Goal: Task Accomplishment & Management: Use online tool/utility

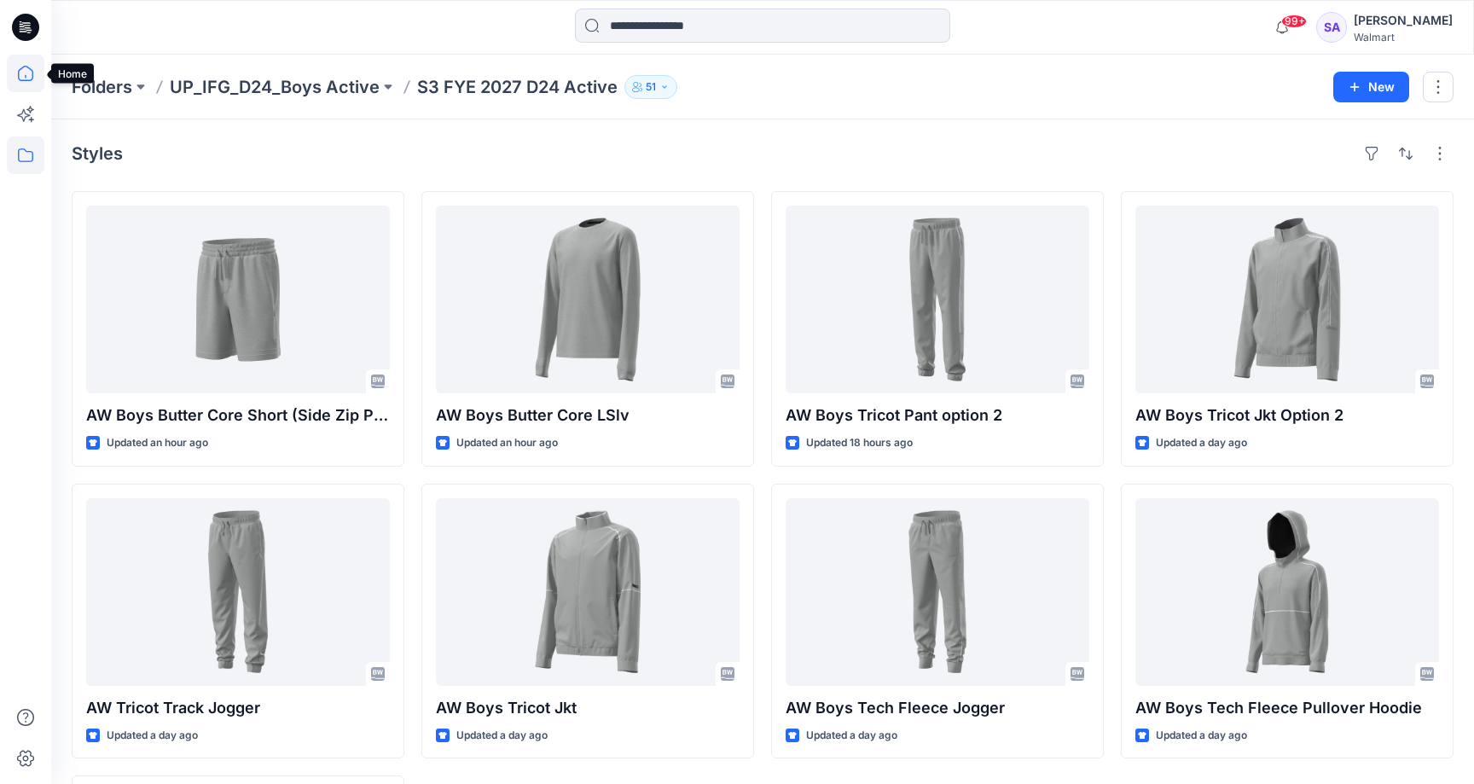
click at [24, 67] on icon at bounding box center [25, 73] width 15 height 15
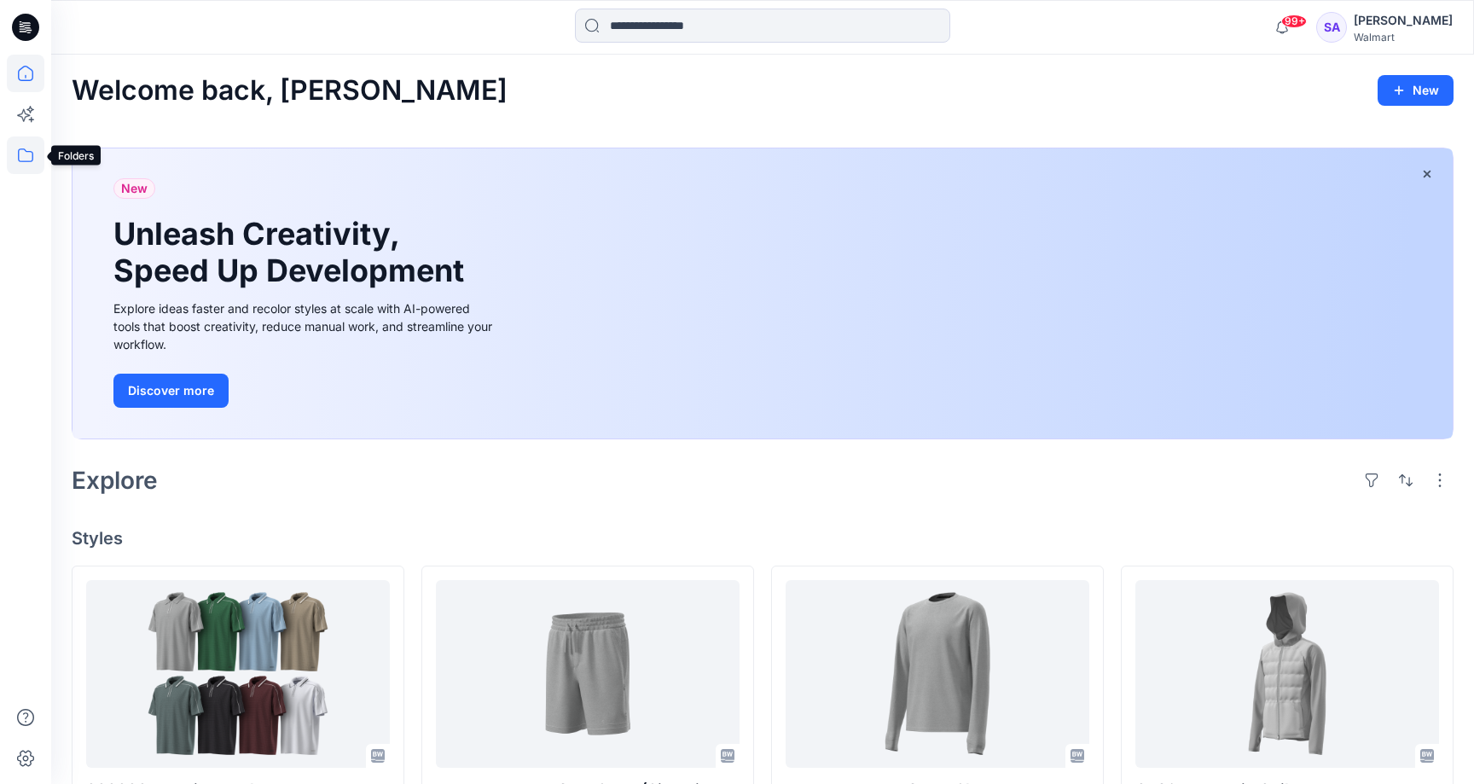
click at [26, 145] on icon at bounding box center [26, 156] width 38 height 38
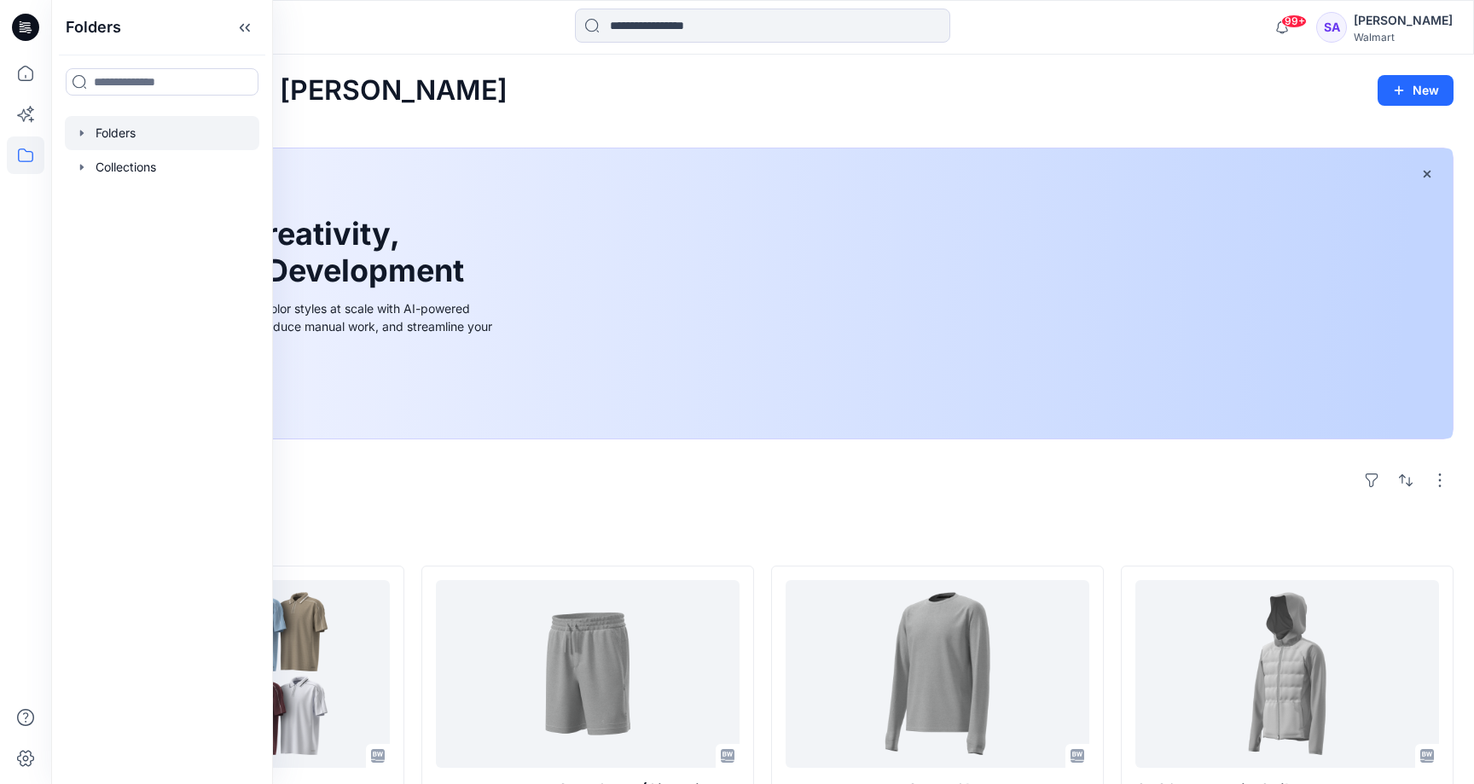
click at [143, 125] on div at bounding box center [162, 133] width 195 height 34
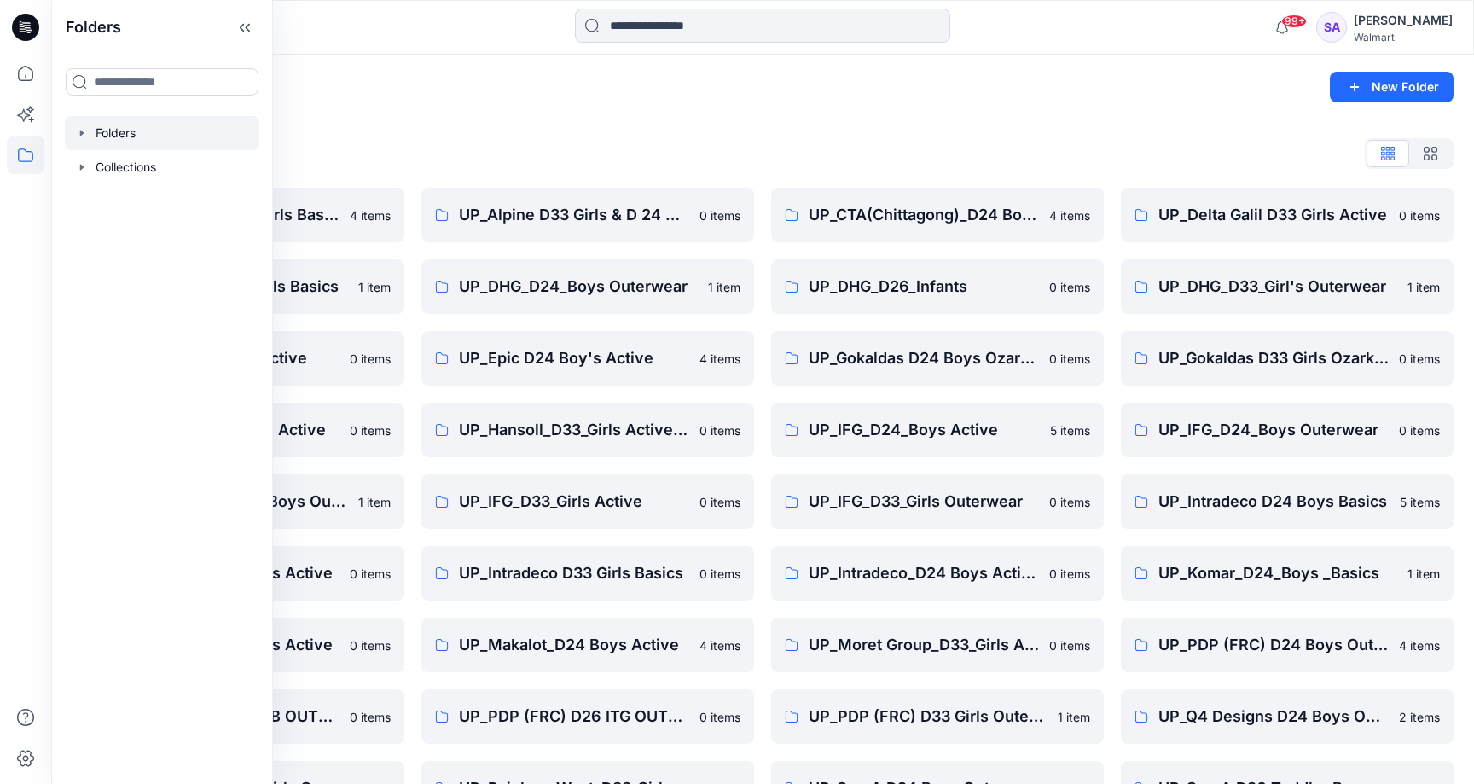
click at [654, 177] on div "Folders List UP_ Mas Acme D33 Girls Basics 4 items UP_Delta Galil D33 Girls Bas…" at bounding box center [762, 549] width 1423 height 860
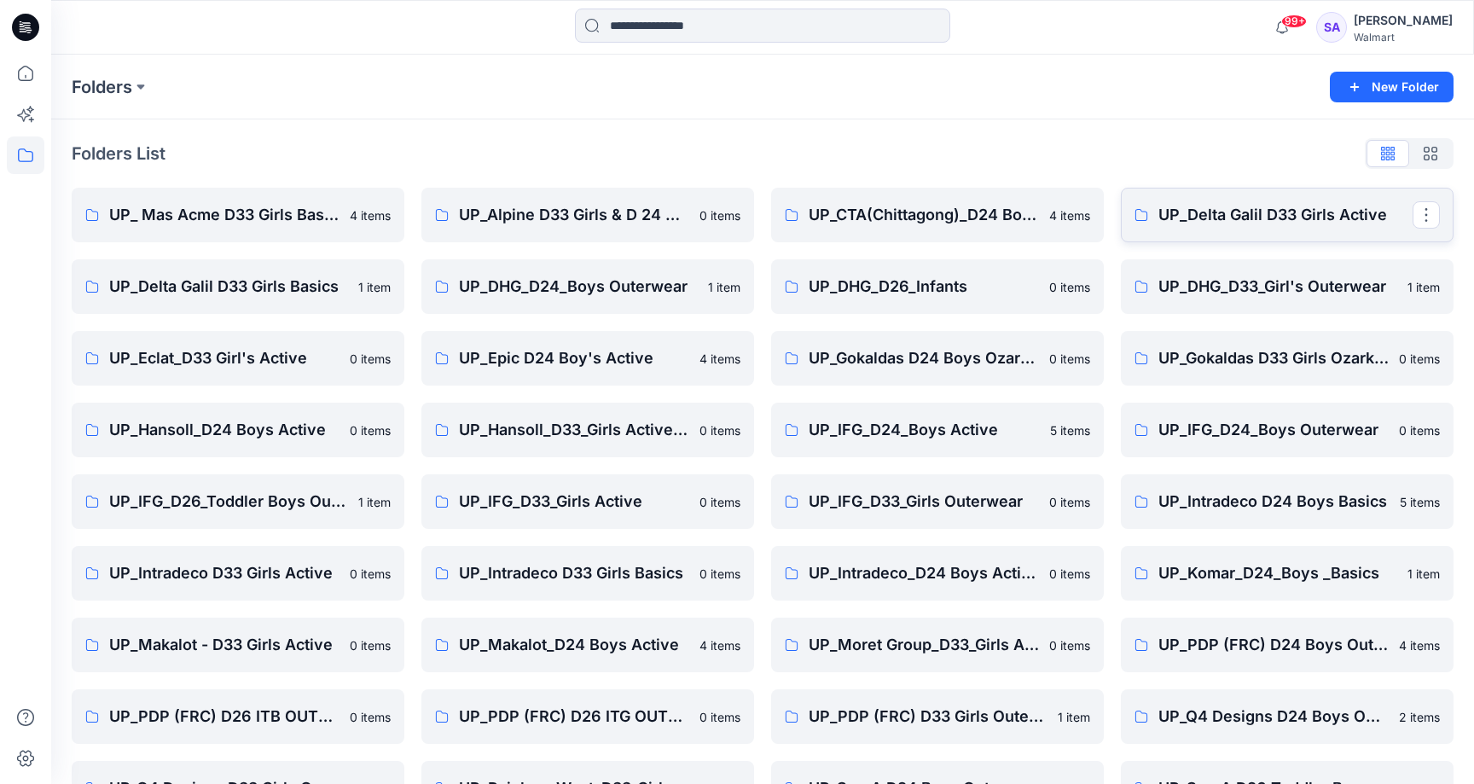
click at [1282, 212] on p "UP_Delta Galil D33 Girls Active" at bounding box center [1286, 215] width 254 height 24
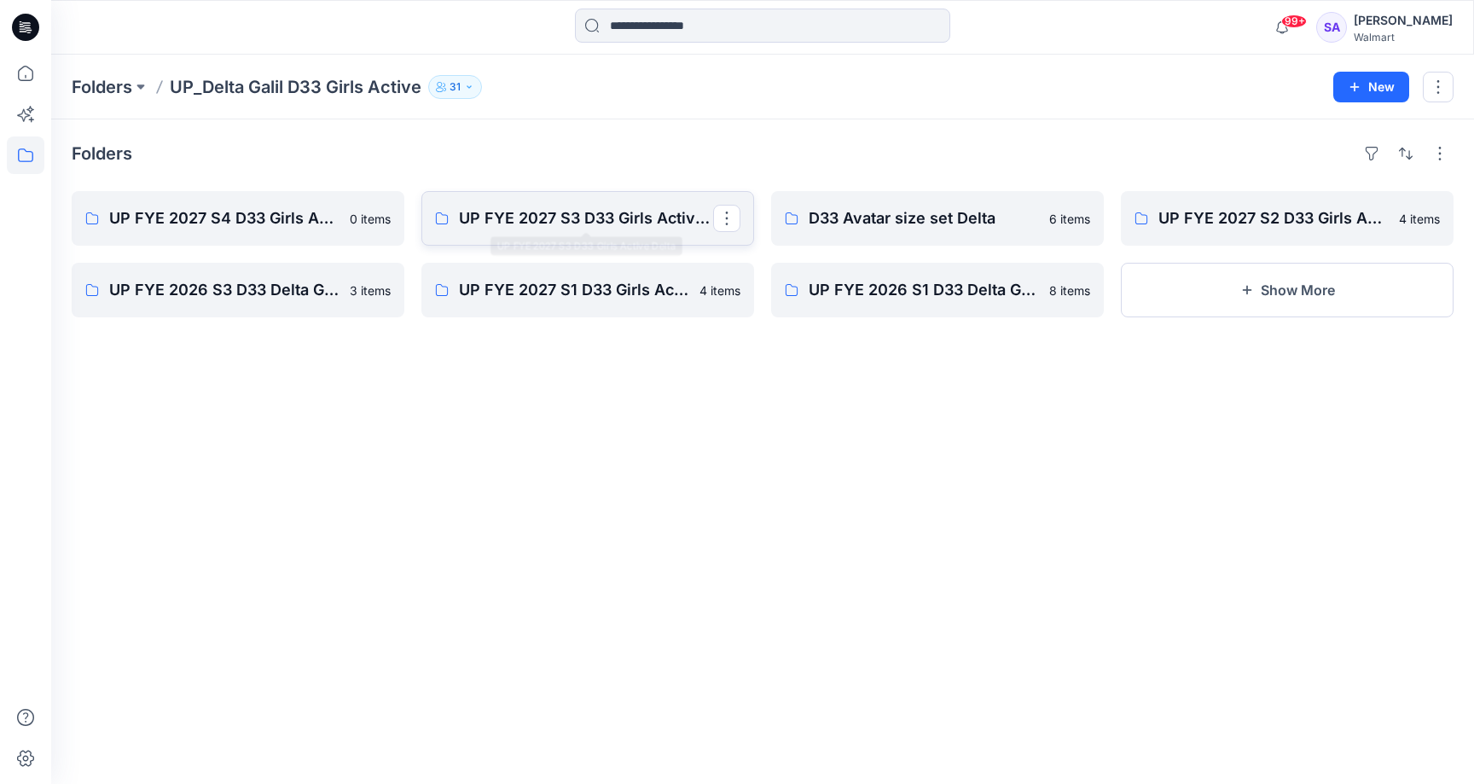
click at [544, 224] on p "UP FYE 2027 S3 D33 Girls Active Delta" at bounding box center [586, 218] width 254 height 24
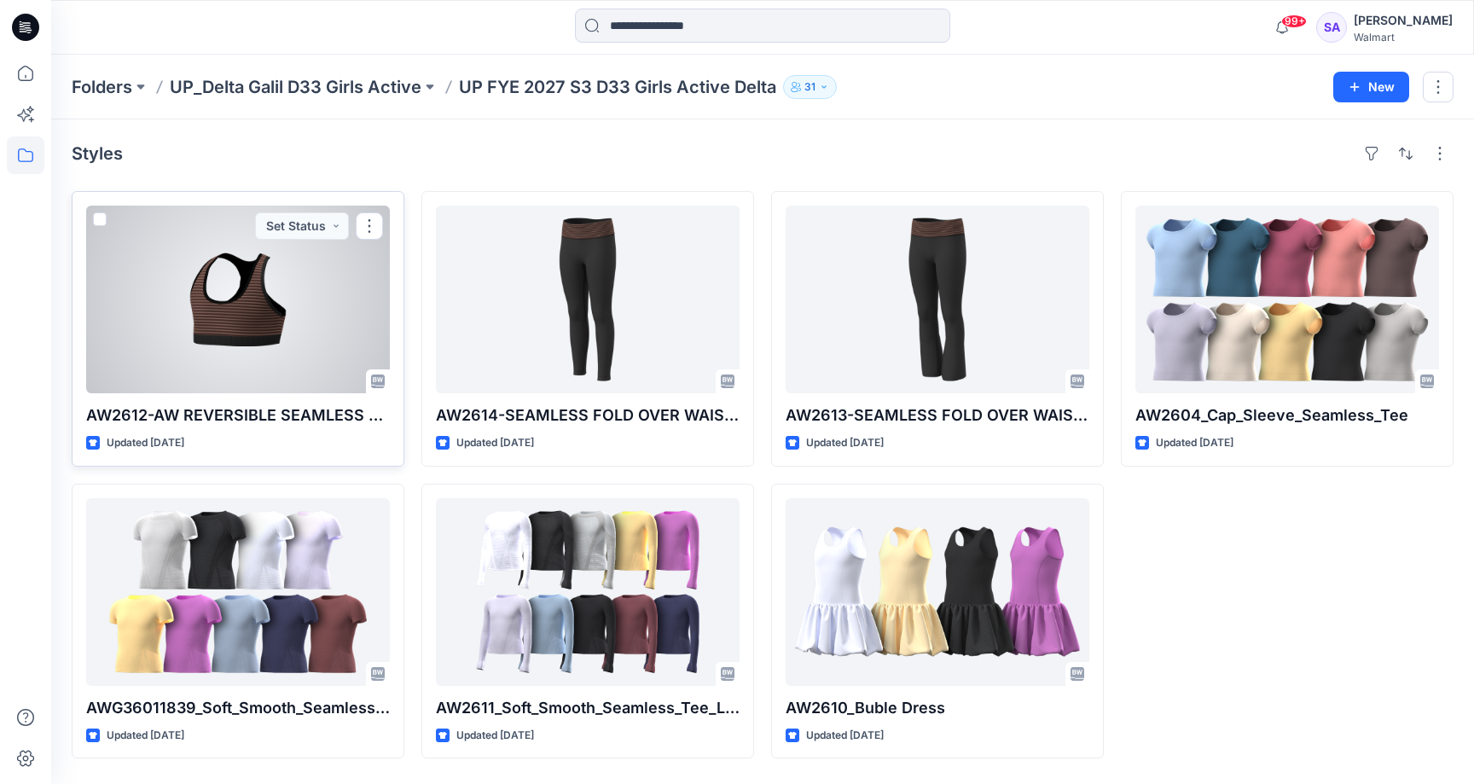
click at [235, 316] on div at bounding box center [238, 300] width 304 height 188
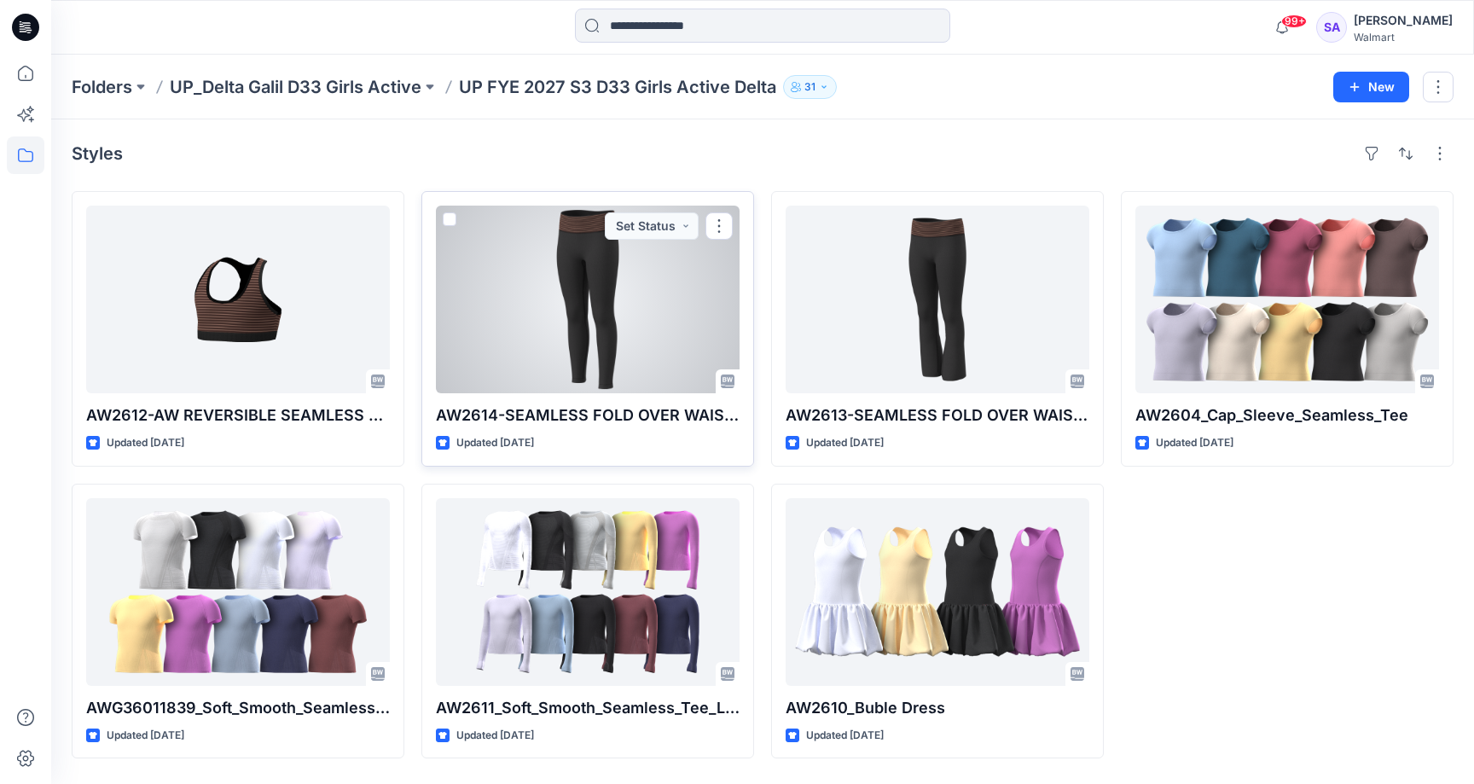
click at [573, 266] on div at bounding box center [588, 300] width 304 height 188
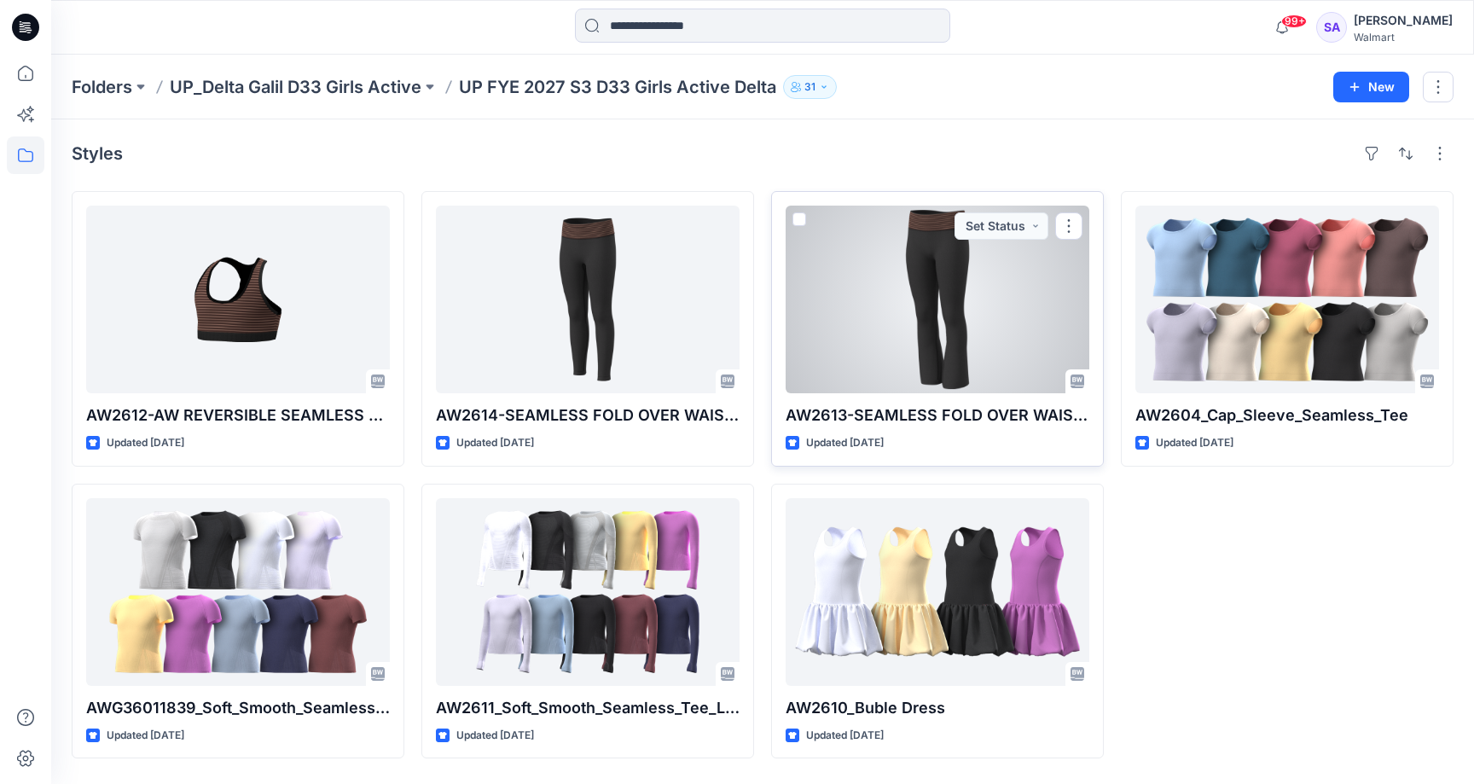
click at [991, 319] on div at bounding box center [938, 300] width 304 height 188
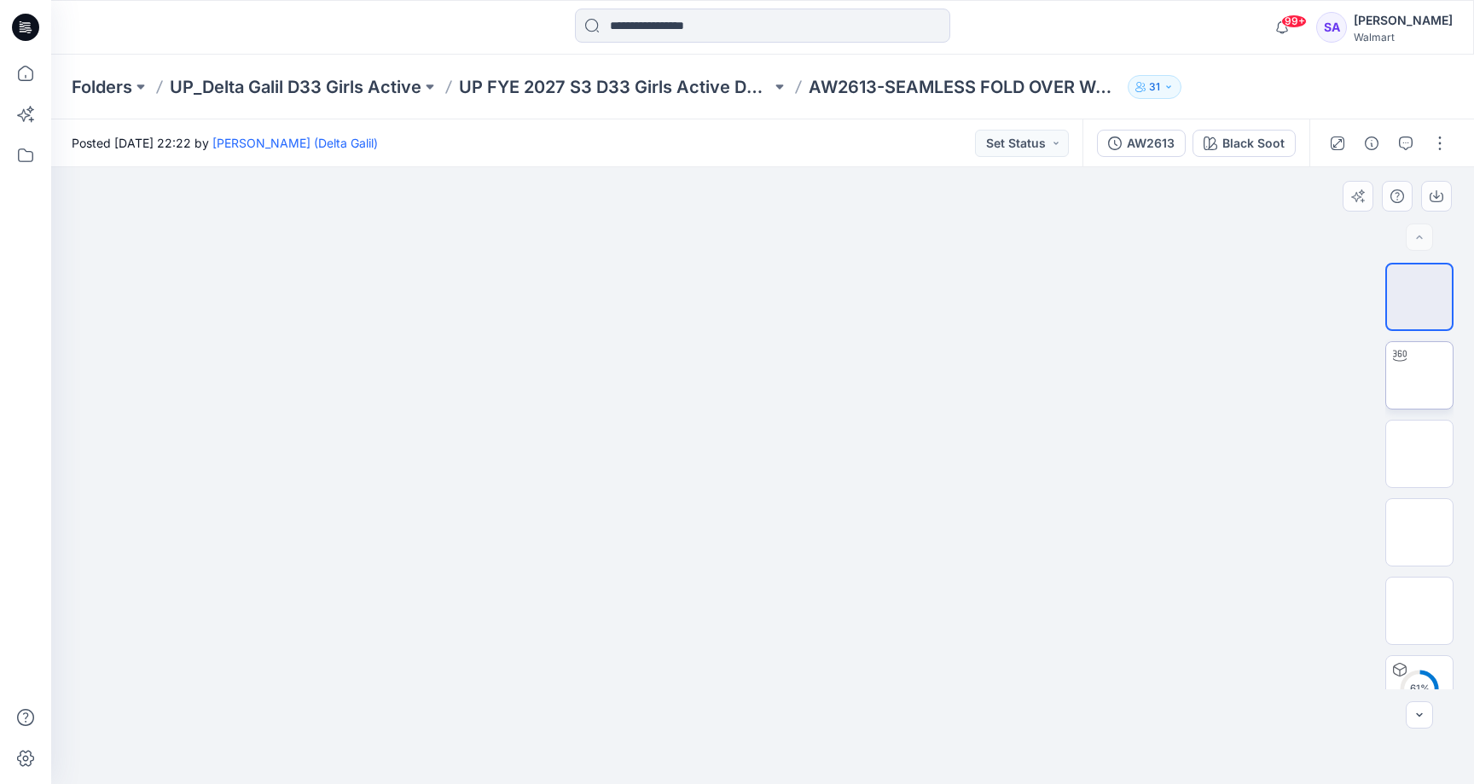
click at [1420, 375] on img at bounding box center [1420, 375] width 0 height 0
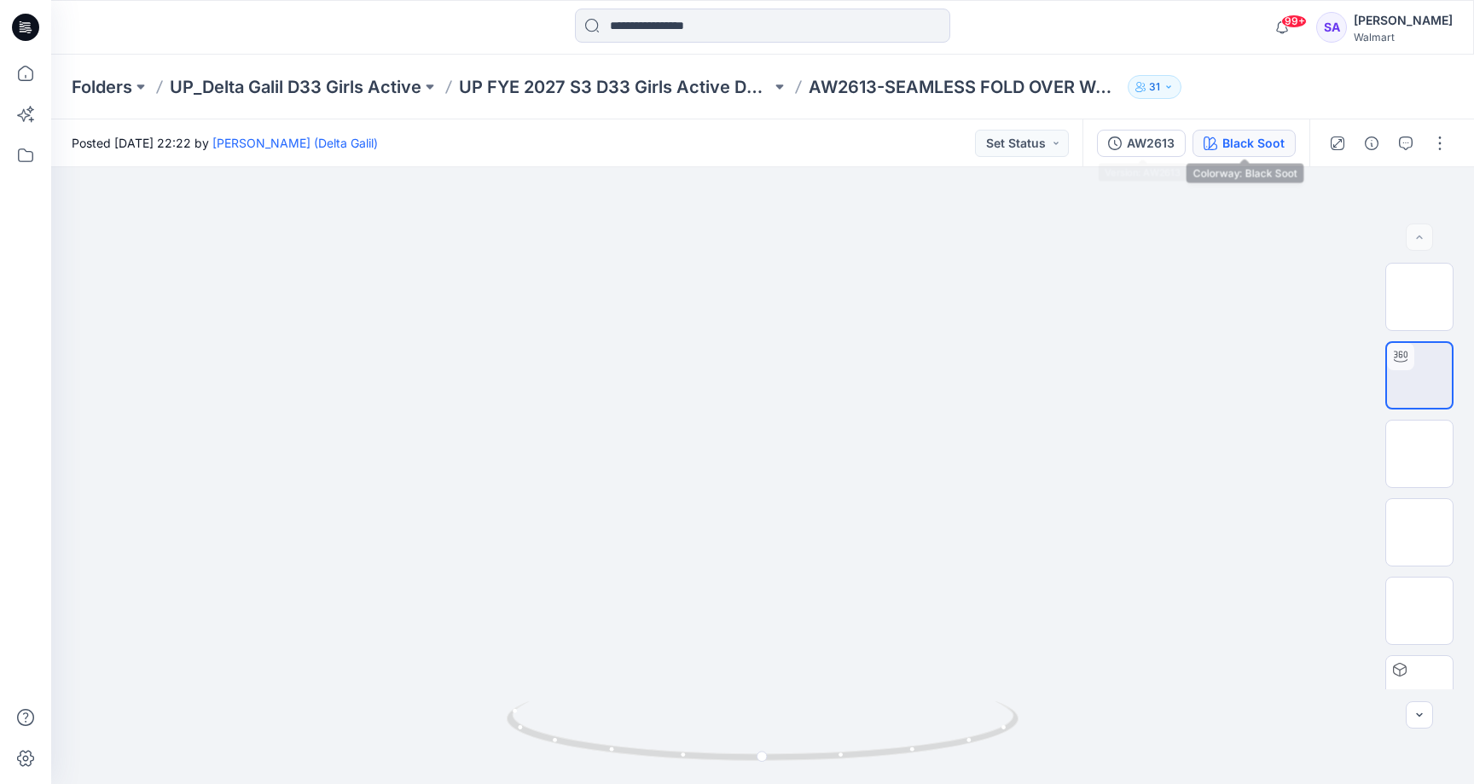
click at [1247, 144] on div "Black Soot" at bounding box center [1254, 143] width 62 height 19
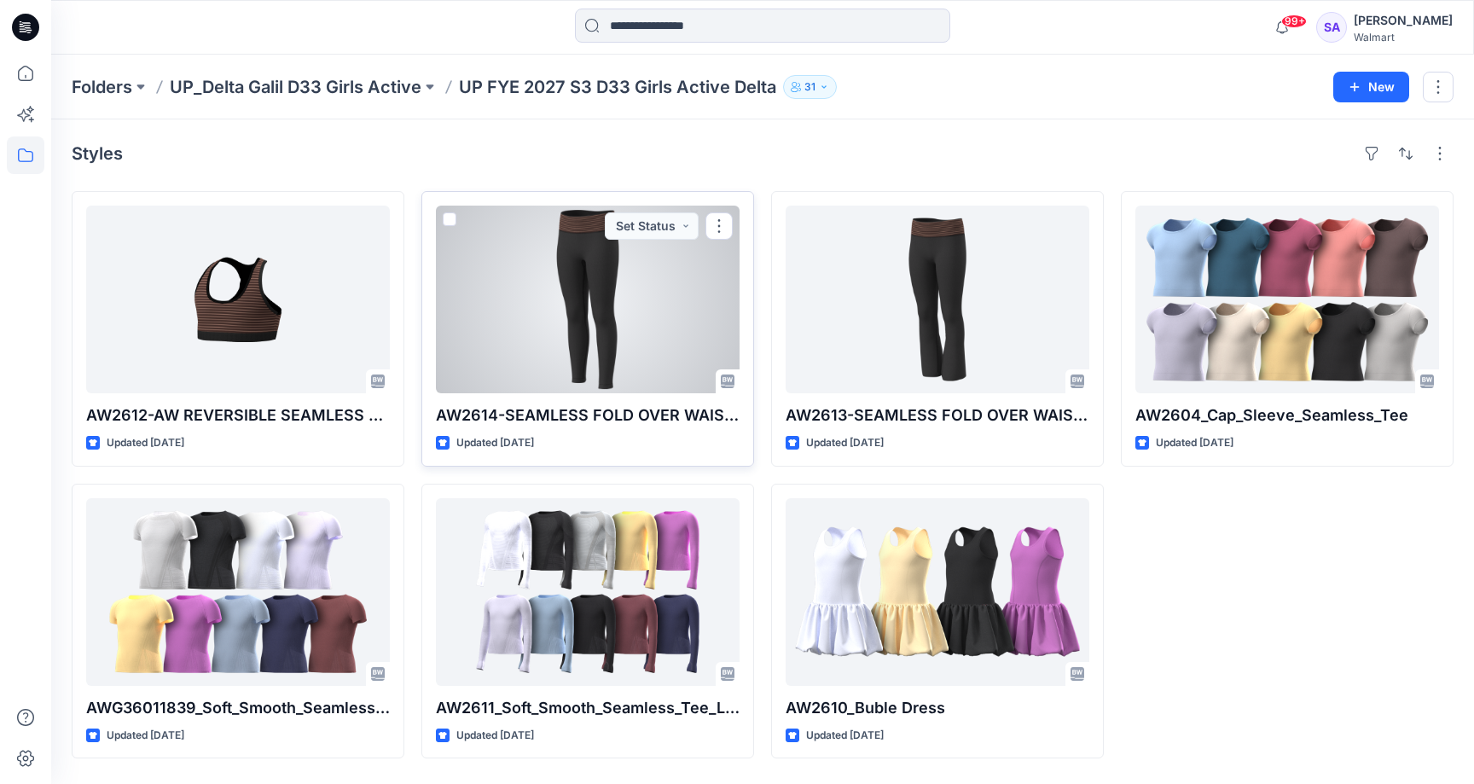
click at [544, 279] on div at bounding box center [588, 300] width 304 height 188
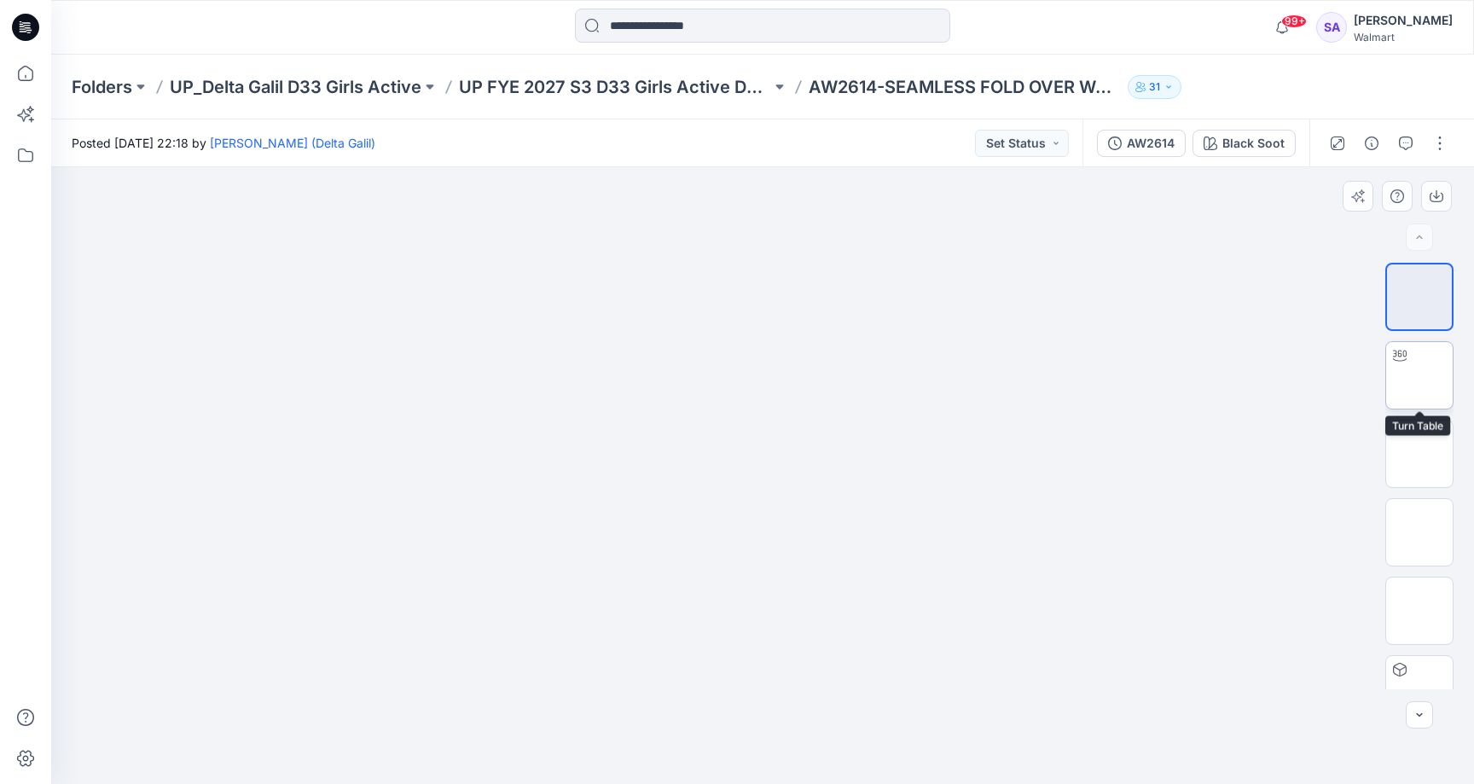
click at [1420, 375] on img at bounding box center [1420, 375] width 0 height 0
click at [1020, 131] on button "Set Status" at bounding box center [1022, 143] width 94 height 27
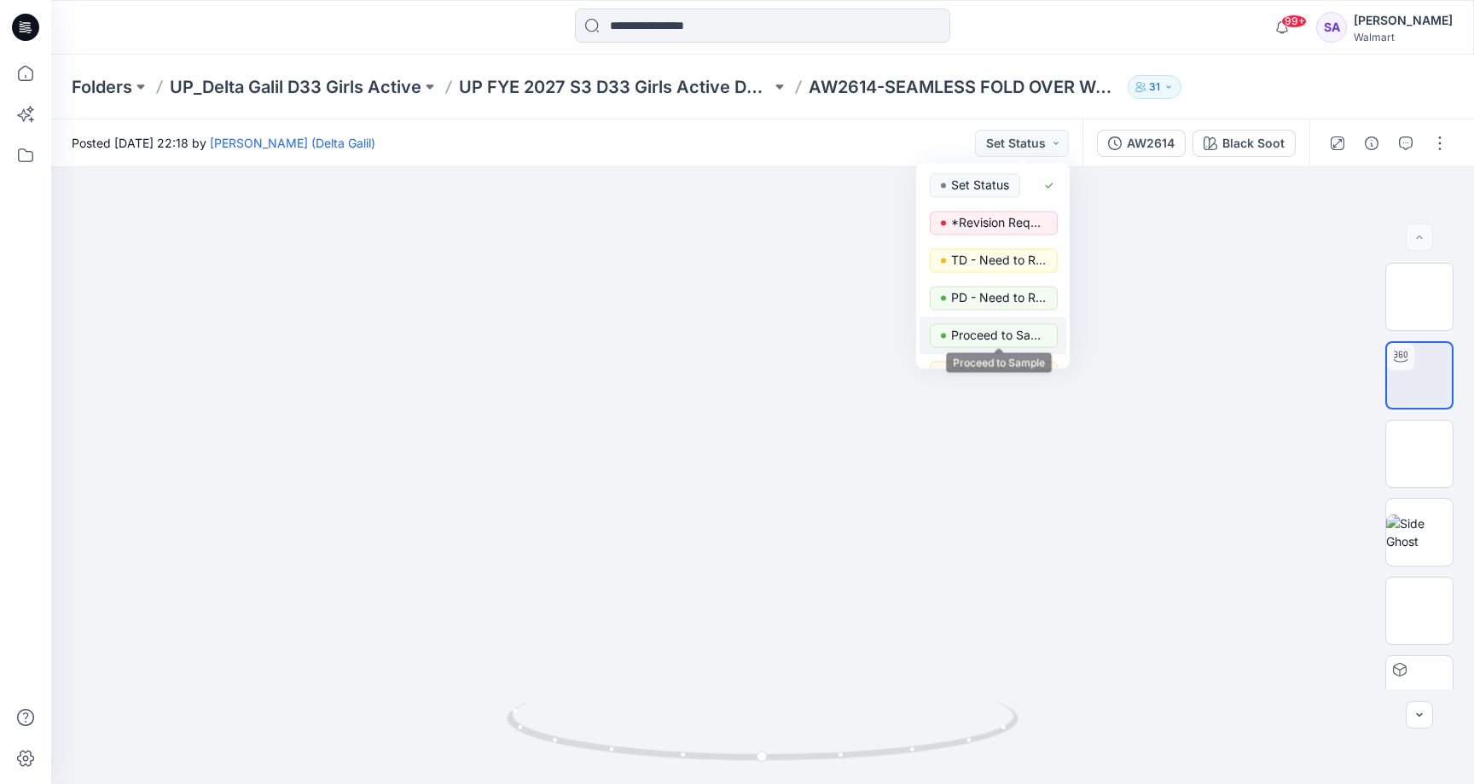
click at [982, 333] on p "Proceed to Sample" at bounding box center [999, 335] width 96 height 22
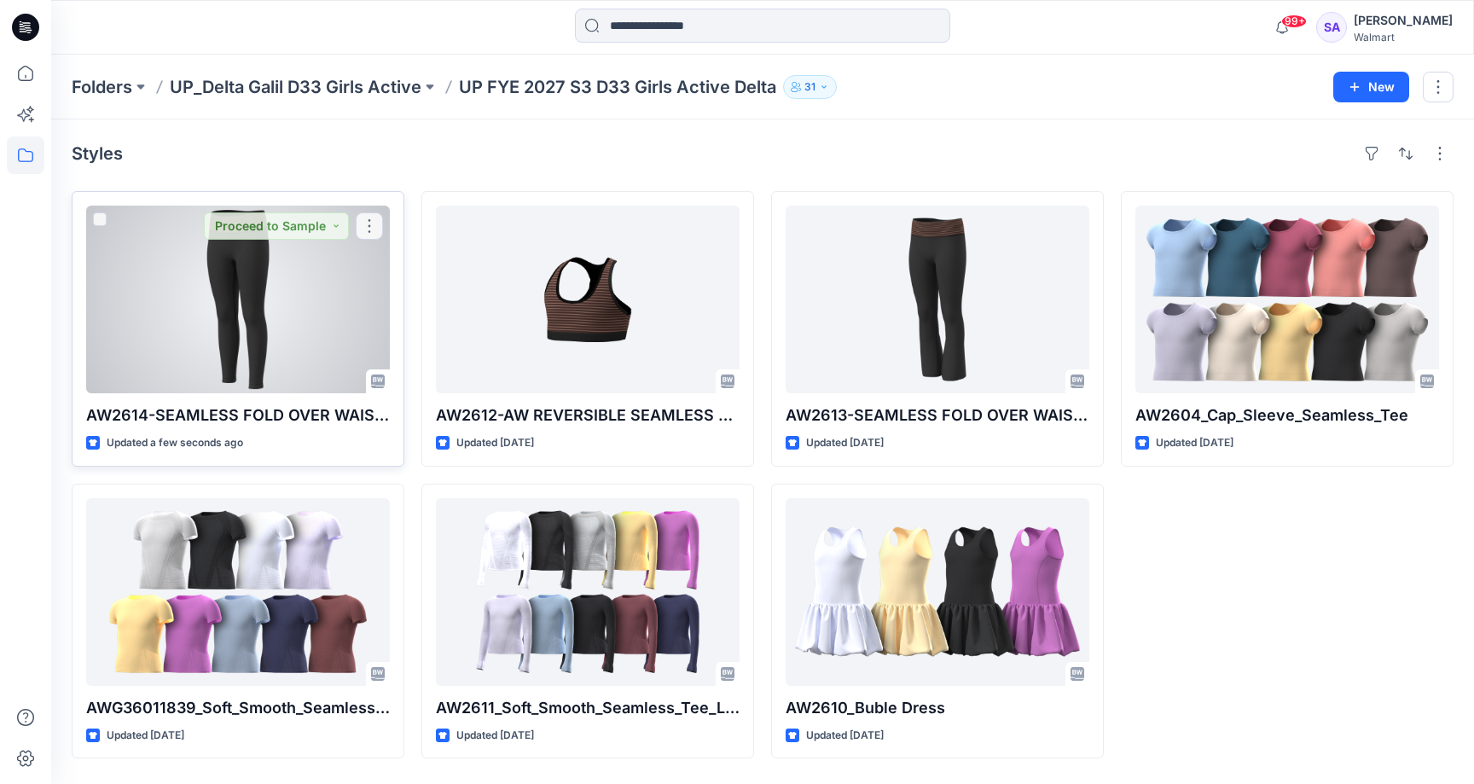
click at [230, 293] on div at bounding box center [238, 300] width 304 height 188
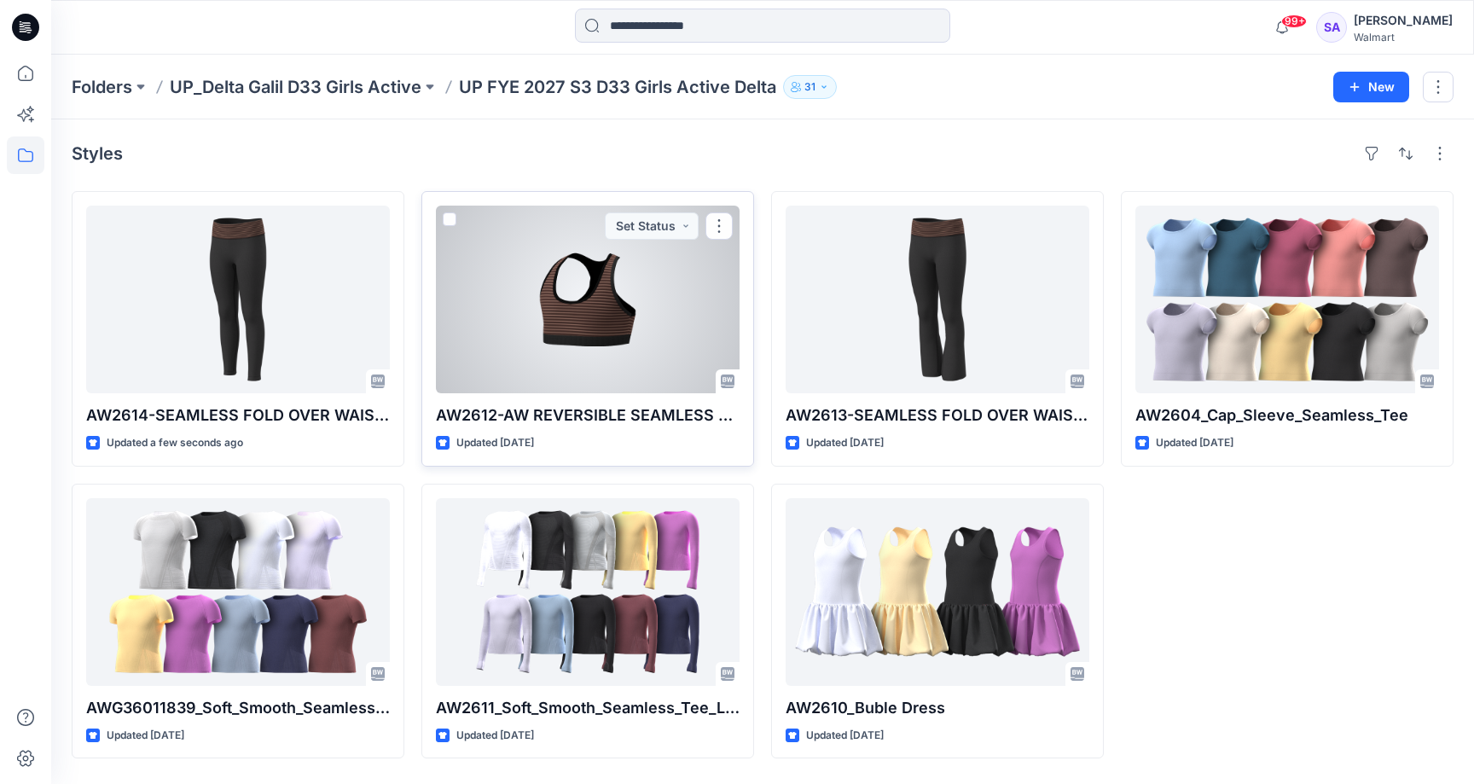
click at [617, 326] on div at bounding box center [588, 300] width 304 height 188
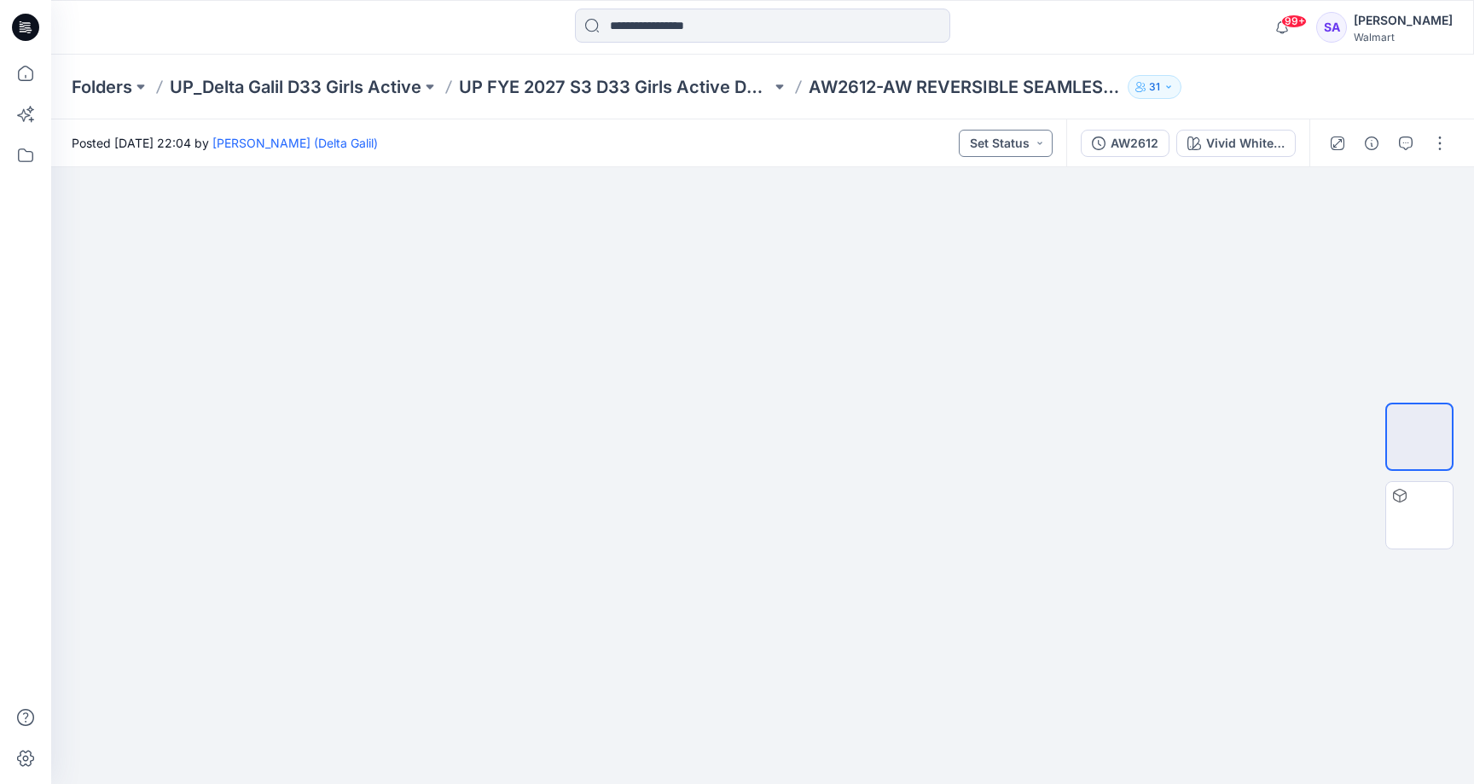
click at [1017, 149] on button "Set Status" at bounding box center [1006, 143] width 94 height 27
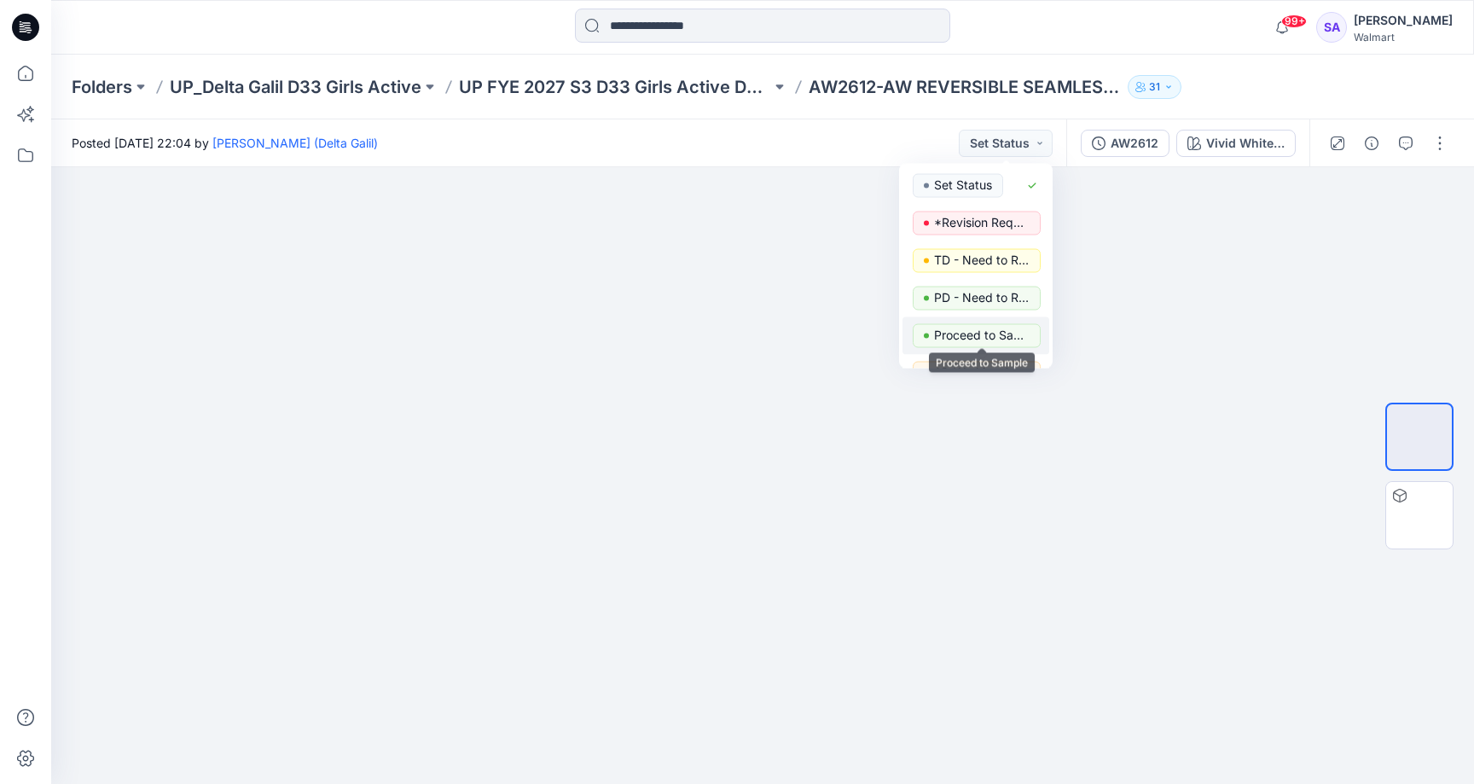
click at [961, 328] on p "Proceed to Sample" at bounding box center [982, 335] width 96 height 22
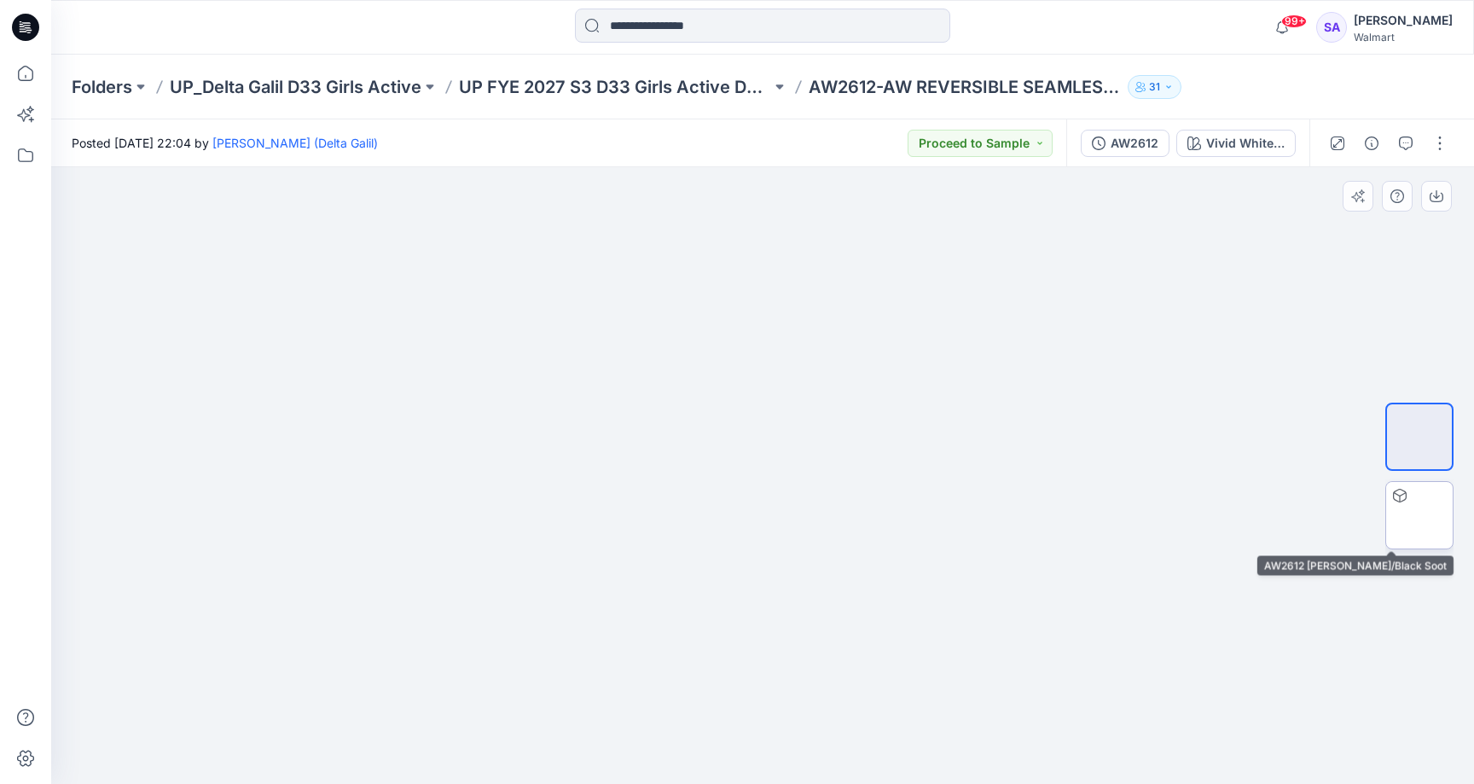
click at [1420, 515] on img at bounding box center [1420, 515] width 0 height 0
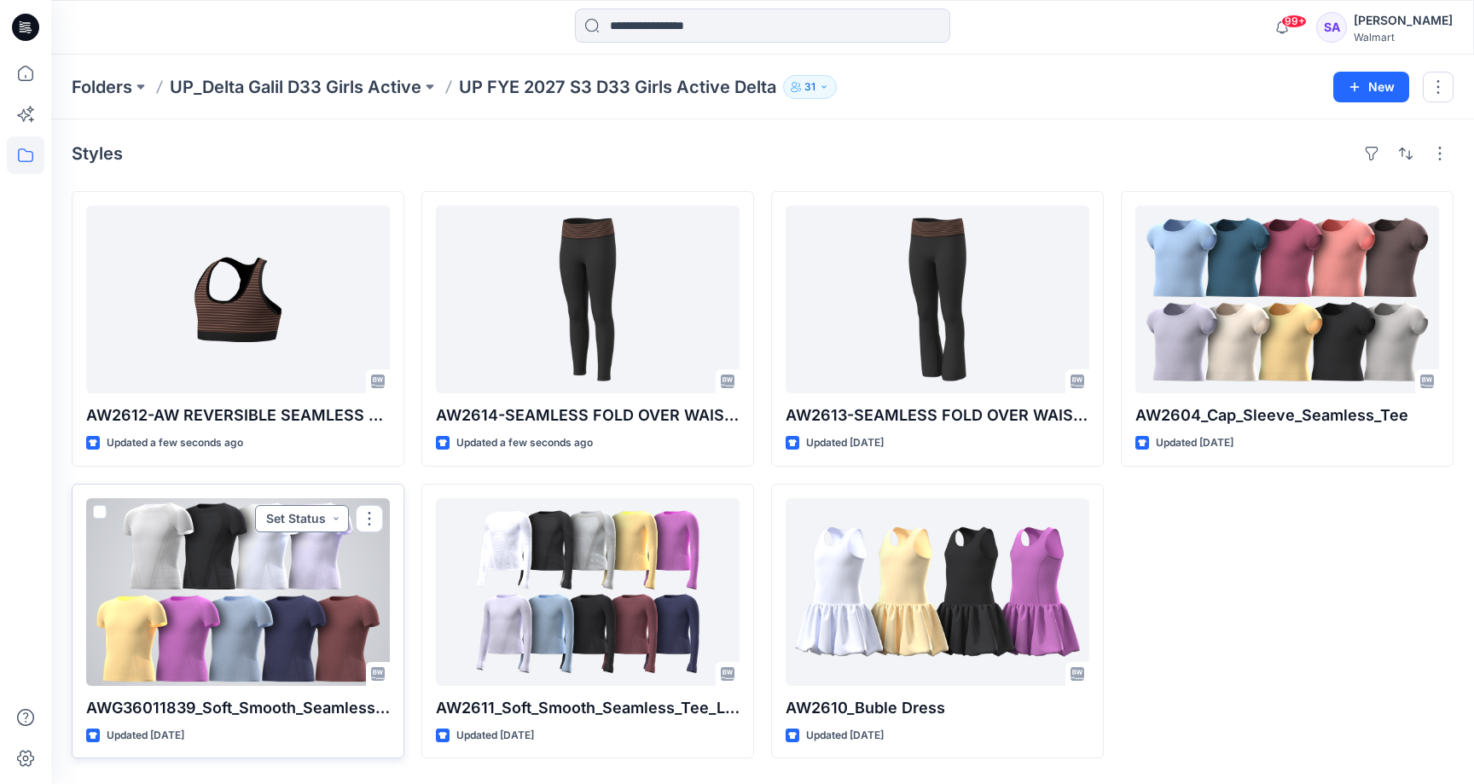
click at [340, 510] on button "Set Status" at bounding box center [302, 518] width 94 height 27
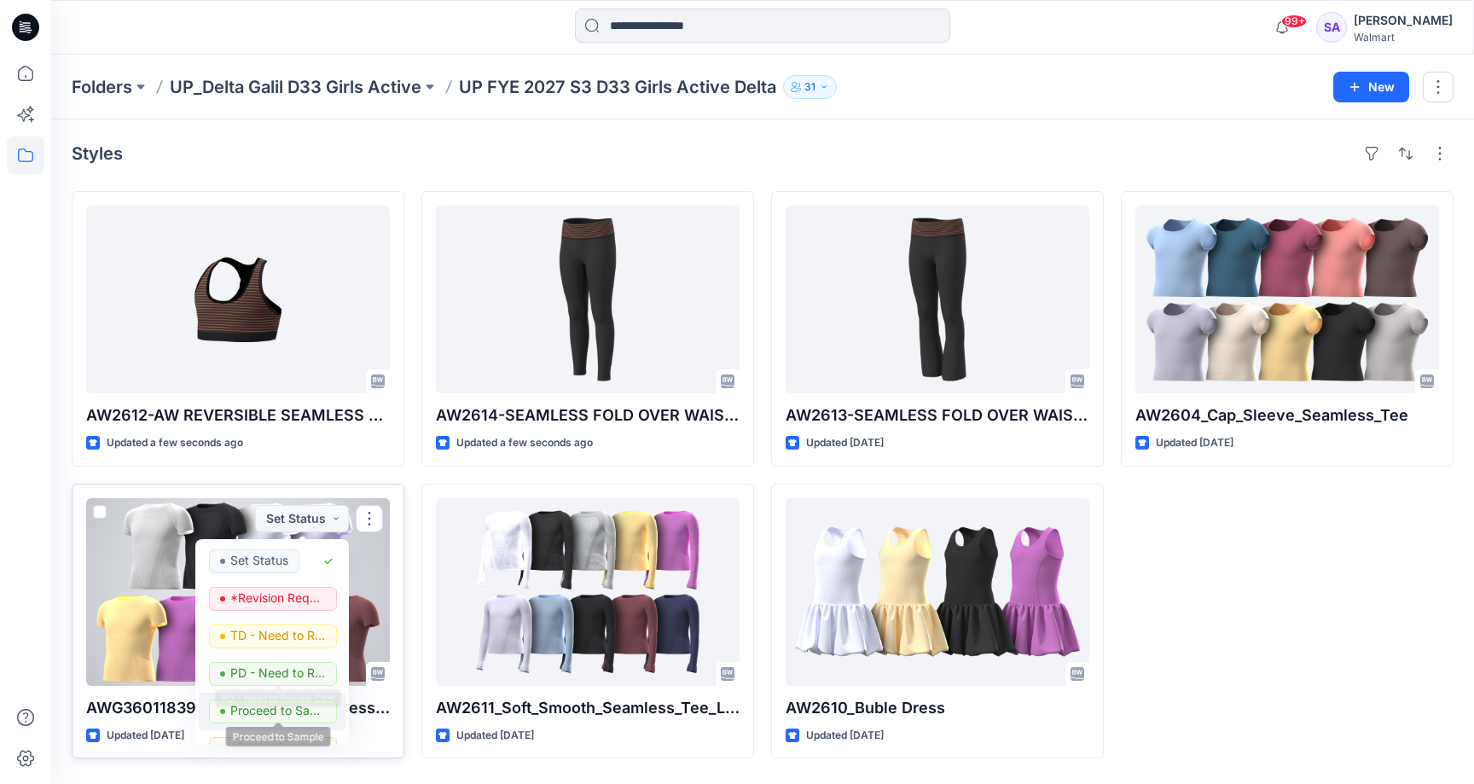
click at [274, 718] on p "Proceed to Sample" at bounding box center [278, 711] width 96 height 22
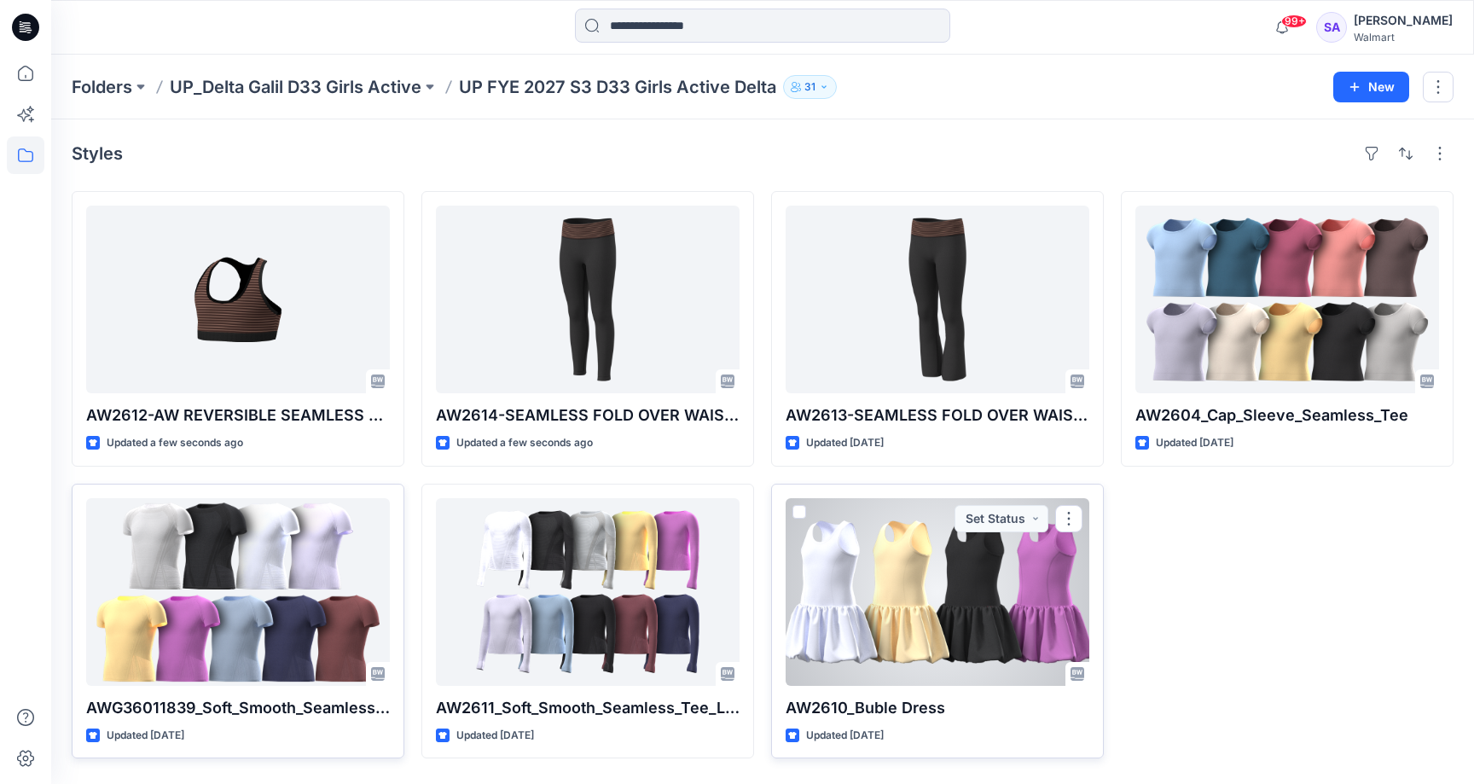
click at [1017, 502] on div at bounding box center [938, 592] width 304 height 188
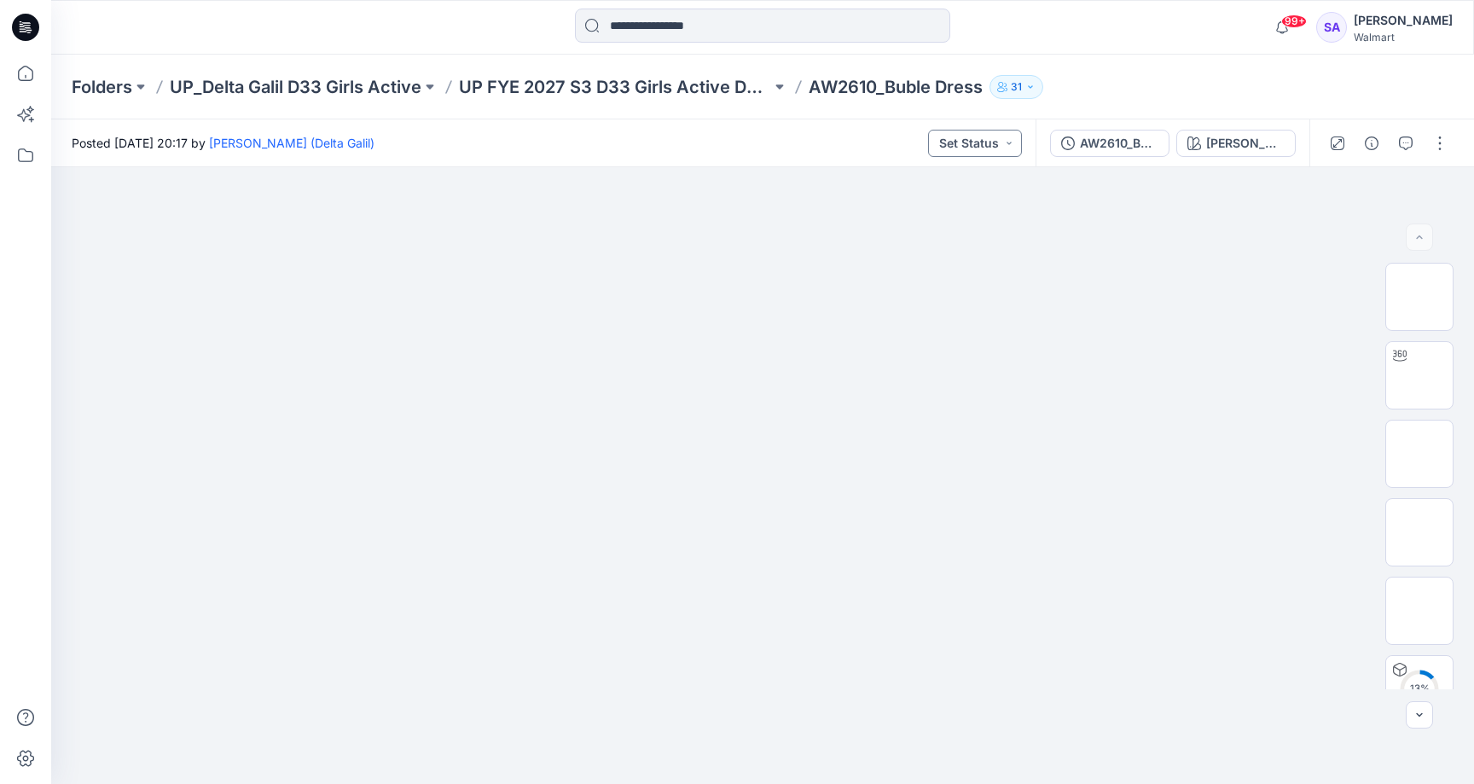
click at [1005, 139] on button "Set Status" at bounding box center [975, 143] width 94 height 27
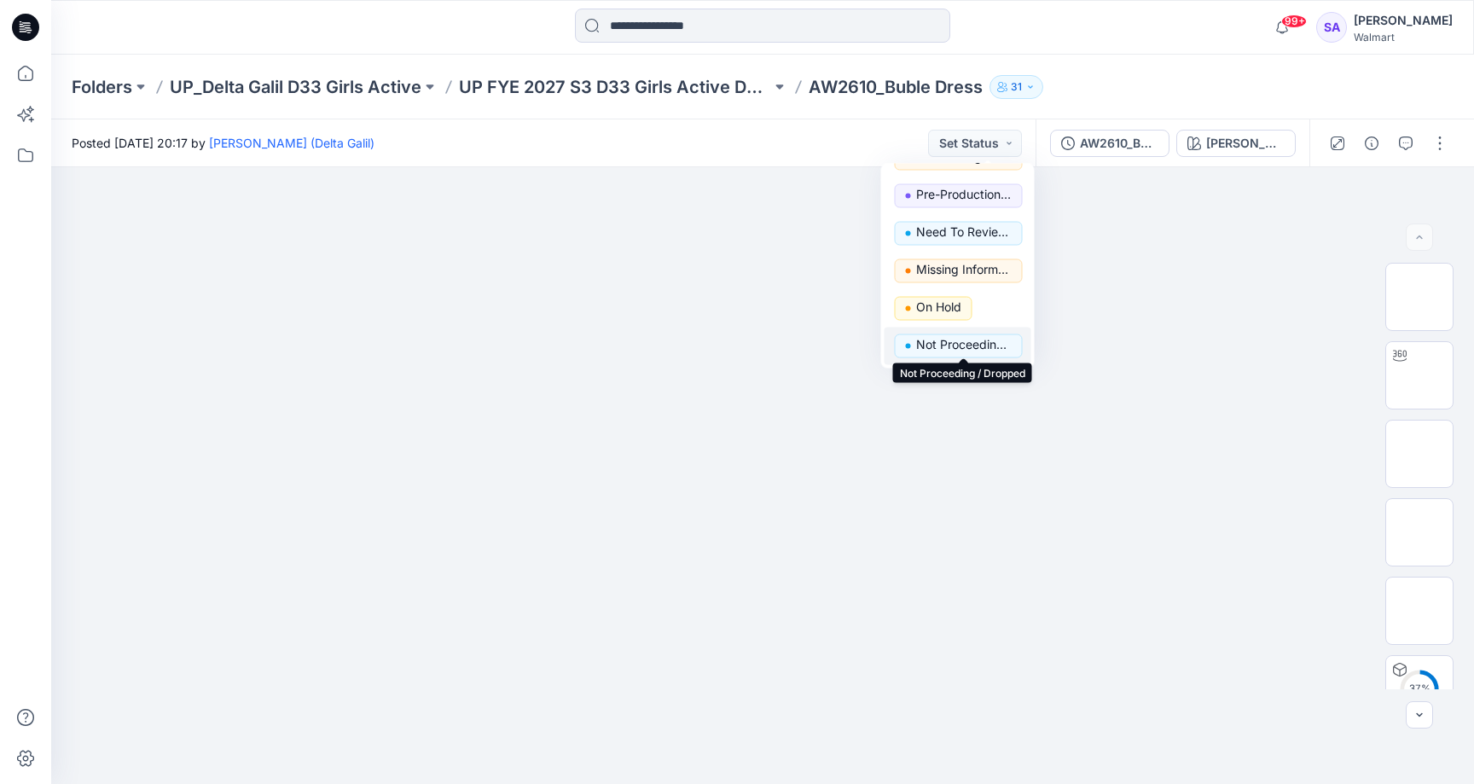
click at [940, 336] on p "Not Proceeding / Dropped" at bounding box center [964, 345] width 96 height 22
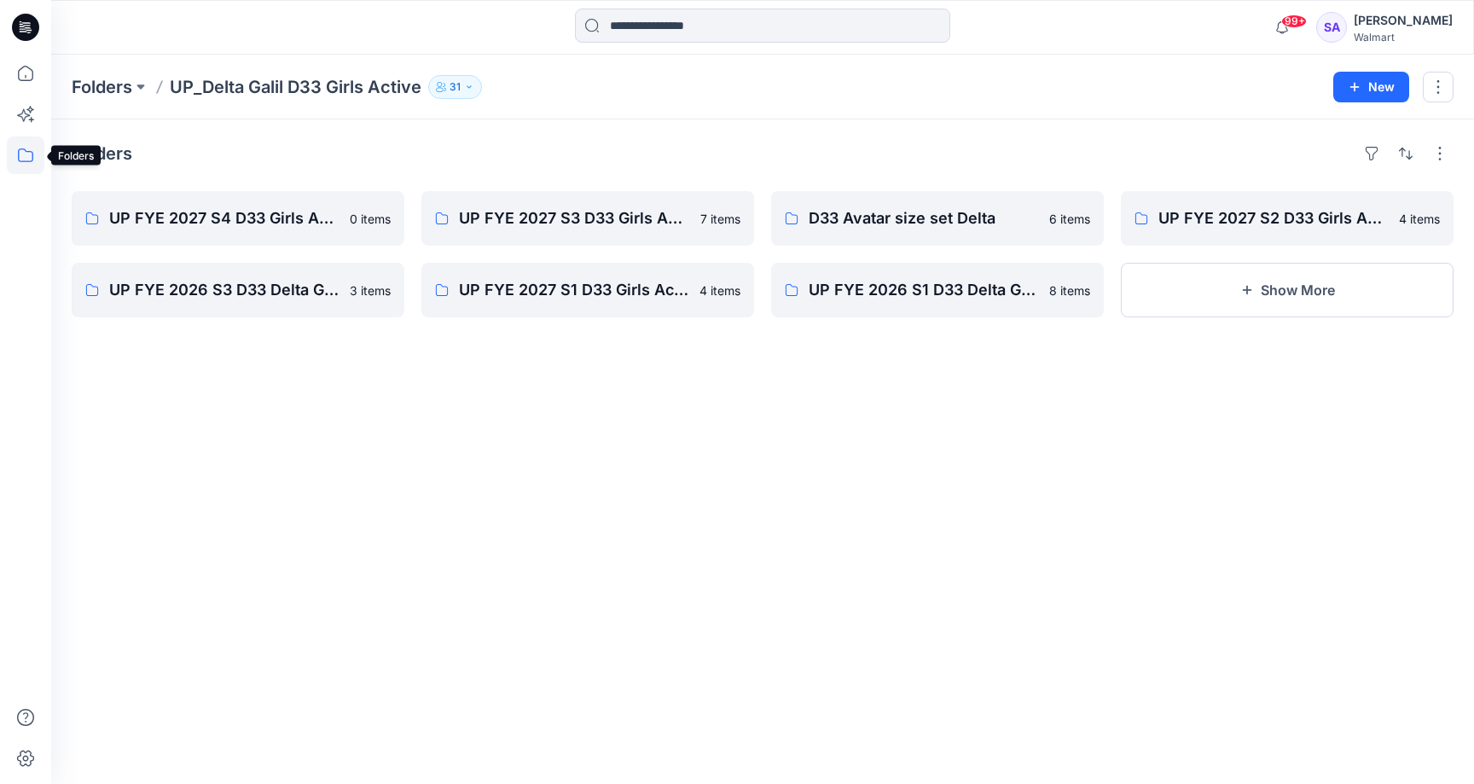
click at [26, 144] on icon at bounding box center [26, 156] width 38 height 38
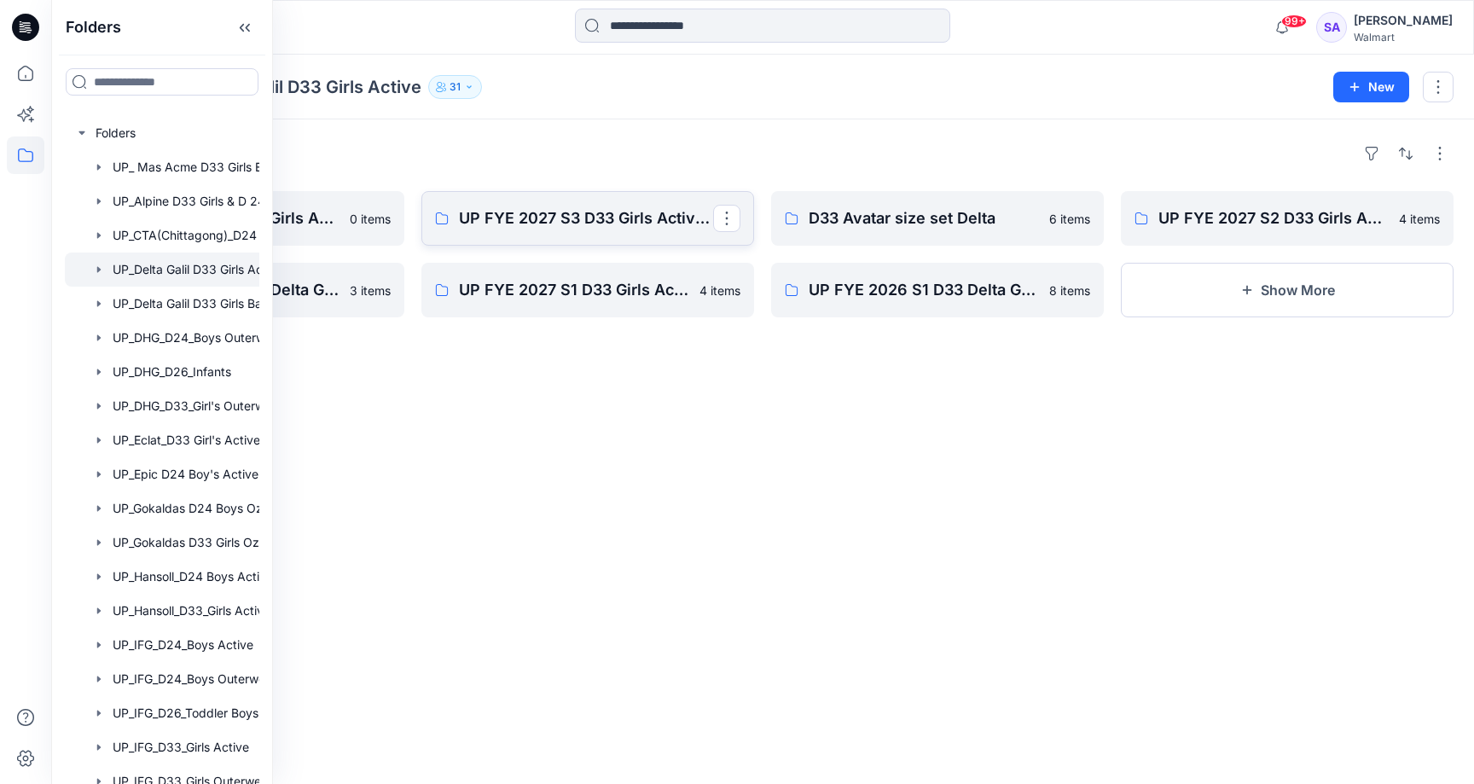
click at [434, 194] on link "UP FYE 2027 S3 D33 Girls Active Delta" at bounding box center [588, 218] width 333 height 55
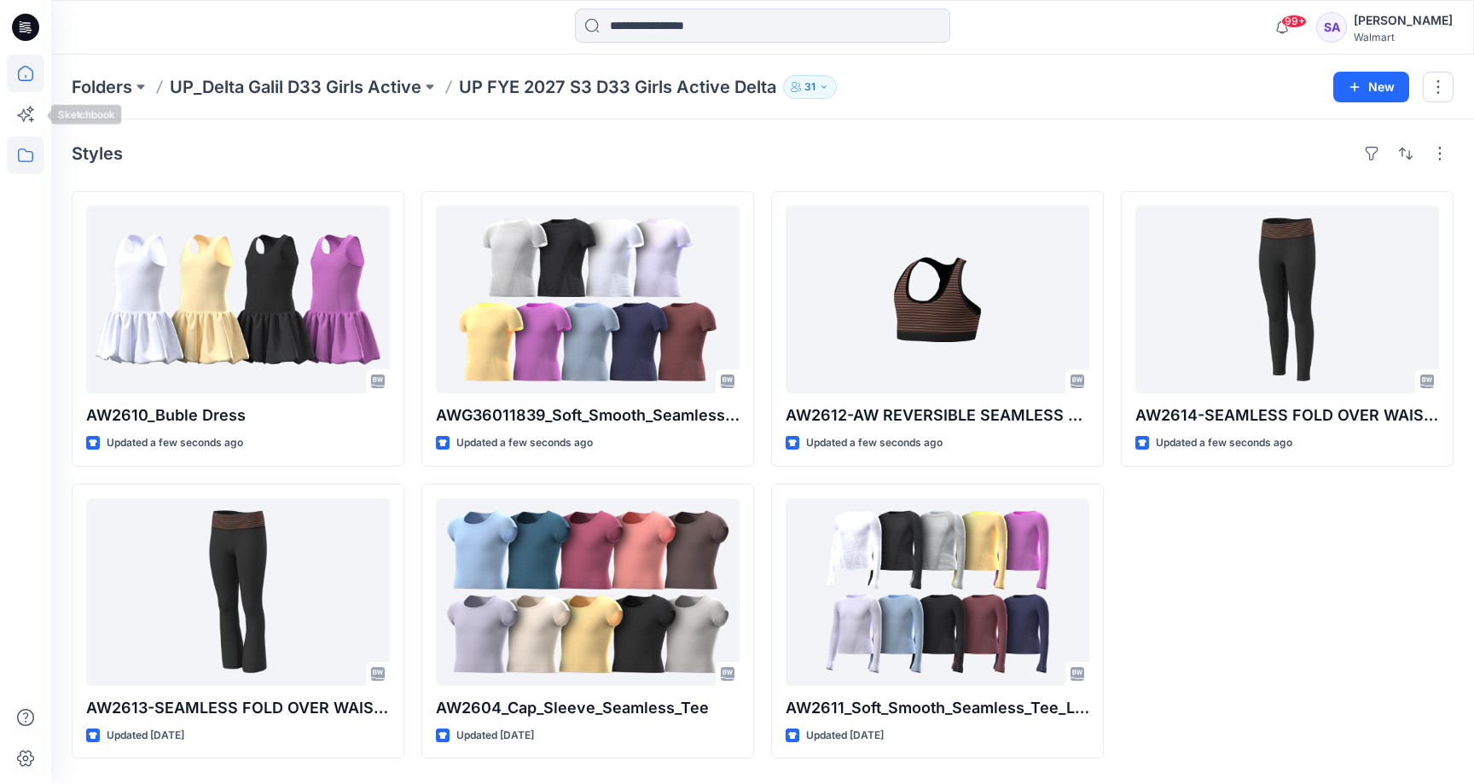
click at [19, 68] on icon at bounding box center [26, 74] width 38 height 38
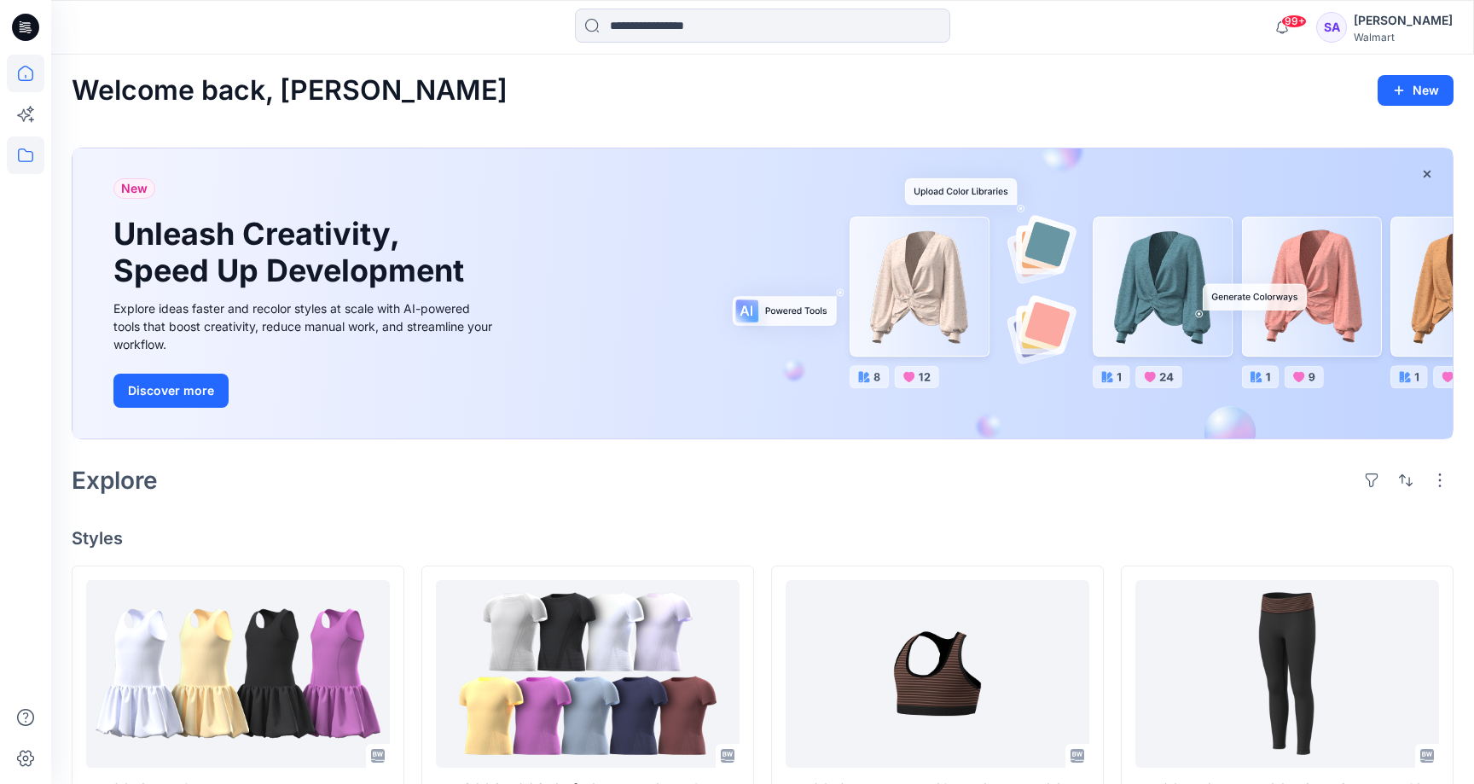
click at [36, 150] on icon at bounding box center [26, 156] width 38 height 38
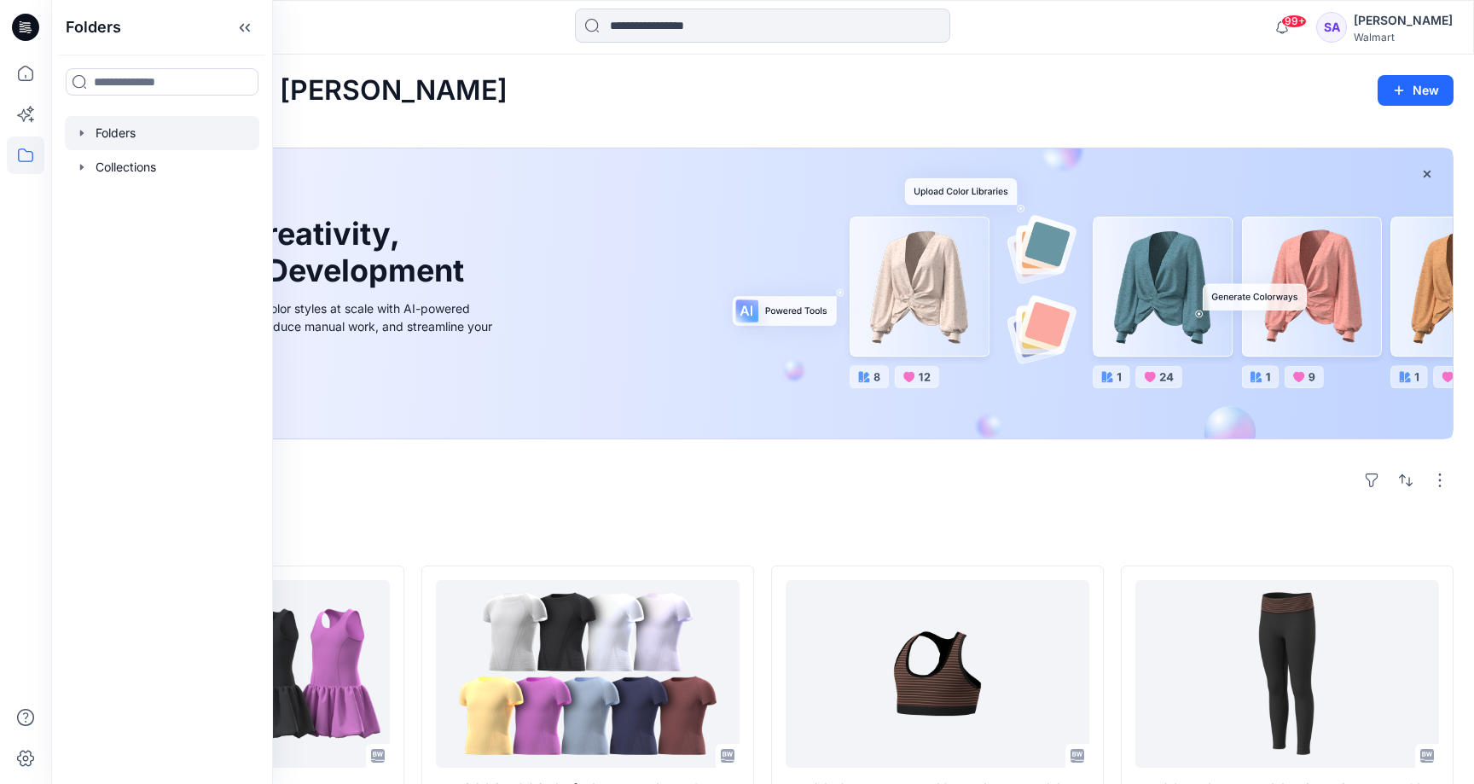
click at [158, 119] on div at bounding box center [162, 133] width 195 height 34
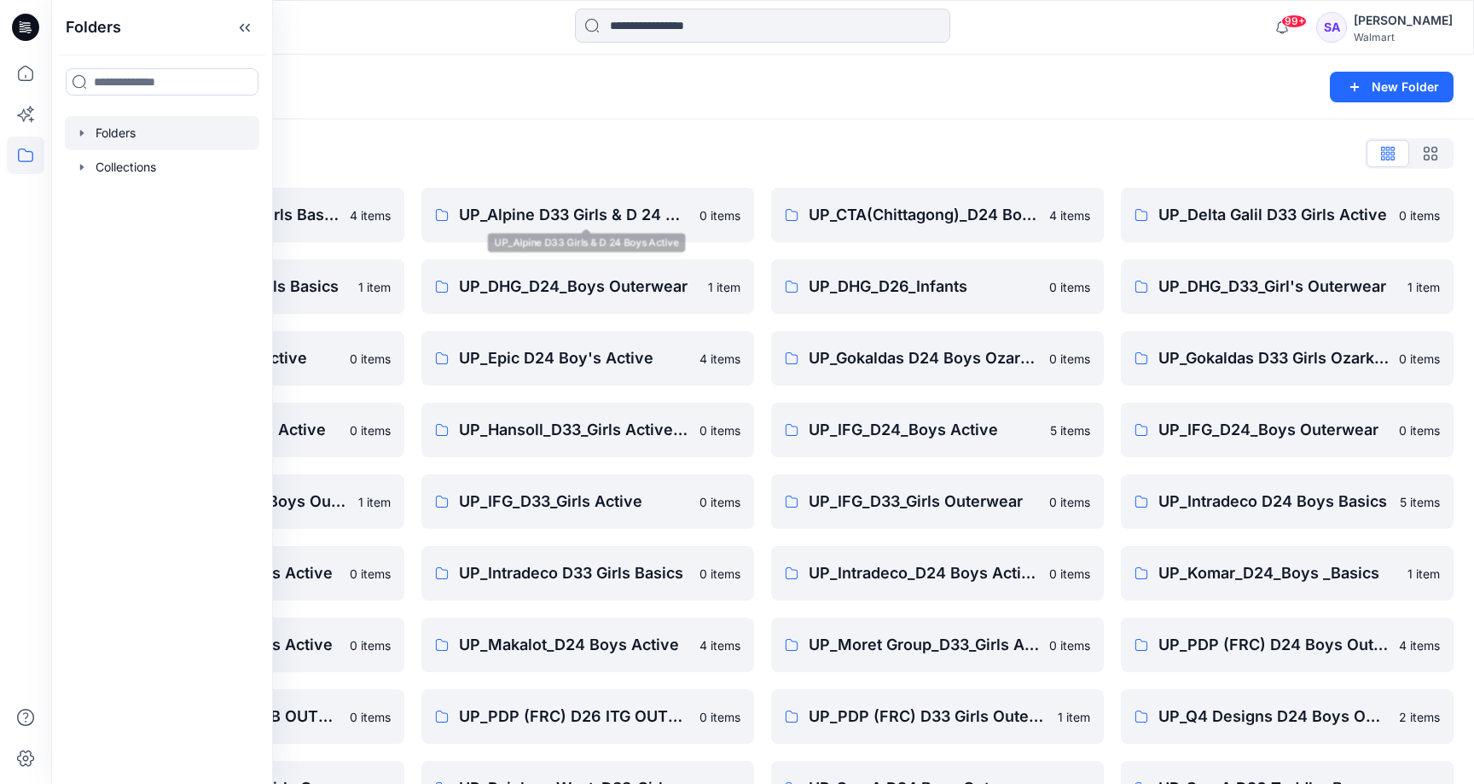
click at [740, 139] on div "Folders List UP_ Mas Acme D33 Girls Basics 4 items UP_Delta Galil D33 Girls Bas…" at bounding box center [762, 549] width 1423 height 860
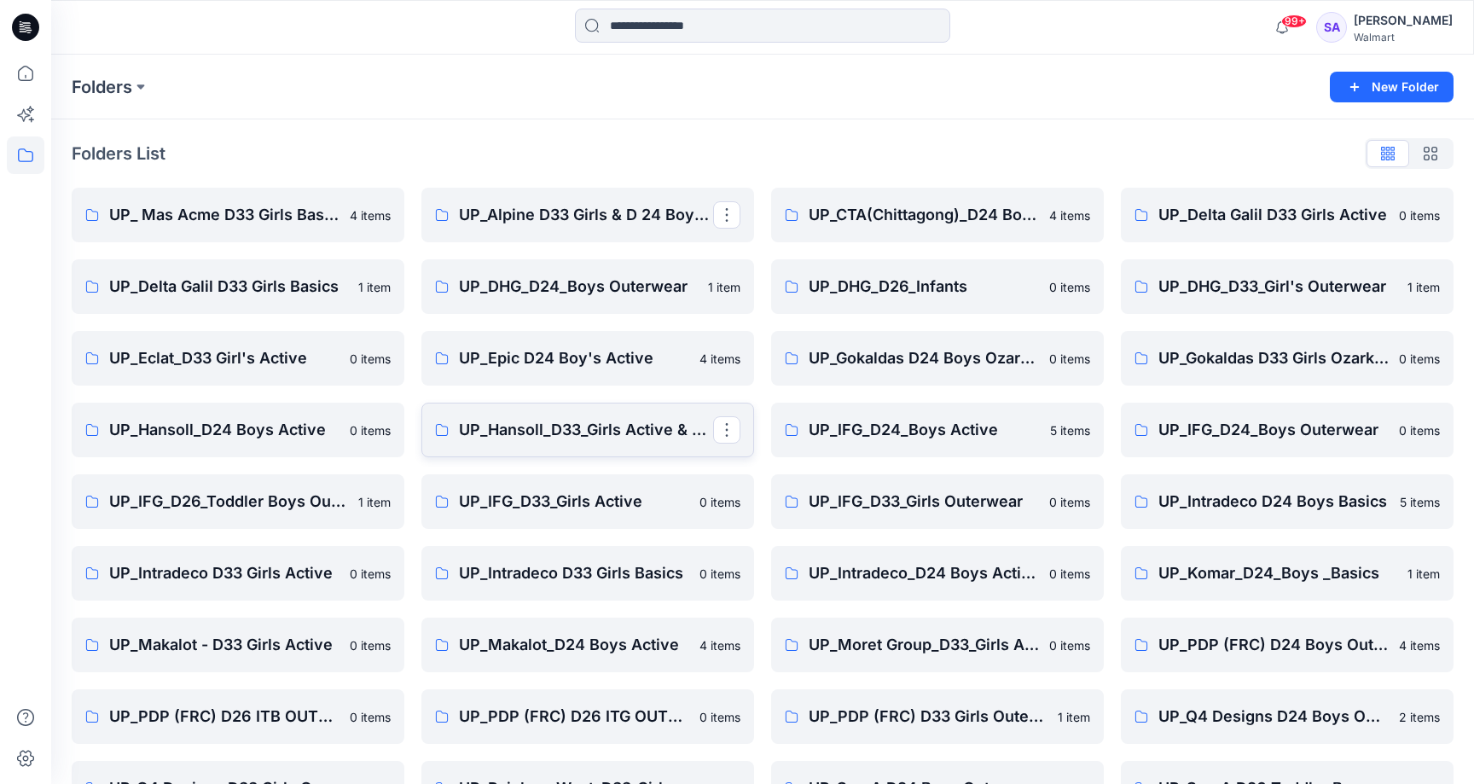
click at [617, 427] on p "UP_Hansoll_D33_Girls Active & Bottoms" at bounding box center [586, 430] width 254 height 24
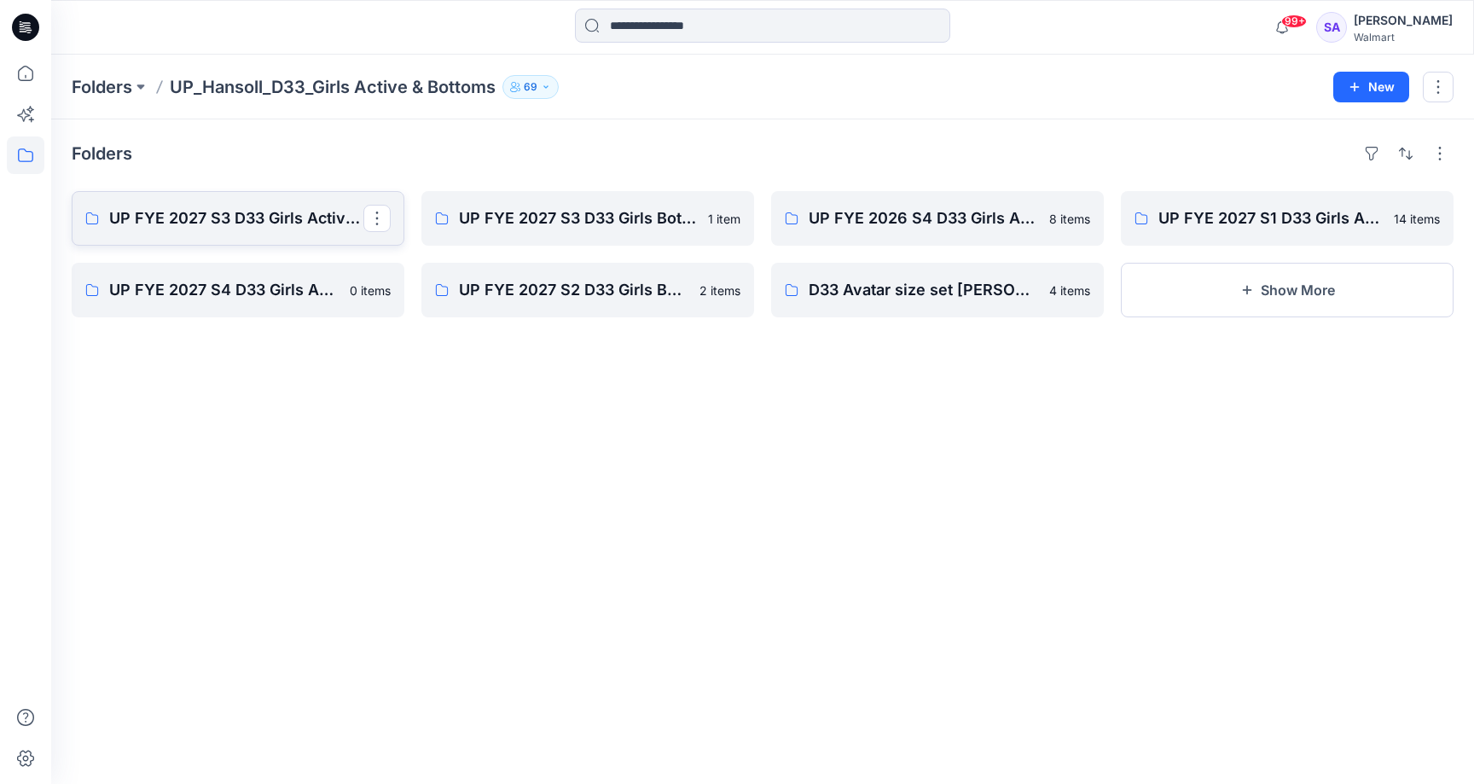
click at [204, 208] on p "UP FYE 2027 S3 D33 Girls Active Hansoll" at bounding box center [236, 218] width 254 height 24
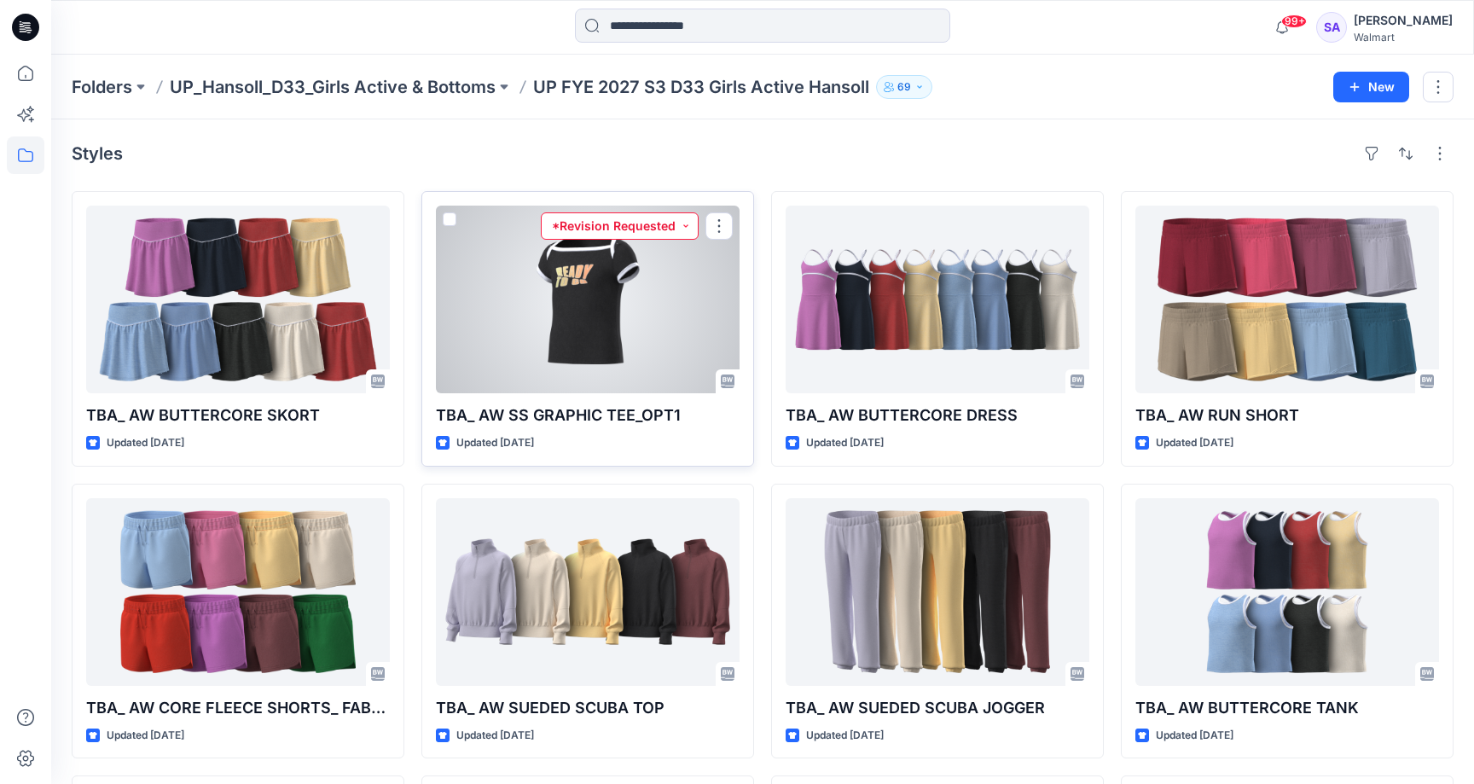
click at [600, 232] on button "*Revision Requested" at bounding box center [620, 225] width 158 height 27
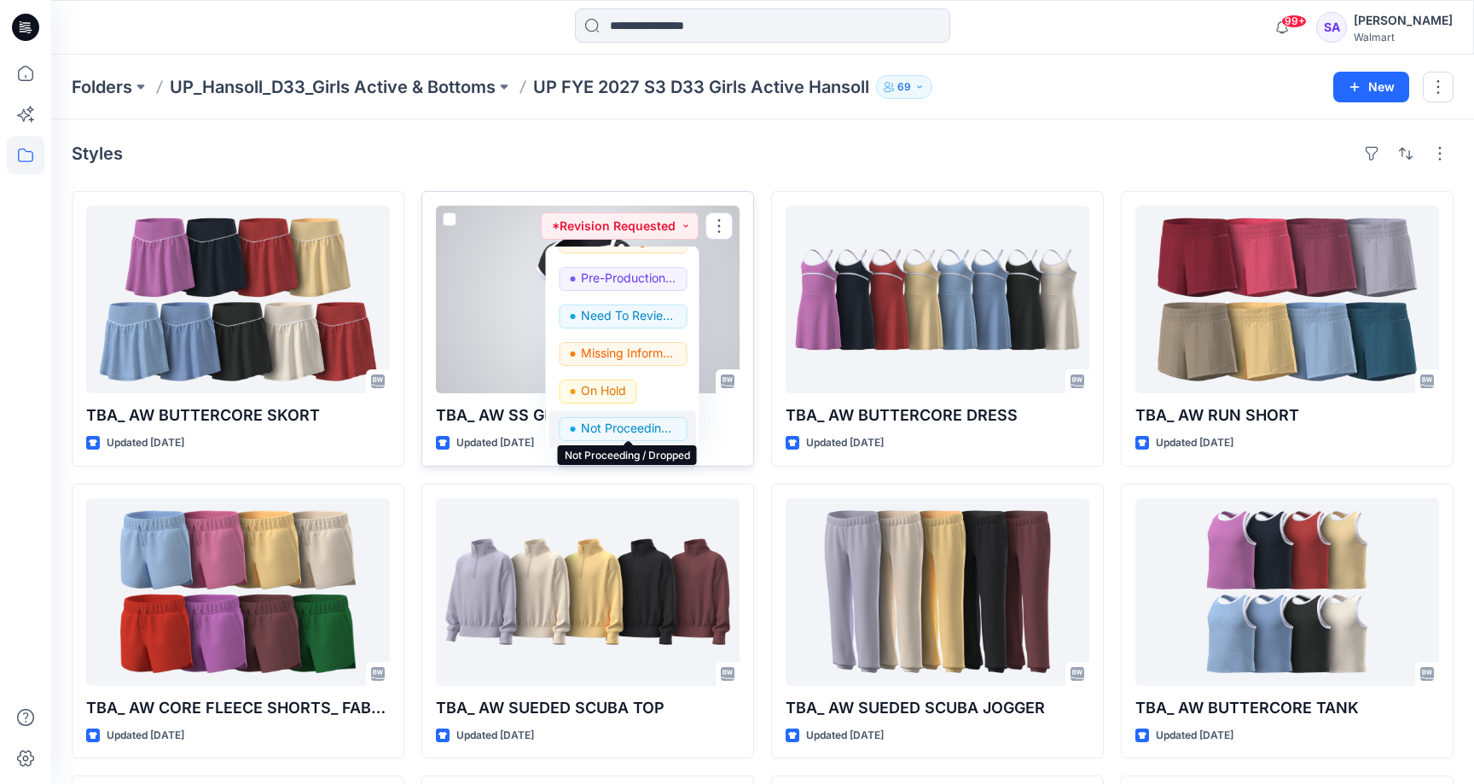
scroll to position [216, 0]
click at [617, 422] on p "Not Proceeding / Dropped" at bounding box center [629, 428] width 96 height 22
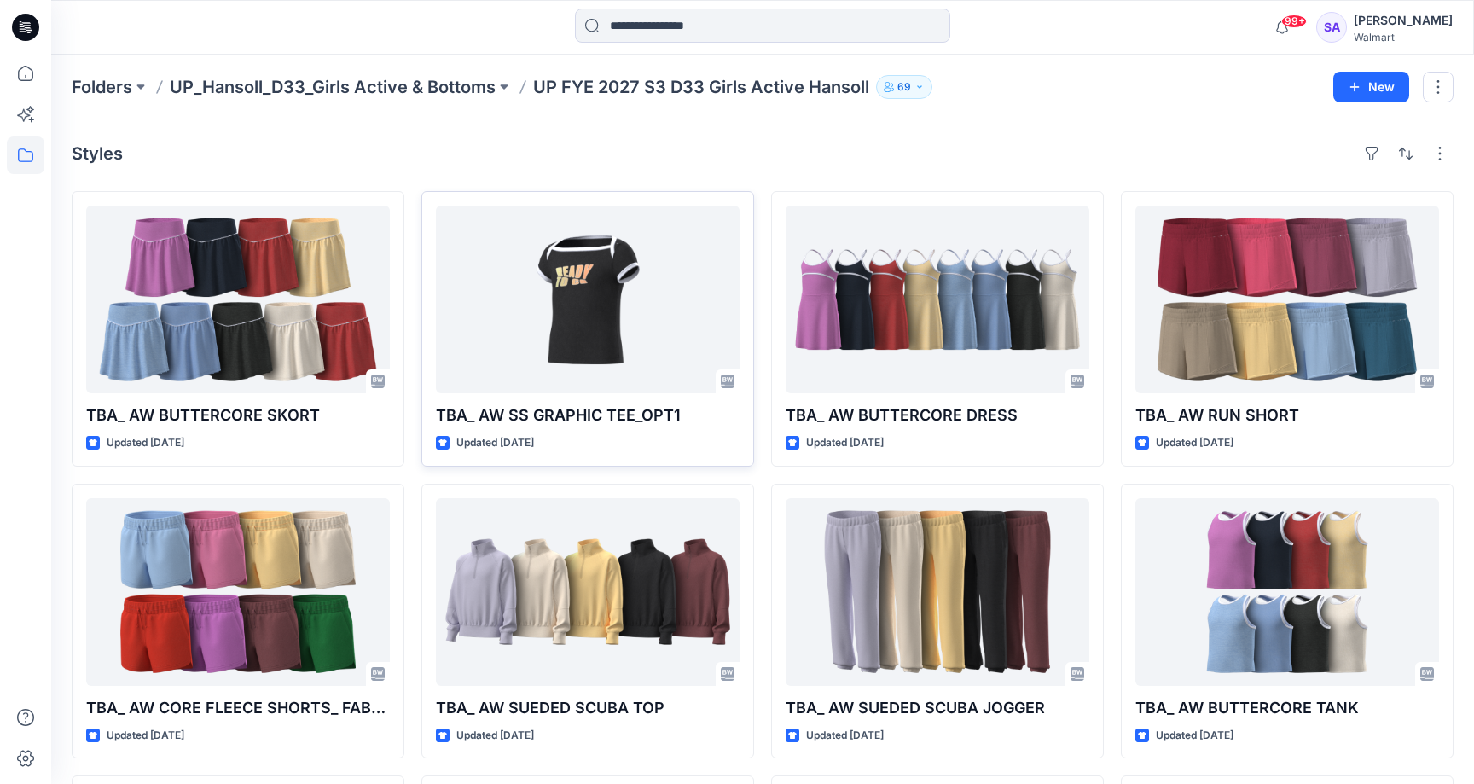
click at [794, 135] on div "Styles TBA_ AW BUTTERCORE SKORT Updated [DATE] TBA_ AW CORE FLEECE SHORTS_ FABR…" at bounding box center [762, 626] width 1423 height 1014
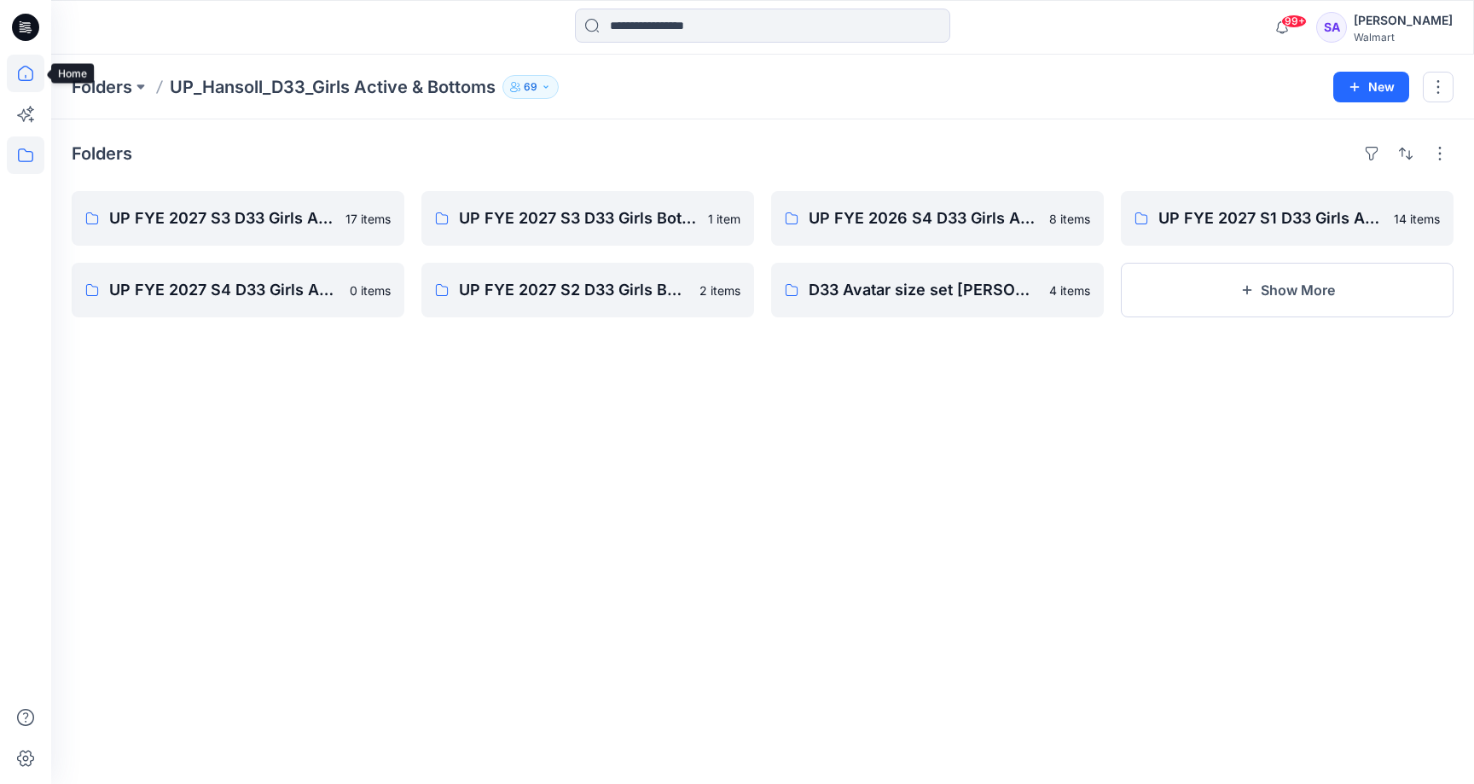
click at [25, 73] on icon at bounding box center [26, 74] width 38 height 38
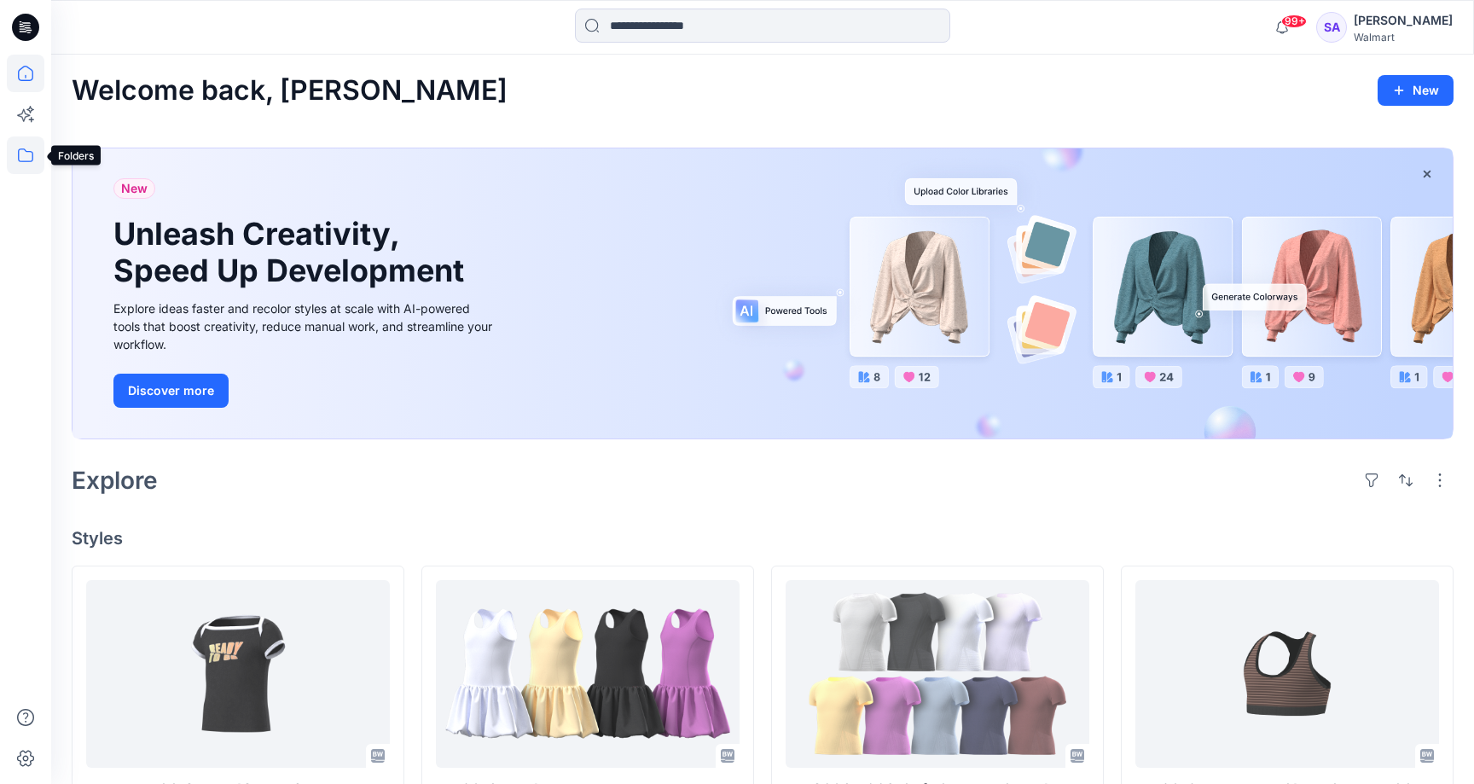
click at [26, 154] on icon at bounding box center [26, 156] width 38 height 38
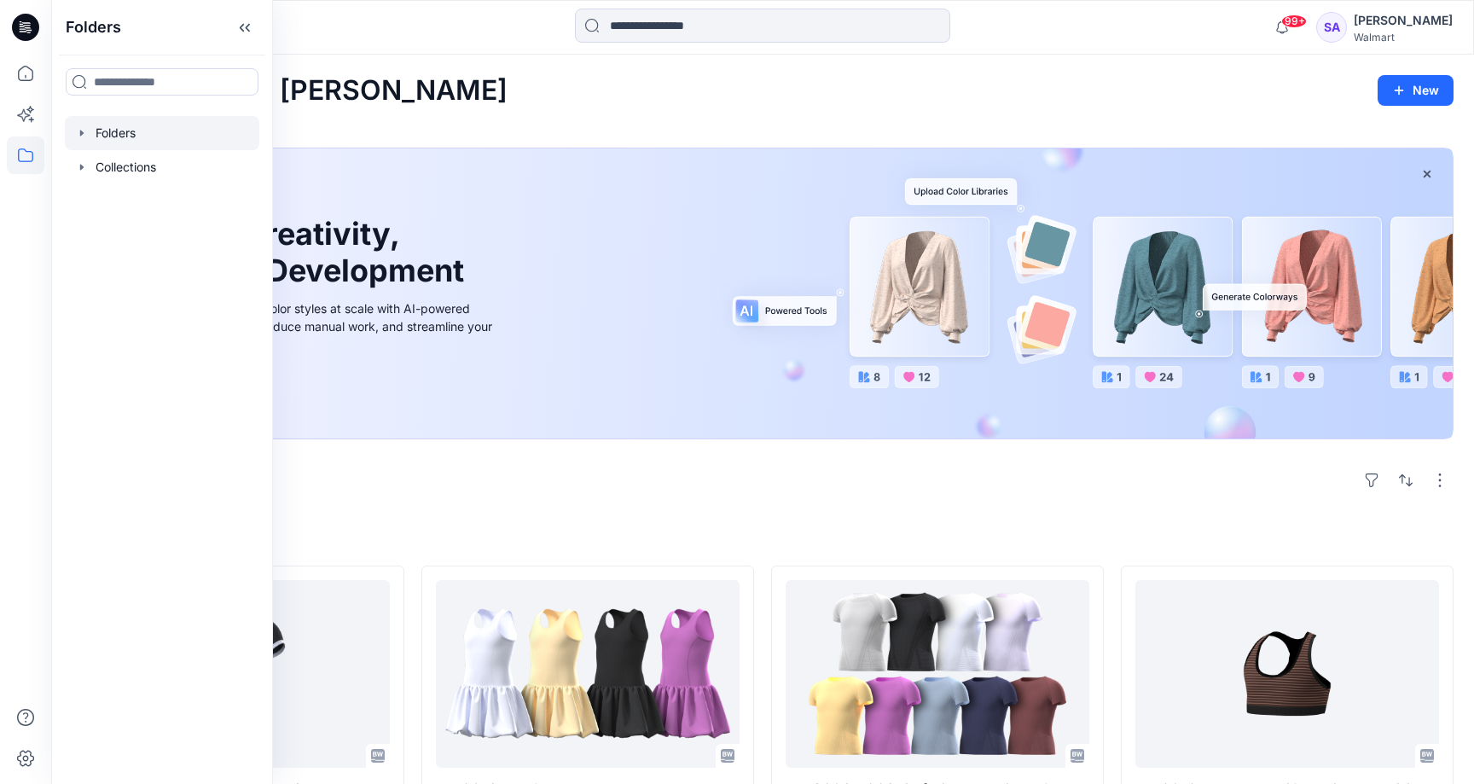
click at [132, 129] on div at bounding box center [162, 133] width 195 height 34
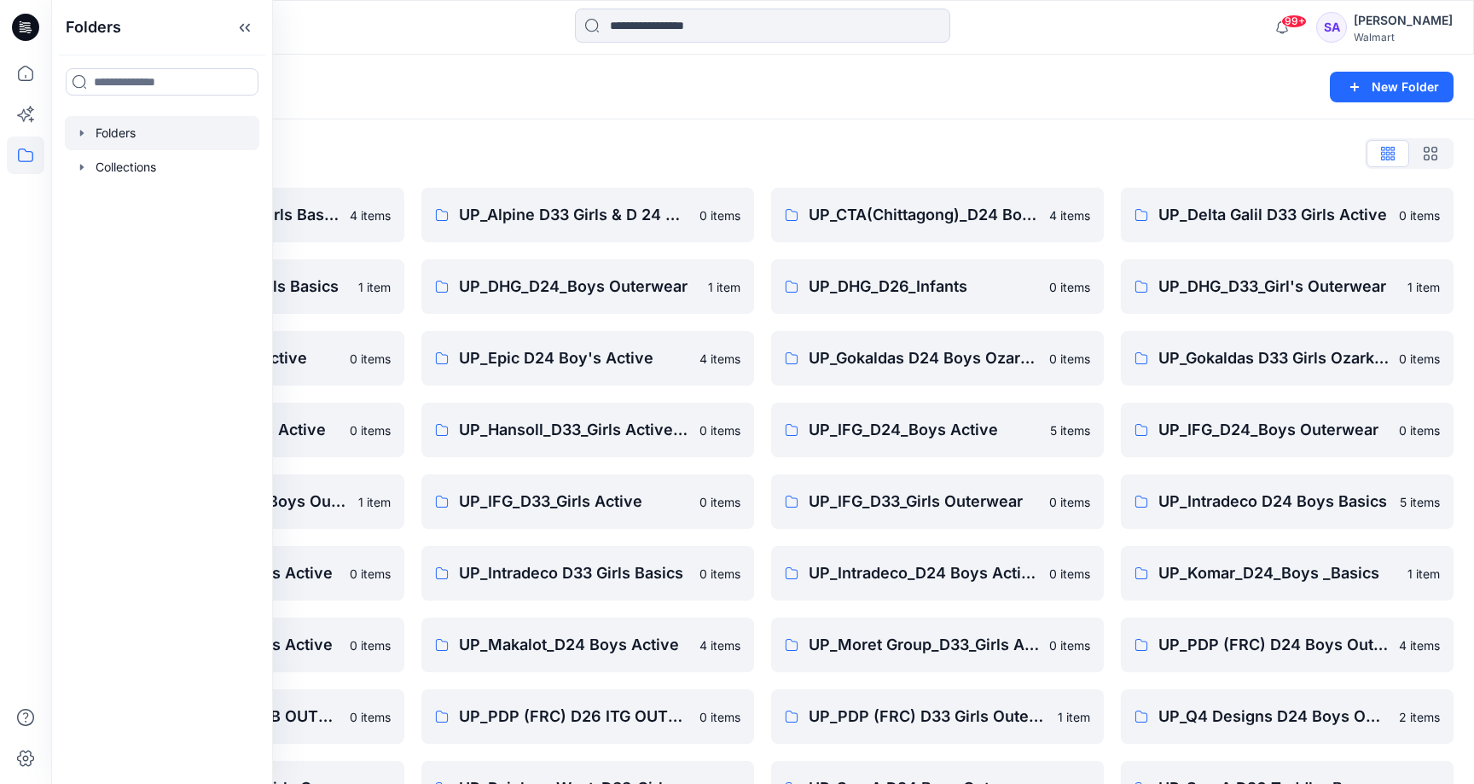
click at [412, 111] on div "Folders New Folder" at bounding box center [762, 87] width 1423 height 65
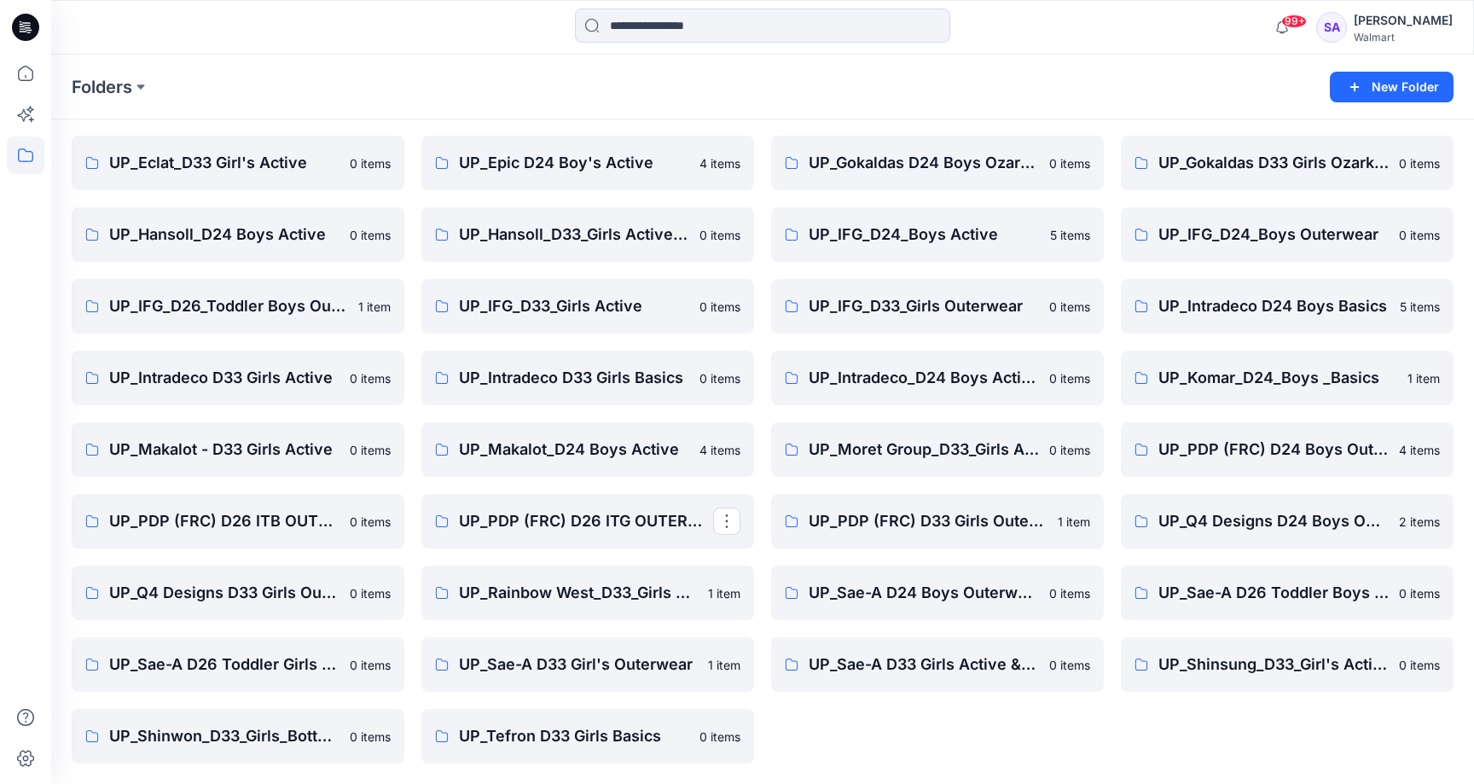
scroll to position [195, 0]
click at [956, 672] on p "UP_Sae-A D33 Girls Active & Bottoms" at bounding box center [936, 665] width 254 height 24
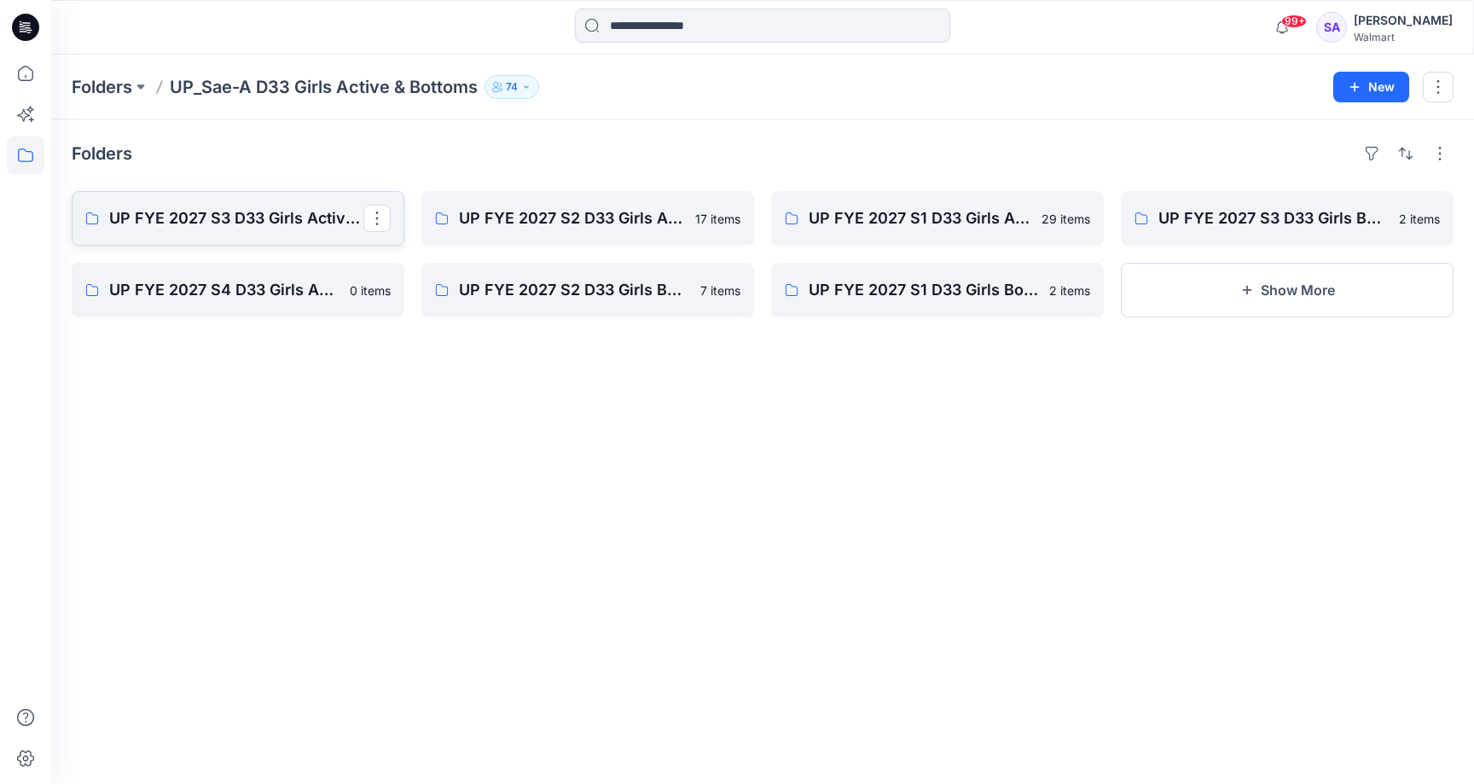
click at [243, 212] on p "UP FYE 2027 S3 D33 Girls Active Sae-A" at bounding box center [236, 218] width 254 height 24
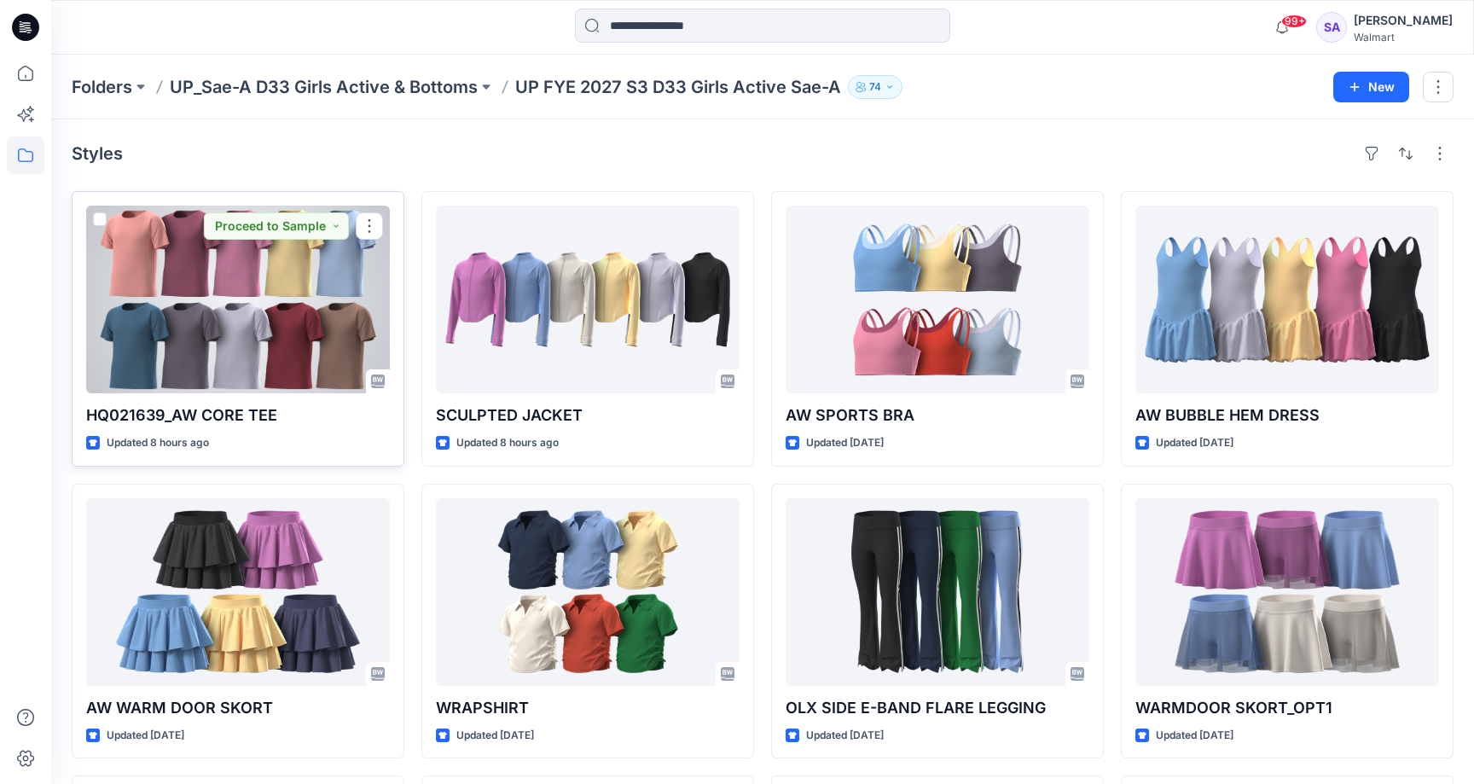
click at [258, 269] on div at bounding box center [238, 300] width 304 height 188
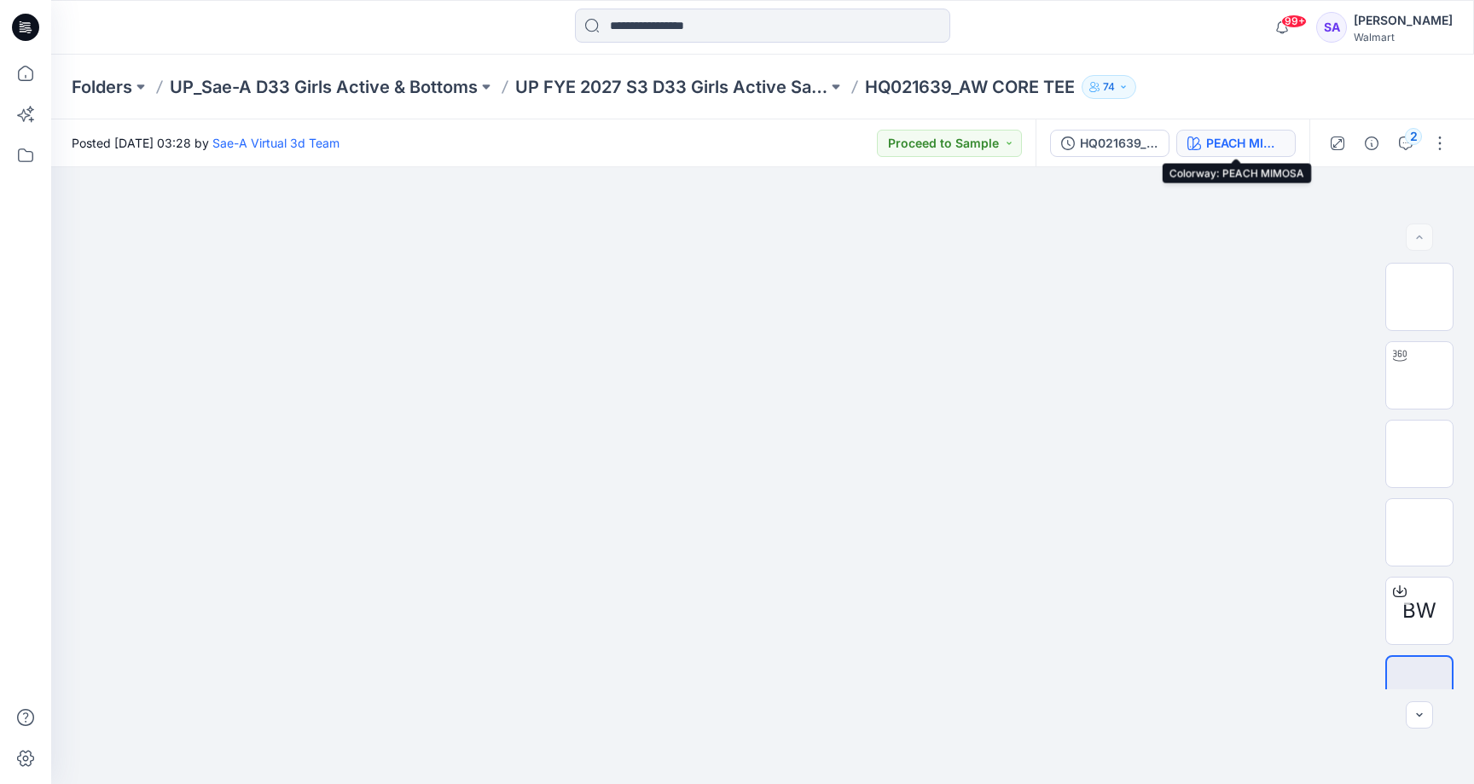
click at [1267, 155] on button "PEACH MIMOSA" at bounding box center [1236, 143] width 119 height 27
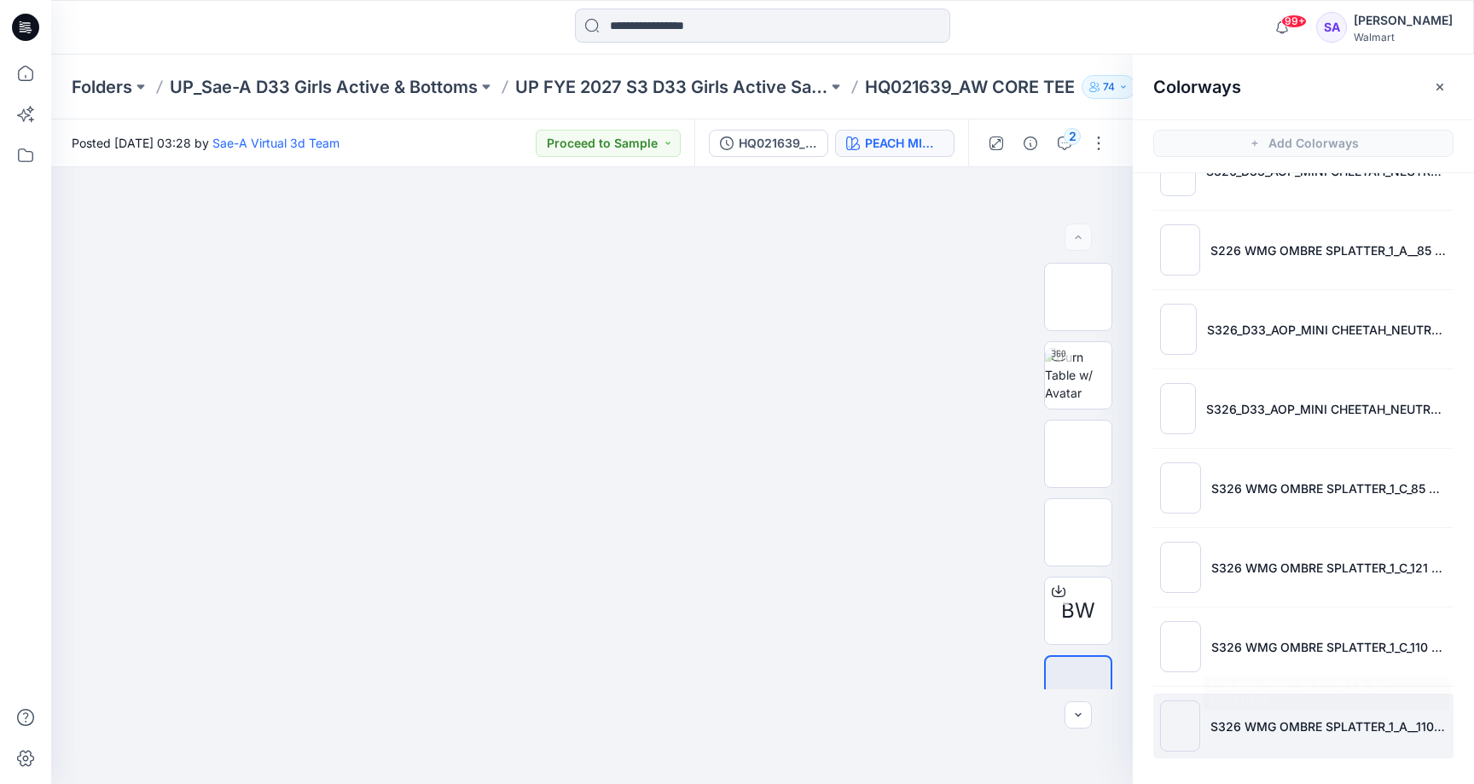
scroll to position [1084, 0]
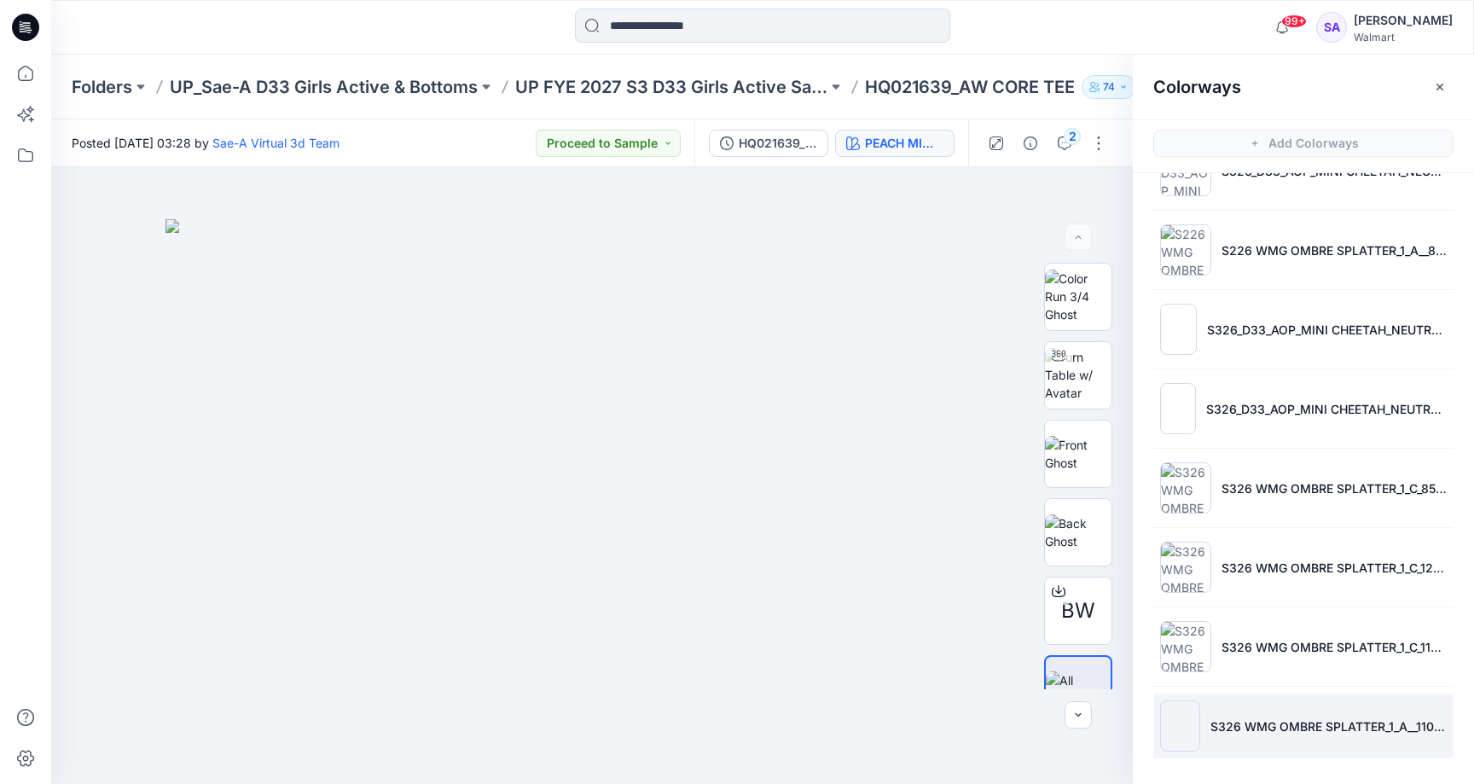
click at [1320, 741] on li "S326 WMG OMBRE SPLATTER_1_A__110 SCALE(0829)" at bounding box center [1304, 726] width 300 height 65
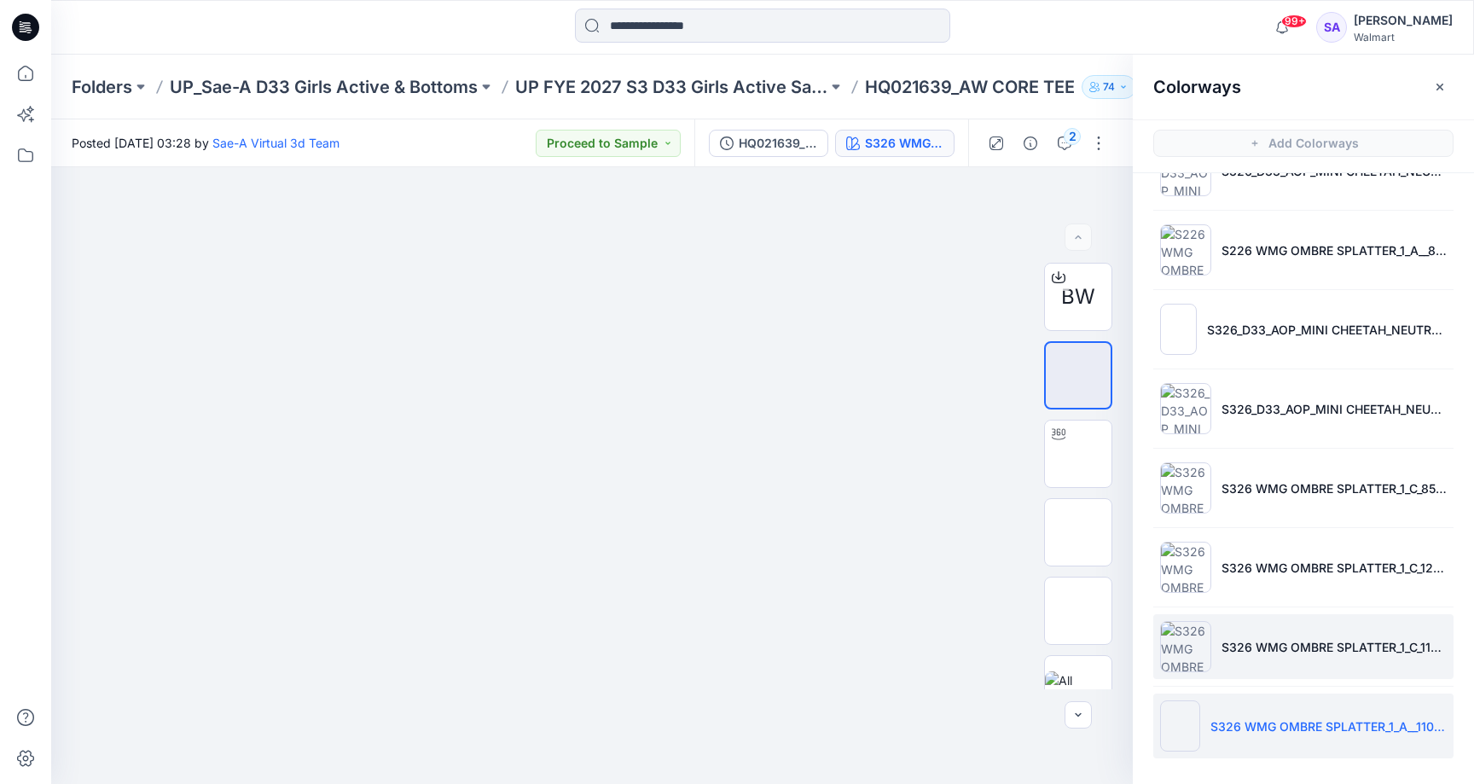
click at [1315, 666] on li "S326 WMG OMBRE SPLATTER_1_C_110 SCALE(0912)" at bounding box center [1304, 646] width 300 height 65
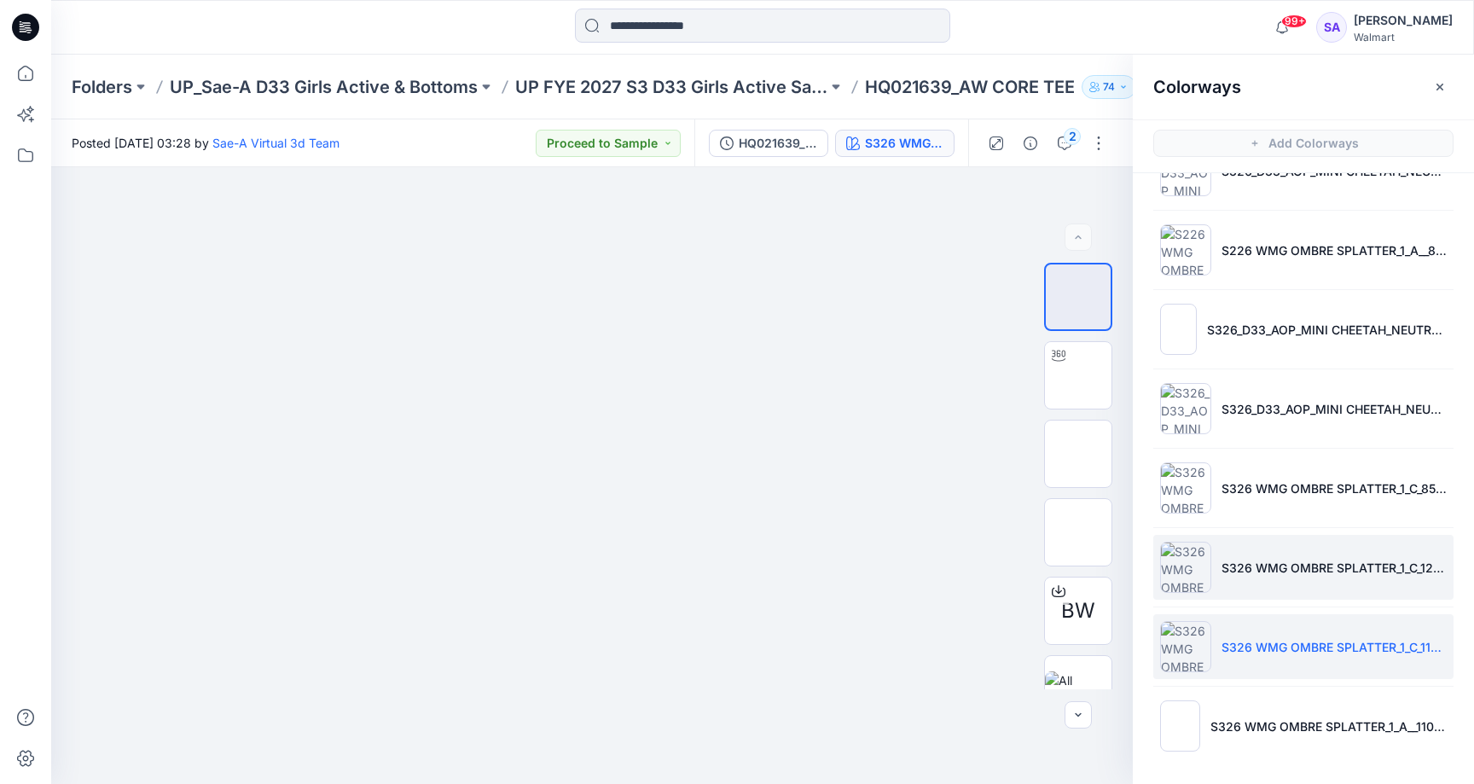
click at [1307, 582] on li "S326 WMG OMBRE SPLATTER_1_C_121 SCALE(0916)" at bounding box center [1304, 567] width 300 height 65
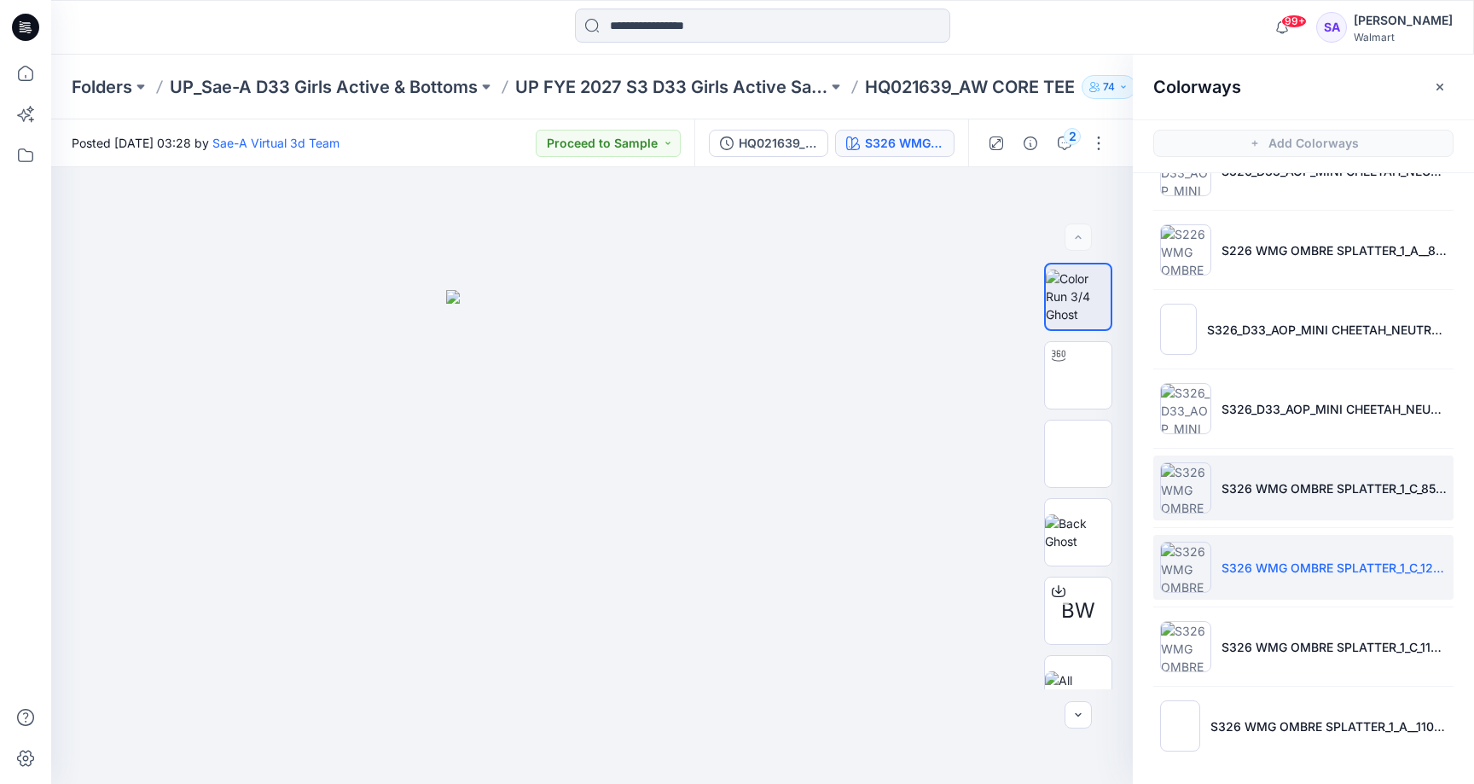
click at [1265, 514] on li "S326 WMG OMBRE SPLATTER_1_C_85 SCALE(0916)" at bounding box center [1304, 488] width 300 height 65
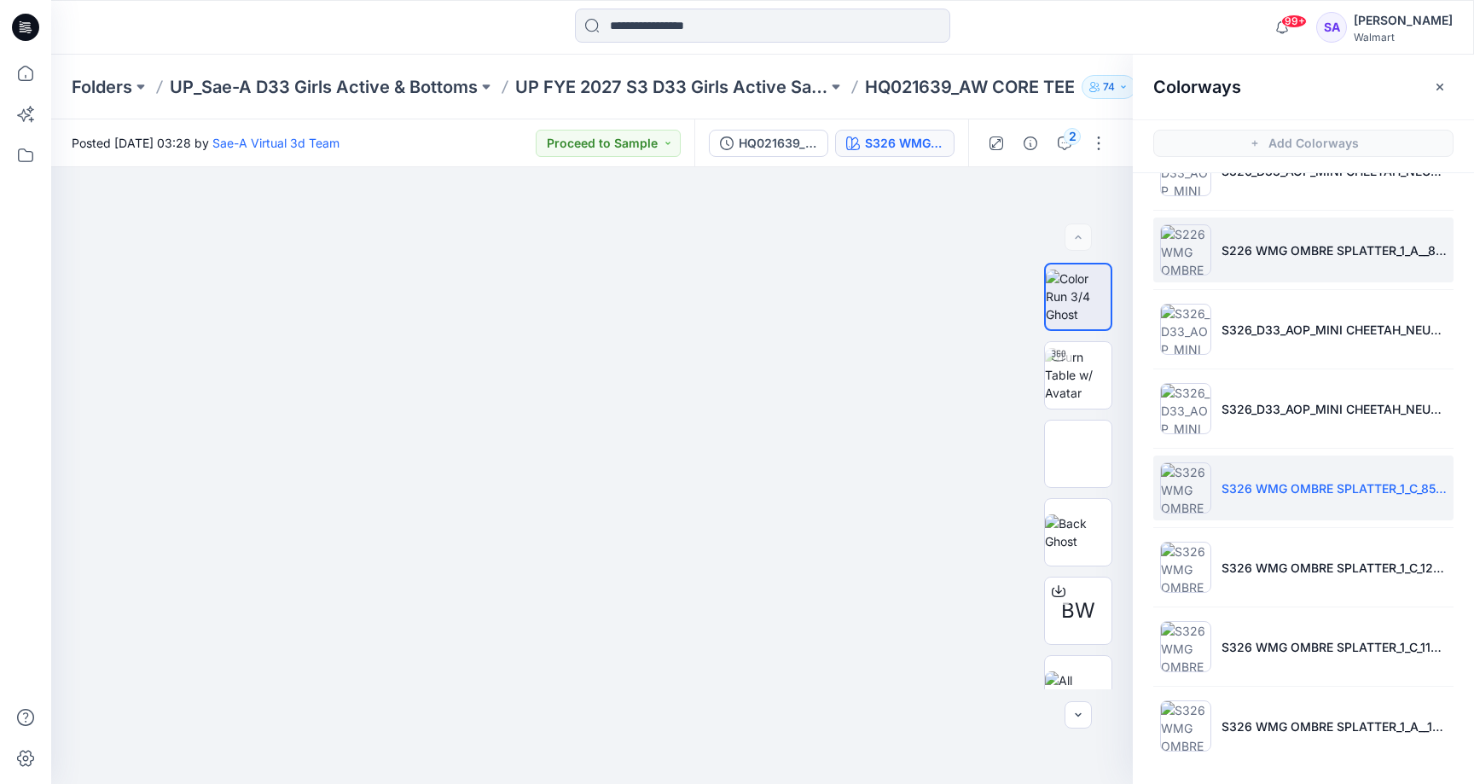
click at [1262, 218] on li "S226 WMG OMBRE SPLATTER_1_A__85 SCALE(0829)" at bounding box center [1304, 250] width 300 height 65
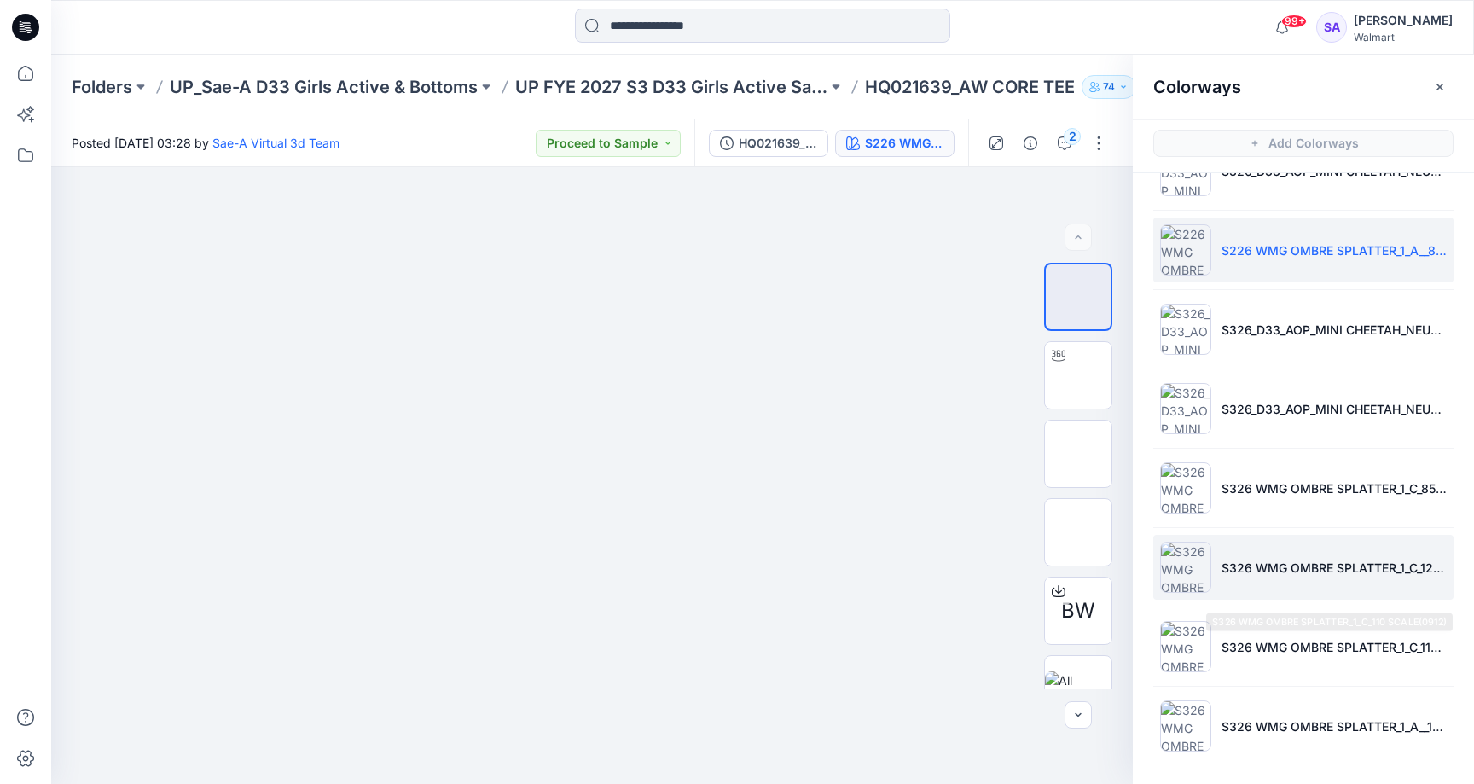
click at [1236, 573] on p "S326 WMG OMBRE SPLATTER_1_C_121 SCALE(0916)" at bounding box center [1334, 568] width 225 height 18
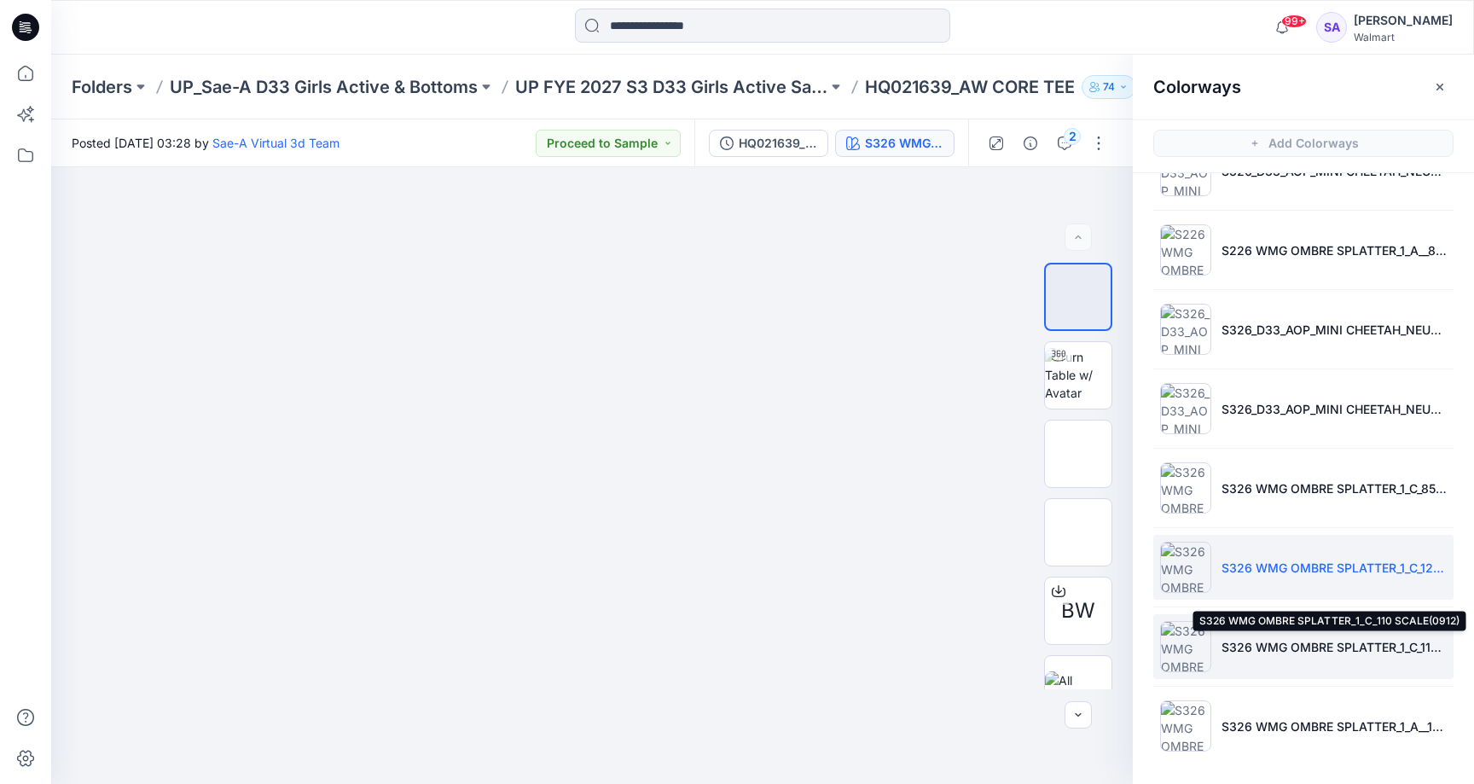
click at [1235, 643] on p "S326 WMG OMBRE SPLATTER_1_C_110 SCALE(0912)" at bounding box center [1334, 647] width 225 height 18
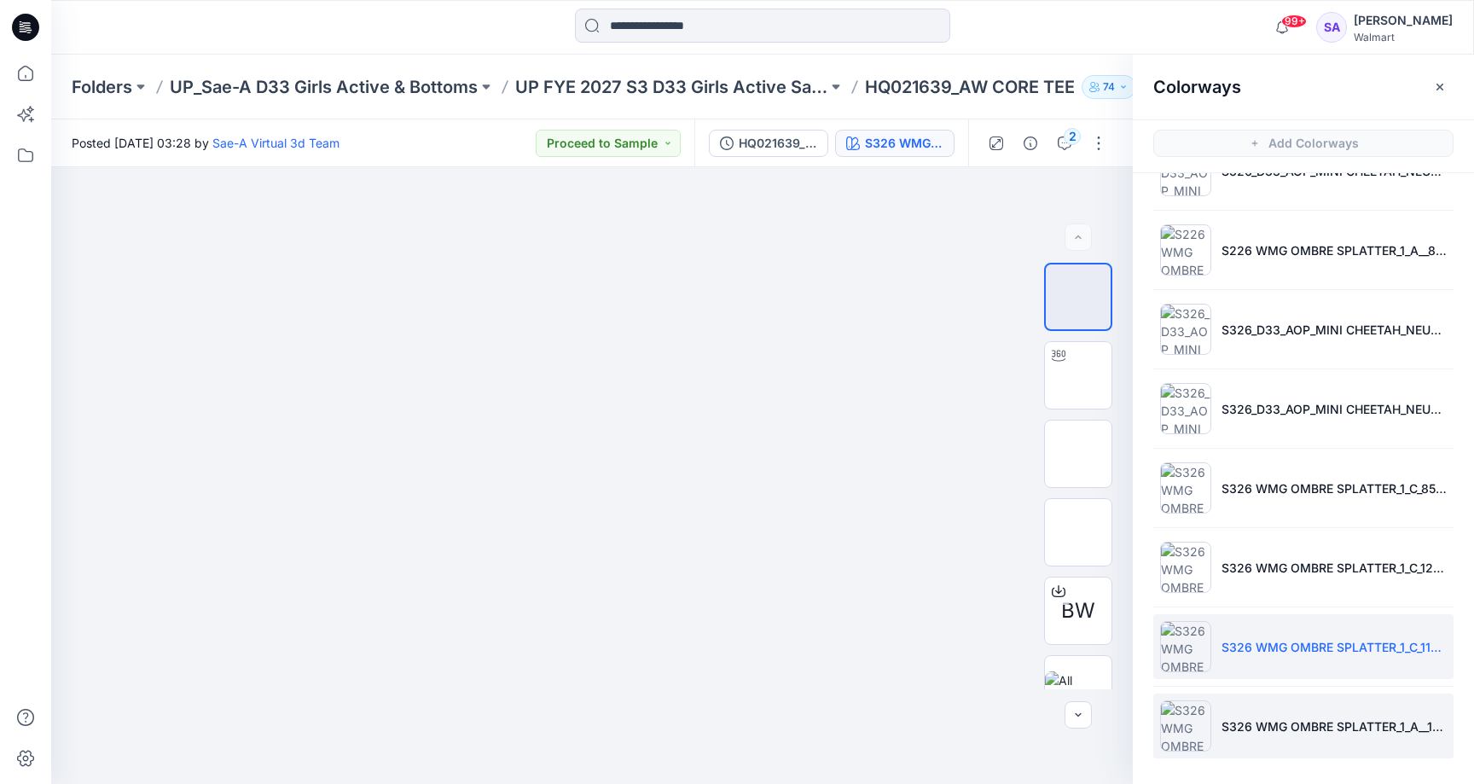
click at [1227, 712] on li "S326 WMG OMBRE SPLATTER_1_A__110 SCALE(0829)" at bounding box center [1304, 726] width 300 height 65
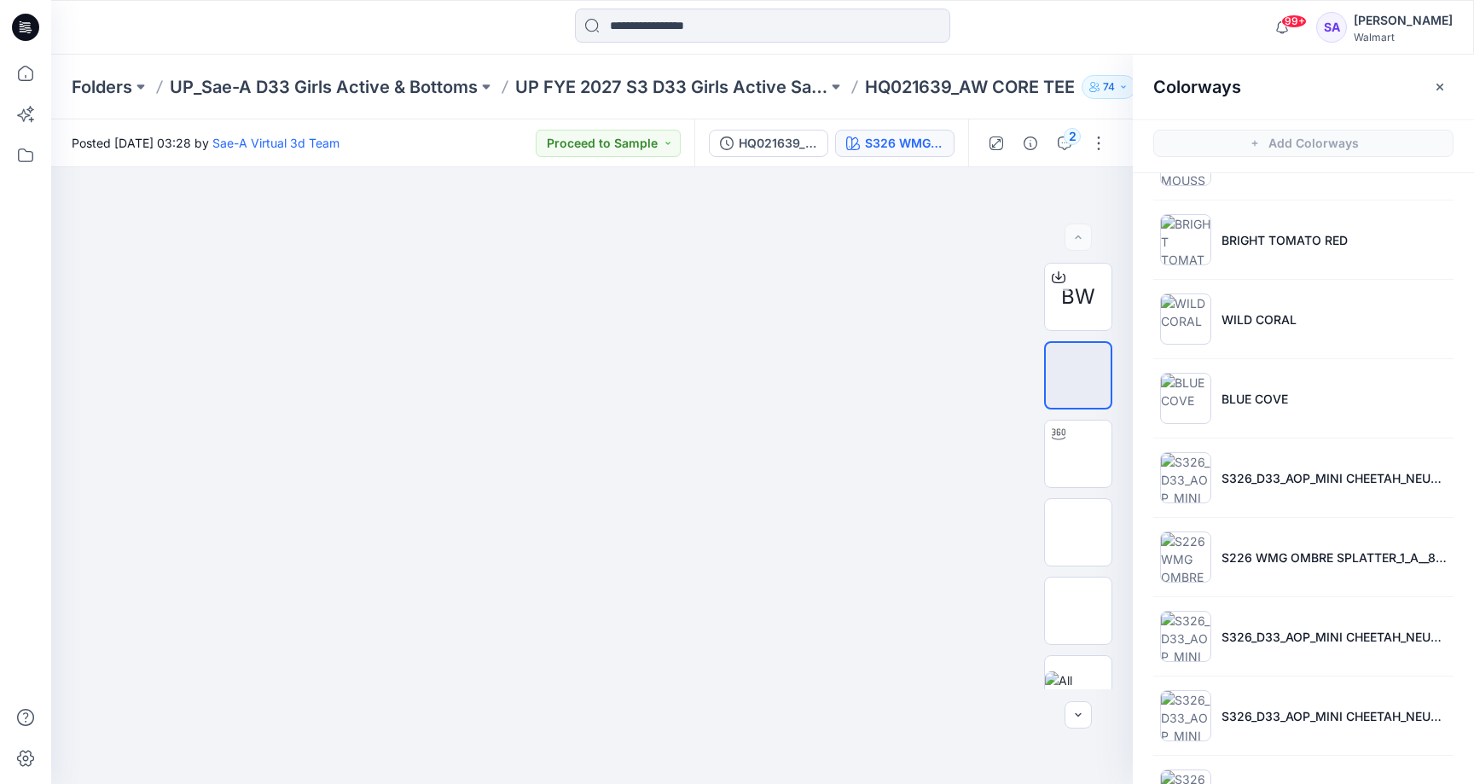
scroll to position [811, 0]
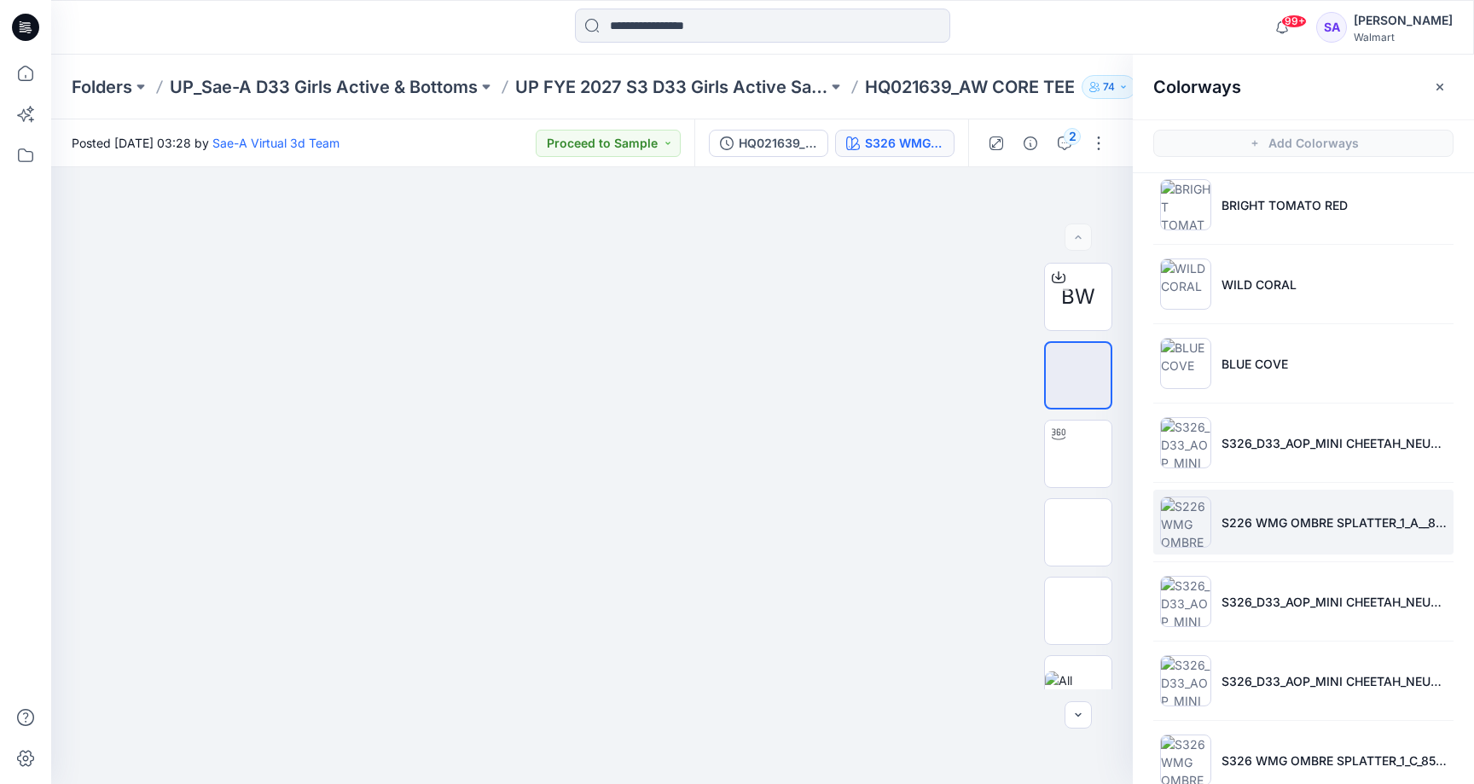
click at [1306, 517] on p "S226 WMG OMBRE SPLATTER_1_A__85 SCALE(0829)" at bounding box center [1334, 523] width 225 height 18
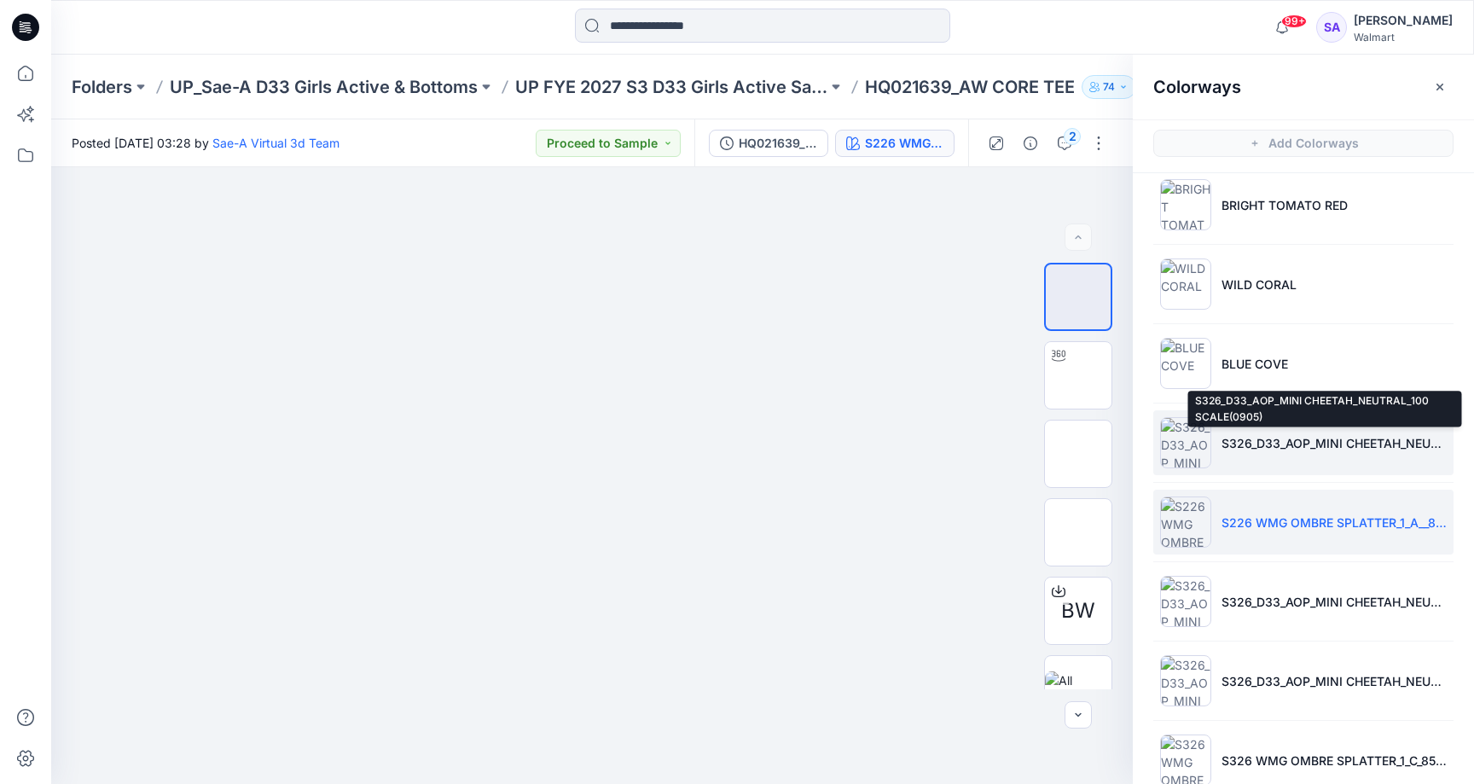
click at [1297, 446] on p "S326_D33_AOP_MINI CHEETAH_NEUTRAL_100 SCALE(0905)" at bounding box center [1334, 443] width 225 height 18
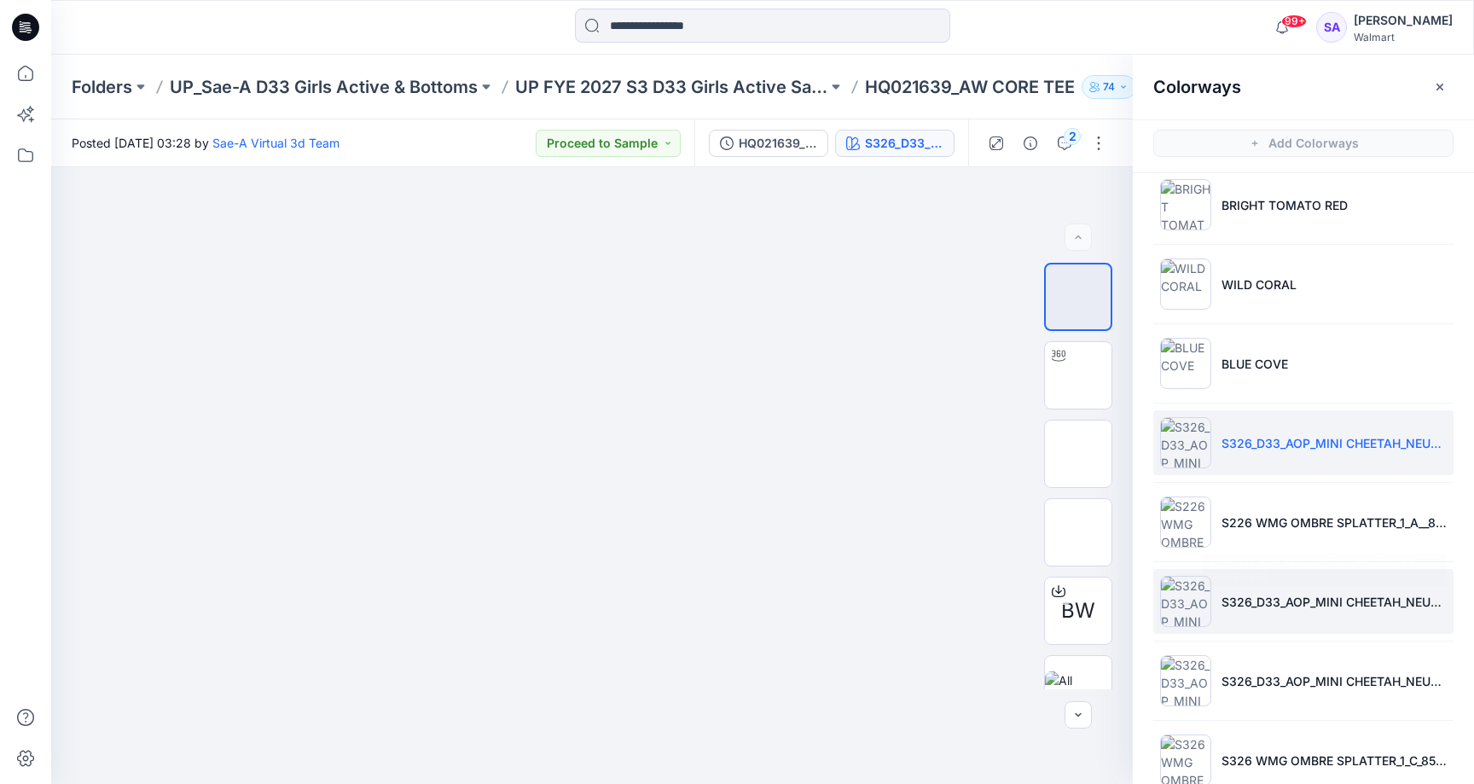
click at [1233, 621] on li "S326_D33_AOP_MINI CHEETAH_NEUTRAL_66 SCALE(0915)" at bounding box center [1304, 601] width 300 height 65
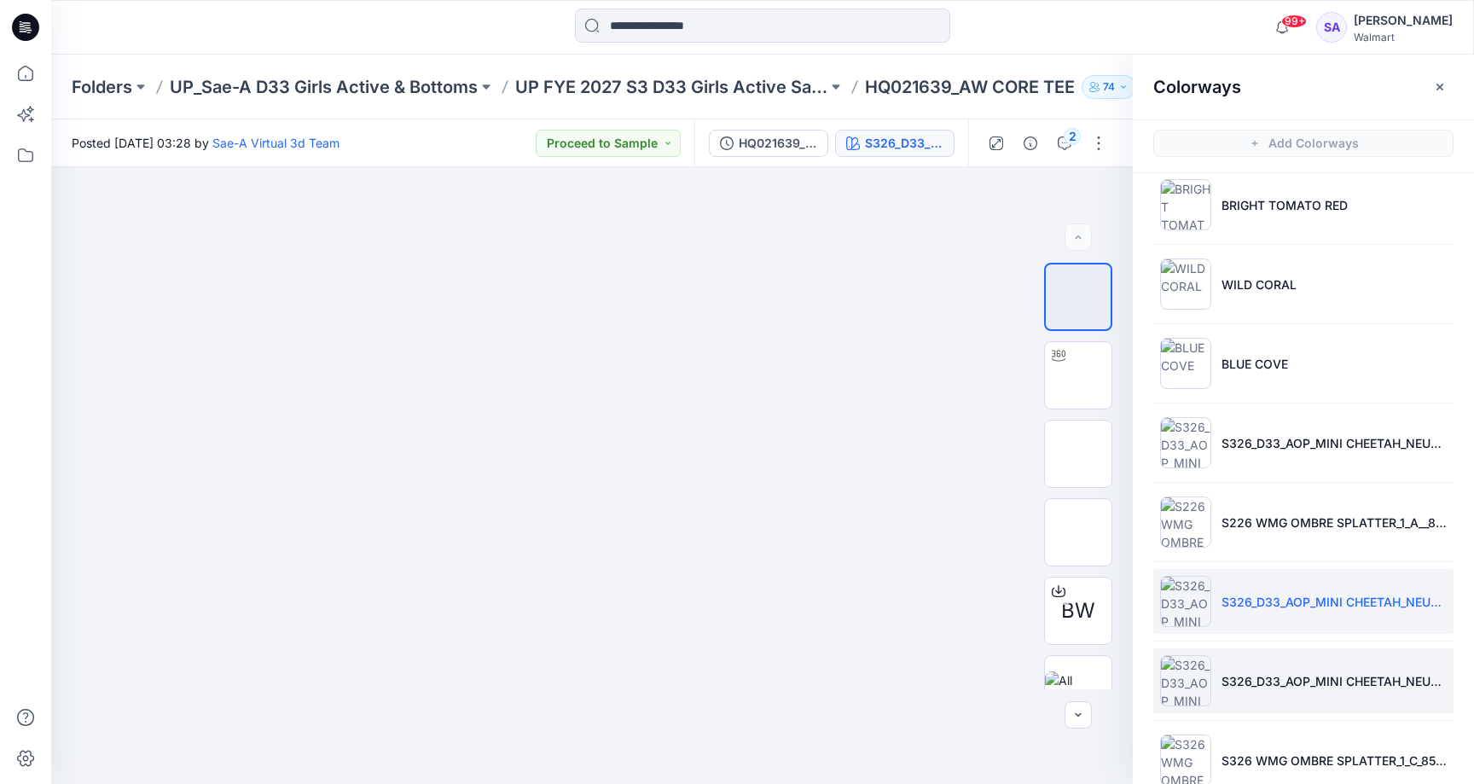
click at [1224, 661] on li "S326_D33_AOP_MINI CHEETAH_NEUTRAL_130 SCALE(0915)" at bounding box center [1304, 680] width 300 height 65
click at [1246, 599] on p "S326_D33_AOP_MINI CHEETAH_NEUTRAL_66 SCALE(0915)" at bounding box center [1334, 602] width 225 height 18
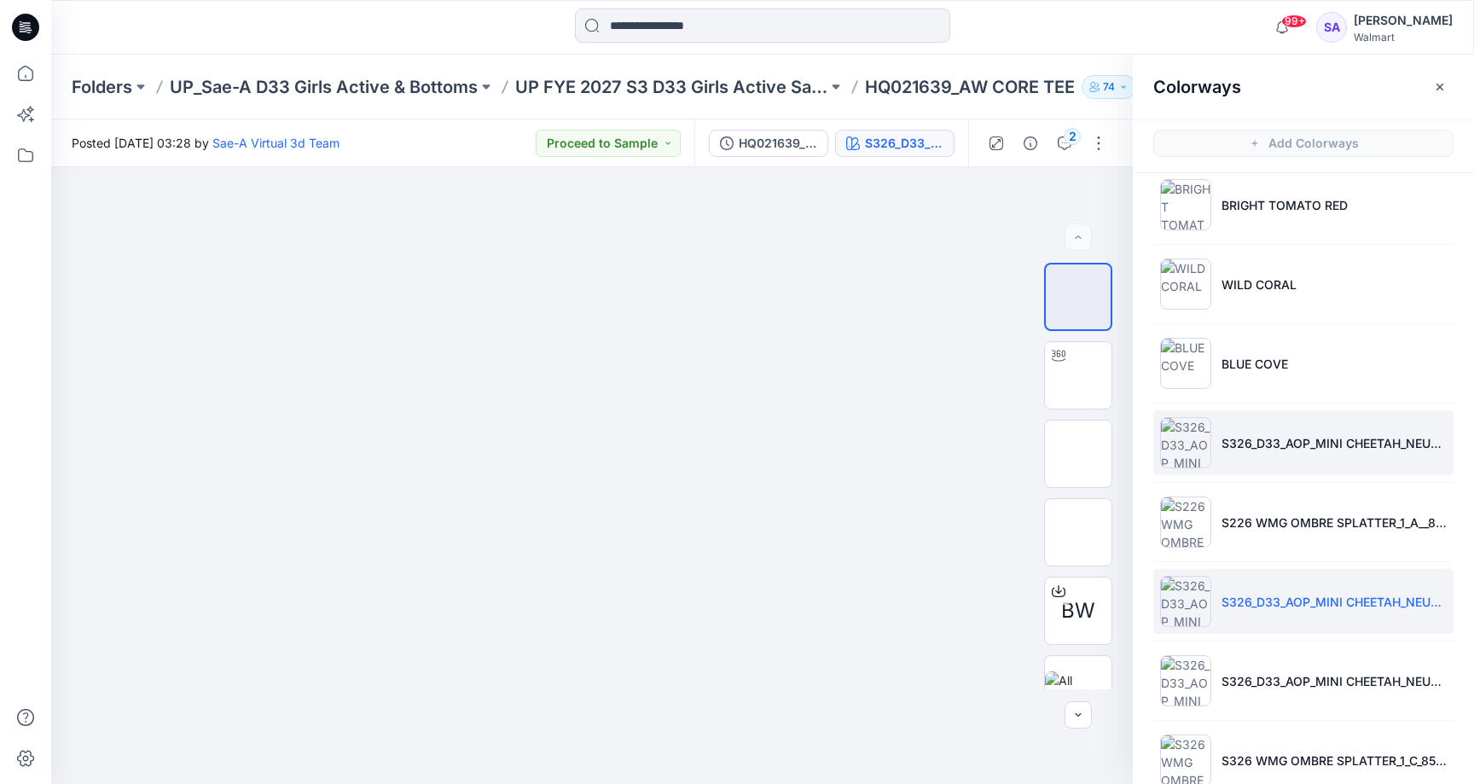
click at [1260, 431] on li "S326_D33_AOP_MINI CHEETAH_NEUTRAL_100 SCALE(0905)" at bounding box center [1304, 442] width 300 height 65
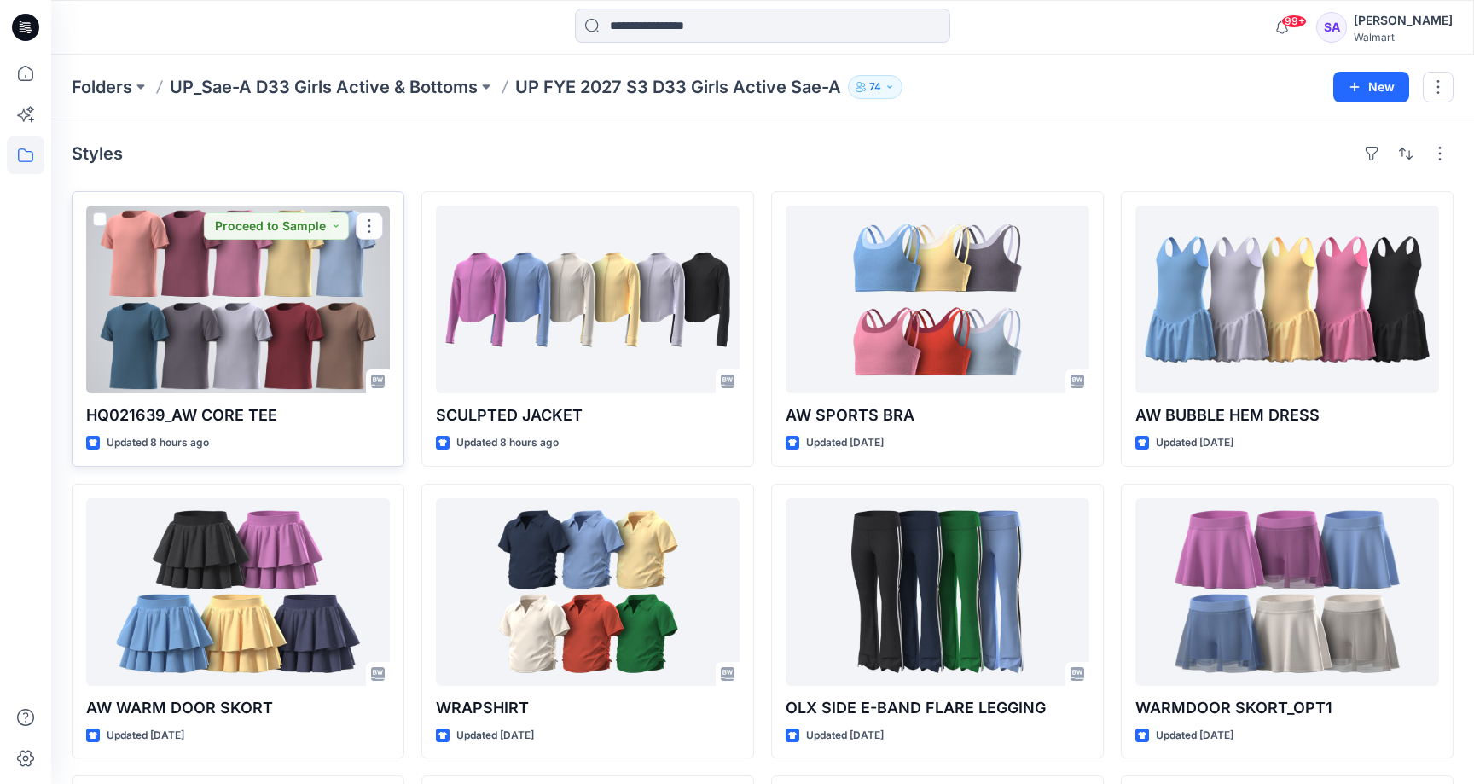
click at [298, 303] on div at bounding box center [238, 300] width 304 height 188
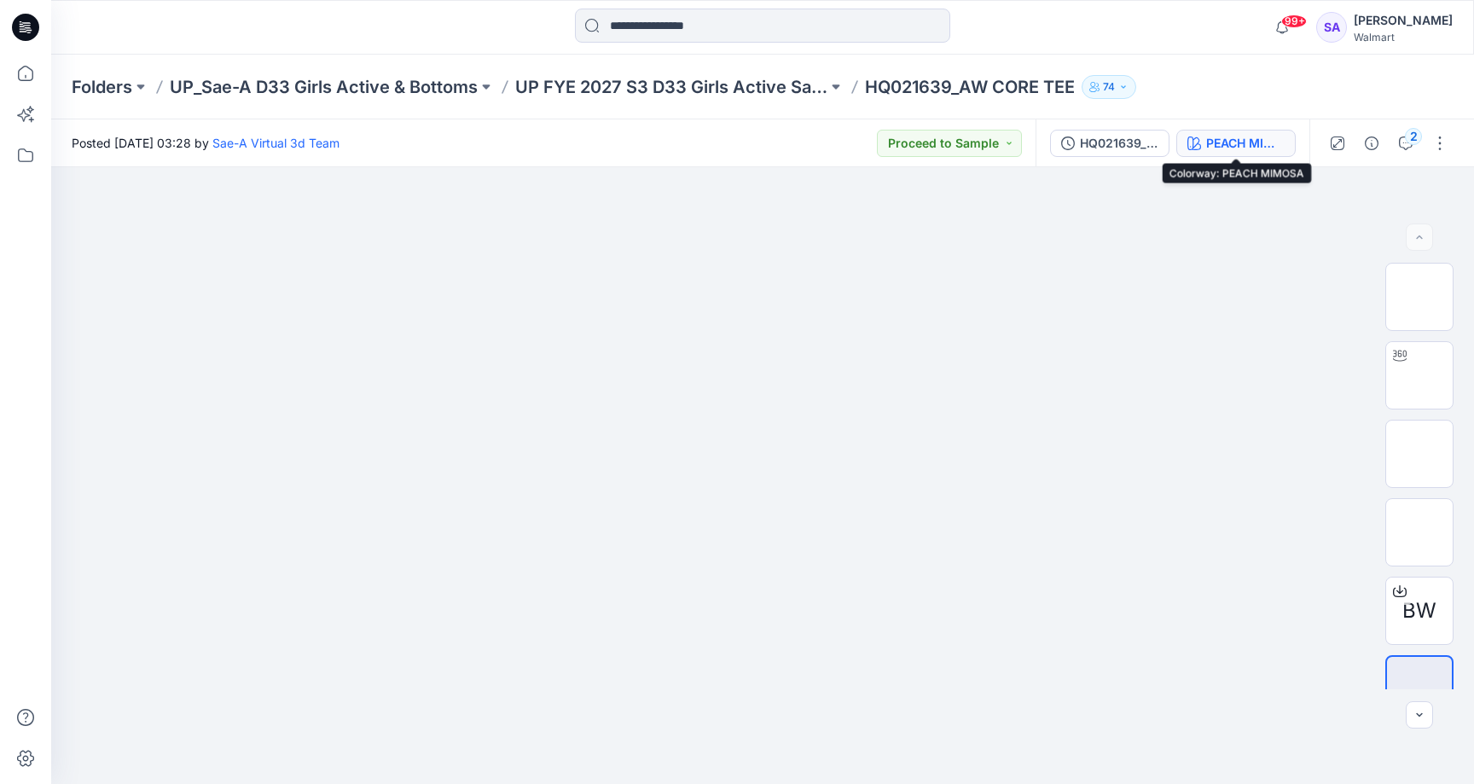
click at [1243, 137] on div "PEACH MIMOSA" at bounding box center [1245, 143] width 78 height 19
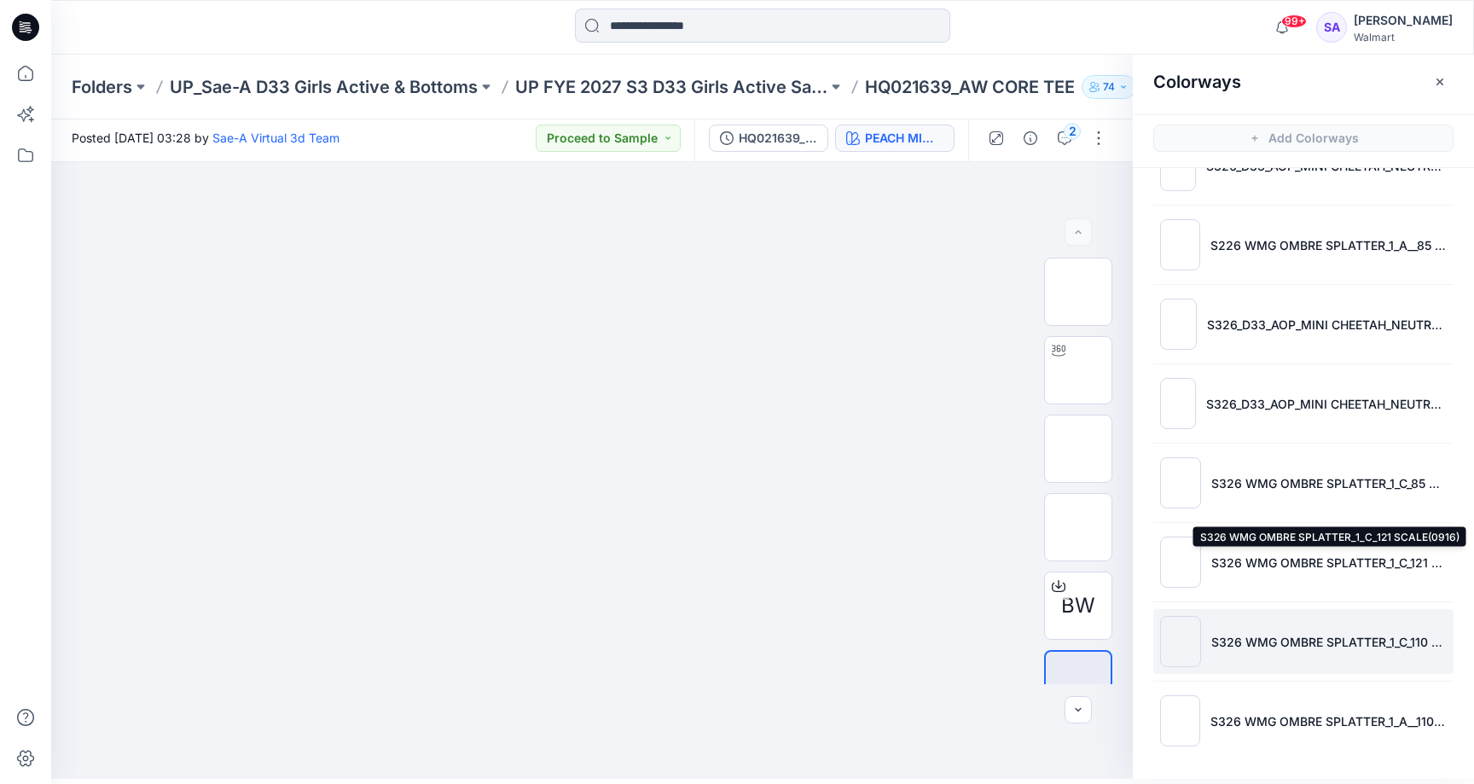
scroll to position [5, 0]
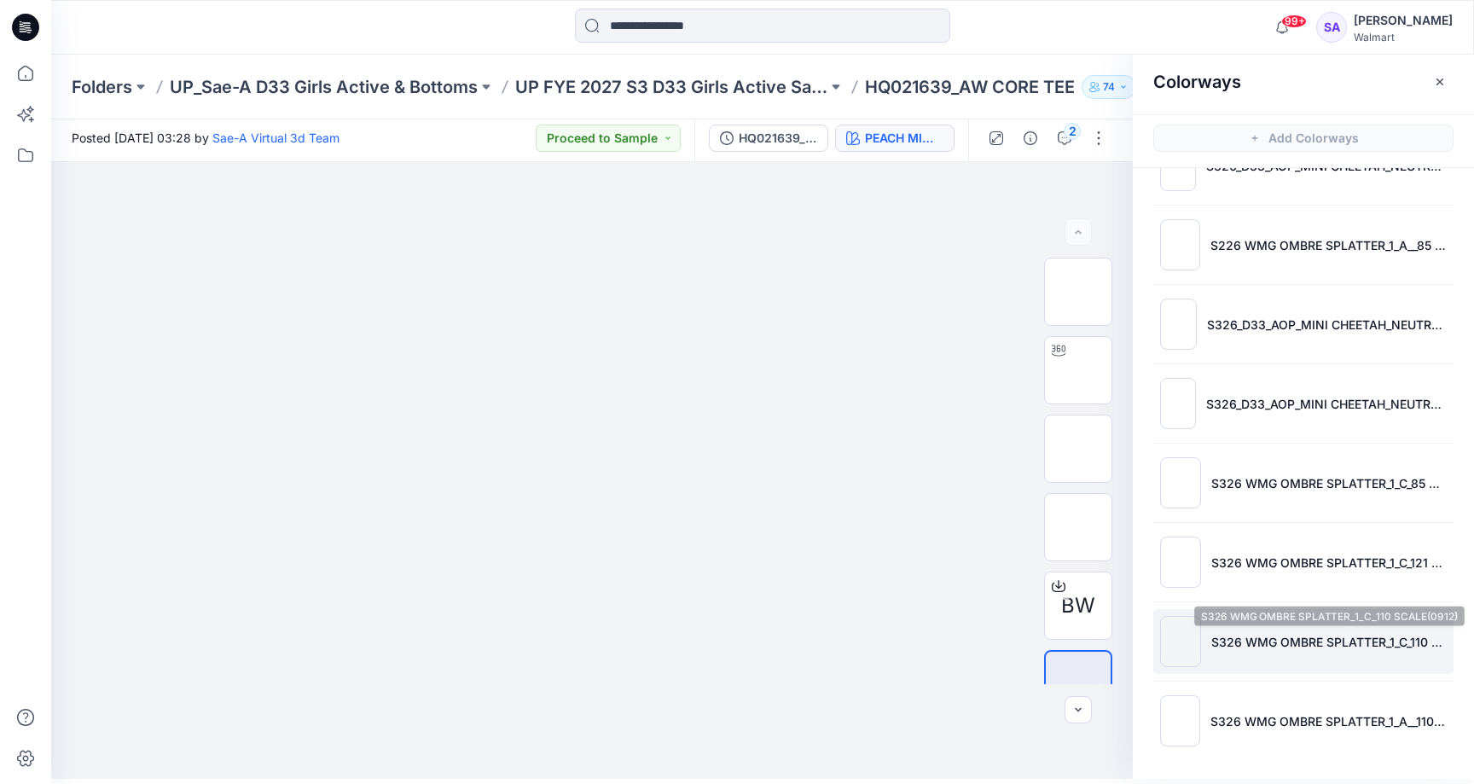
click at [1350, 636] on p "S326 WMG OMBRE SPLATTER_1_C_110 SCALE(0912)" at bounding box center [1329, 642] width 235 height 18
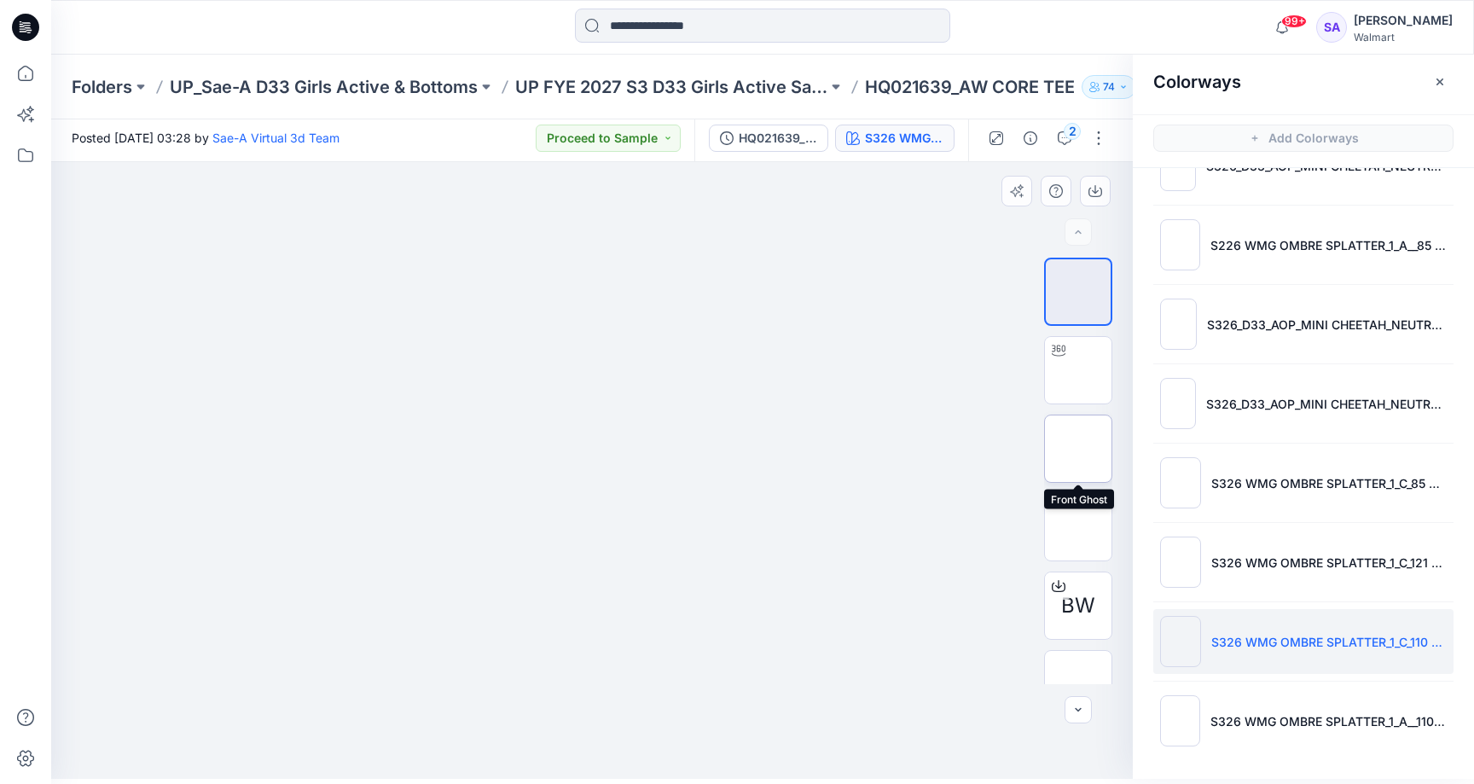
click at [1079, 449] on img at bounding box center [1079, 449] width 0 height 0
